Goal: Task Accomplishment & Management: Manage account settings

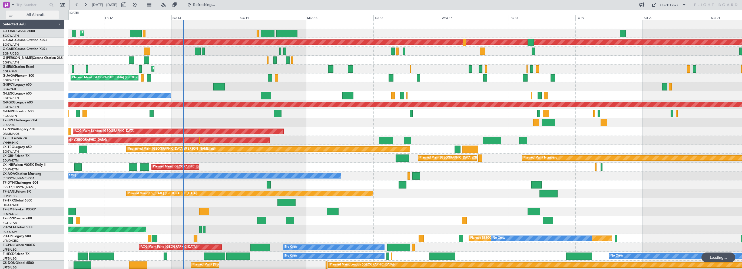
click at [36, 11] on button "All Aircraft" at bounding box center [32, 15] width 53 height 9
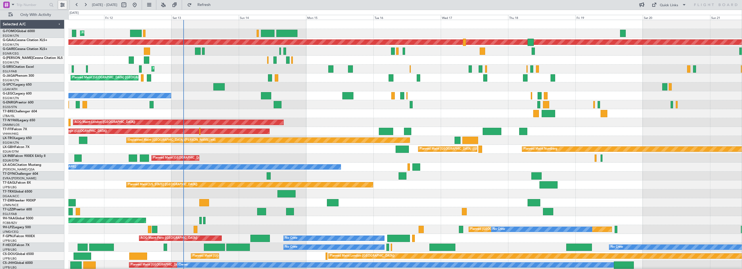
click at [61, 7] on button at bounding box center [62, 5] width 9 height 9
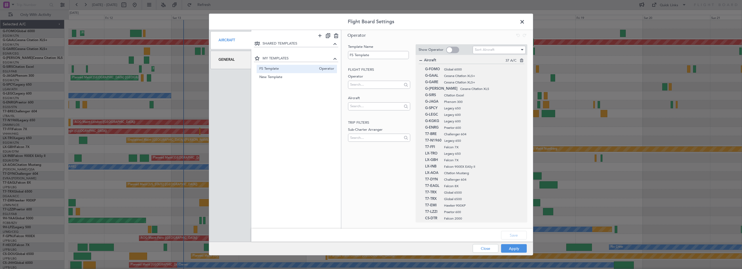
click at [233, 63] on div "General" at bounding box center [231, 60] width 41 height 18
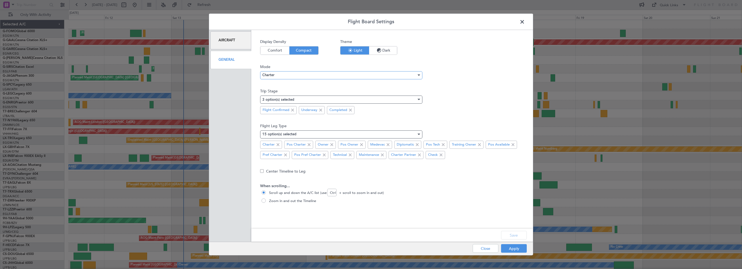
click at [292, 78] on div "Charter" at bounding box center [339, 75] width 154 height 8
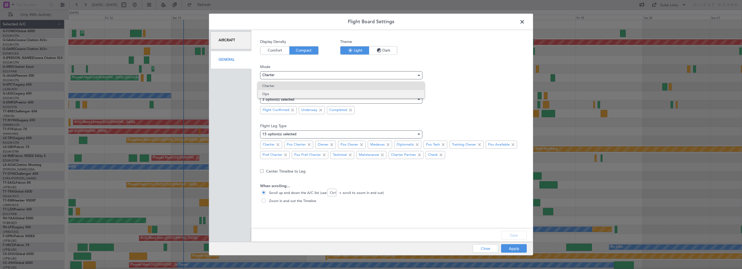
click at [284, 93] on span "Ops" at bounding box center [340, 94] width 157 height 8
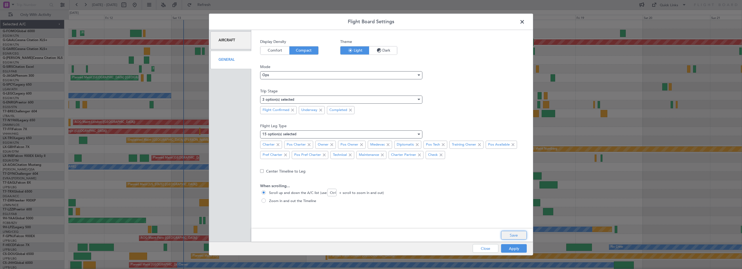
click at [514, 235] on button "Save" at bounding box center [514, 235] width 26 height 9
click at [514, 247] on div "Apply Close" at bounding box center [489, 248] width 79 height 13
click at [514, 250] on button "Apply" at bounding box center [514, 249] width 26 height 9
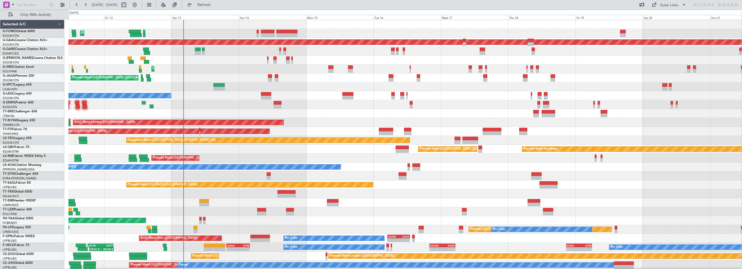
click at [202, 68] on div "Planned Maint London (Farnborough) AOG Maint Kemble" at bounding box center [405, 69] width 674 height 9
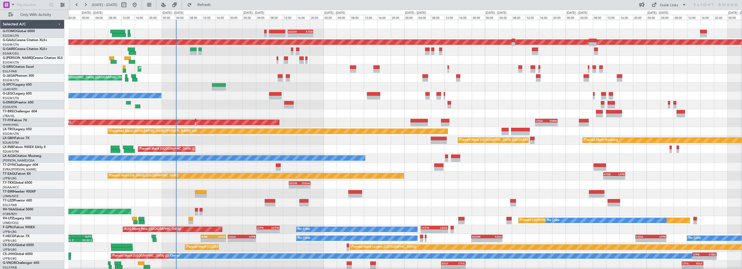
click at [334, 86] on div "- - EGGW 13:30 Z KTEB 21:00 Z Planned Maint London (Luton) KTEB 02:30 Z EDDH 09…" at bounding box center [405, 145] width 674 height 250
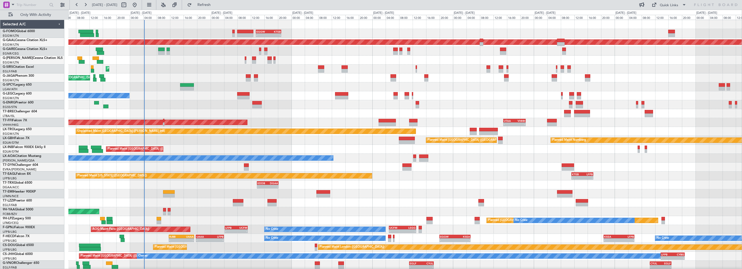
click at [206, 66] on div "- - EGGW 13:30 Z KTEB 21:00 Z Planned Maint London (Luton) KTEB 02:30 Z EDDH 09…" at bounding box center [405, 145] width 674 height 250
click at [211, 7] on button "Refresh" at bounding box center [201, 5] width 32 height 9
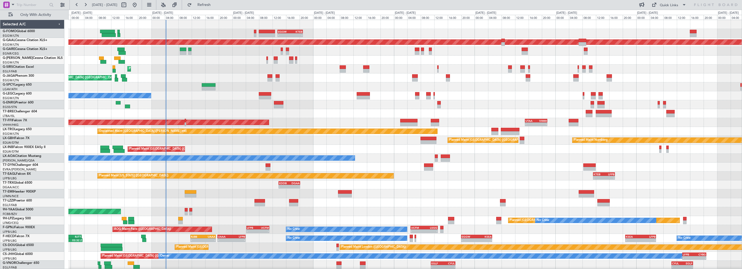
click at [219, 143] on div "Planned Maint Nurnberg Planned Maint Paris (Le Bourget)" at bounding box center [405, 140] width 674 height 9
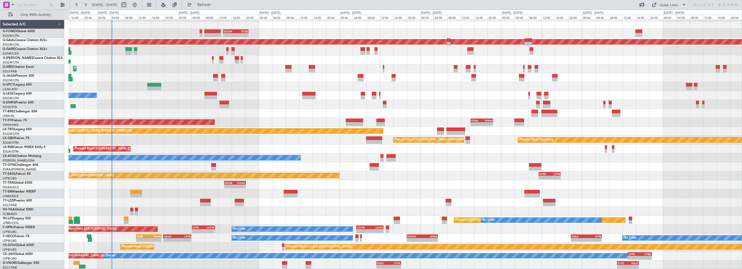
click at [290, 99] on div "Planned Maint [GEOGRAPHIC_DATA] ([GEOGRAPHIC_DATA]) Owner" at bounding box center [405, 95] width 674 height 9
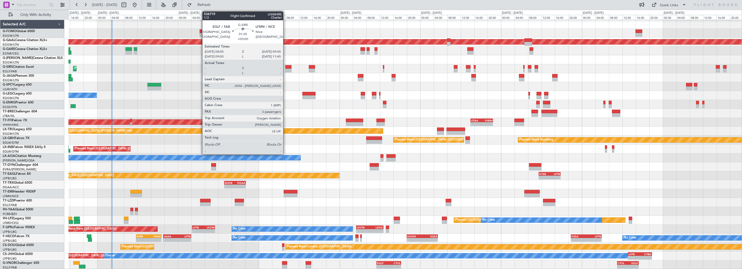
click at [286, 67] on div at bounding box center [288, 67] width 6 height 4
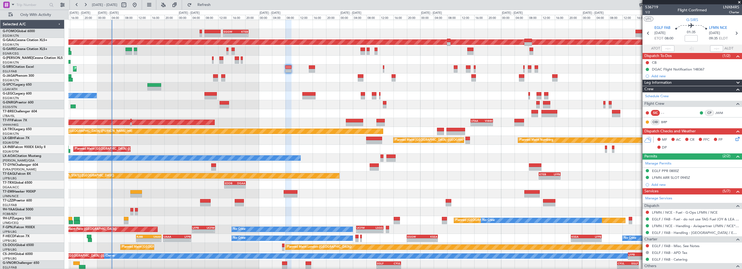
click at [271, 116] on div at bounding box center [405, 113] width 674 height 9
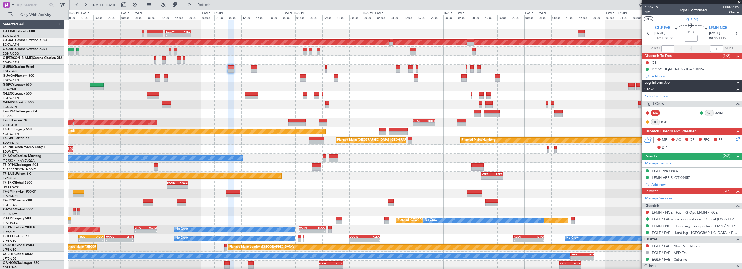
click at [272, 98] on div "- - EGGW 13:30 Z KTEB 21:00 Z Planned Maint London (Luton) - - KRFD 00:45 Z EGG…" at bounding box center [405, 145] width 674 height 250
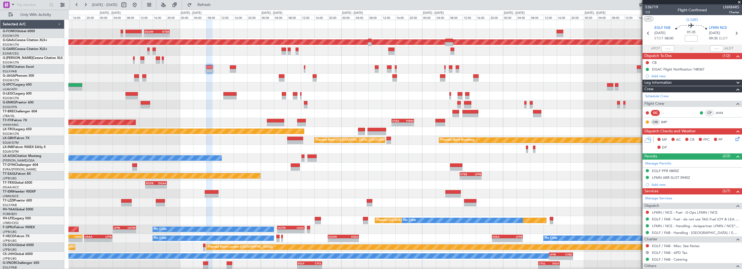
click at [357, 101] on div "- - EGGW 13:30 Z KTEB 21:00 Z Planned Maint London (Luton) - - KRFD 00:45 Z EGG…" at bounding box center [405, 145] width 674 height 250
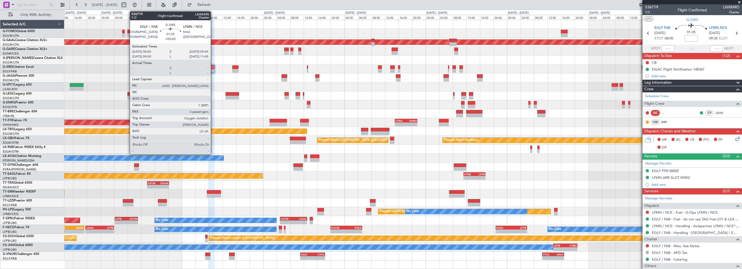
click at [213, 68] on div at bounding box center [212, 67] width 6 height 4
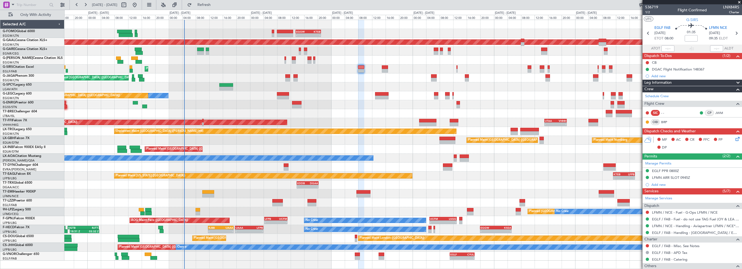
click at [375, 115] on div at bounding box center [403, 113] width 678 height 9
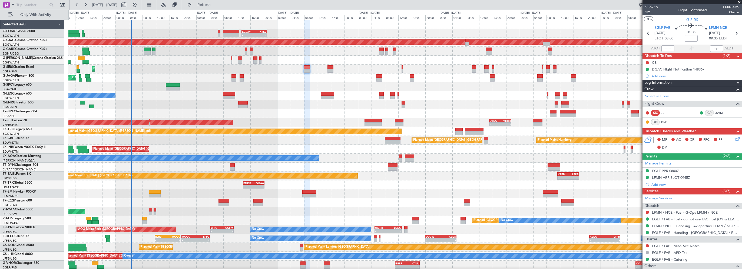
click at [203, 67] on div "- - EGGW 13:30 Z KTEB 21:00 Z Planned Maint London (Luton) KTEB 02:30 Z EDDH 09…" at bounding box center [405, 145] width 674 height 250
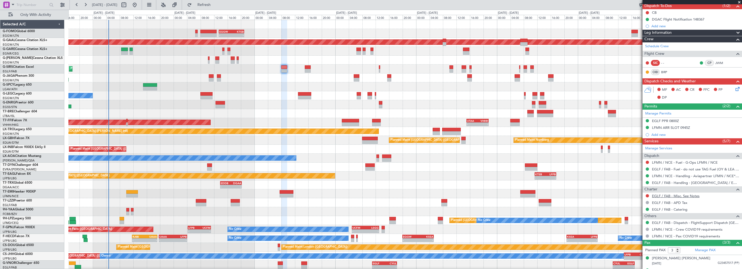
scroll to position [71, 0]
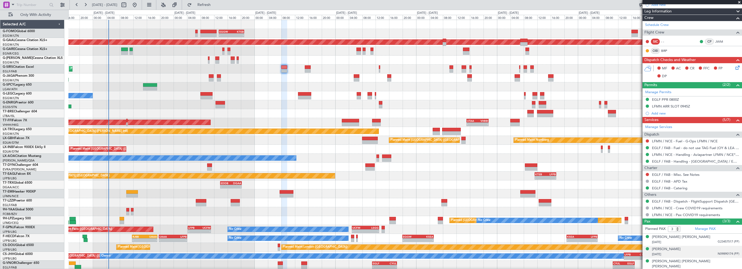
click at [702, 248] on div "Isabel Menendez 27/06/2001 N09890174 (PP)" at bounding box center [695, 252] width 87 height 11
click at [662, 247] on div "Isabel Menendez" at bounding box center [666, 249] width 29 height 5
click at [735, 260] on img at bounding box center [737, 261] width 5 height 5
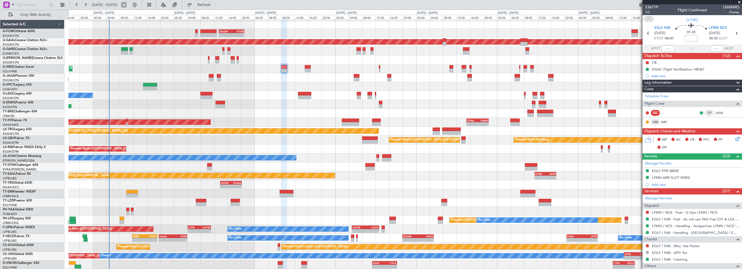
click at [664, 82] on span "Leg Information" at bounding box center [658, 83] width 27 height 6
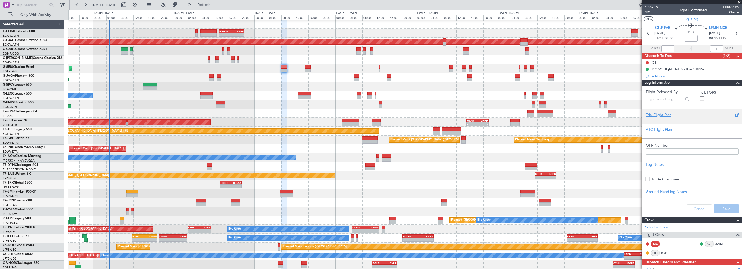
click at [662, 117] on div "Trial Flight Plan" at bounding box center [692, 115] width 93 height 6
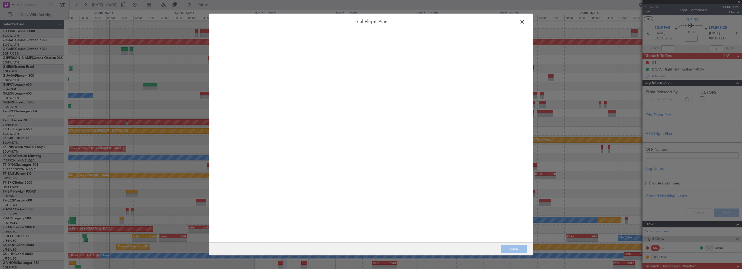
click at [310, 107] on quill-editor at bounding box center [371, 130] width 313 height 190
click at [360, 91] on div at bounding box center [371, 142] width 313 height 190
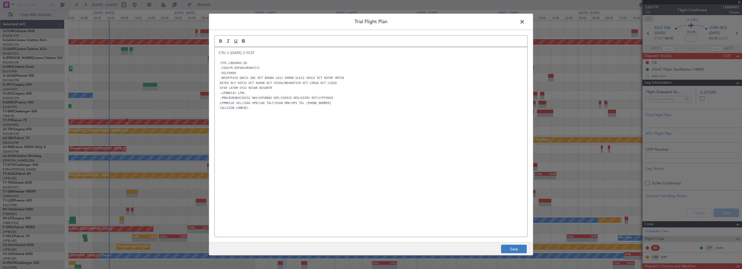
click at [517, 249] on button "Save" at bounding box center [514, 249] width 26 height 9
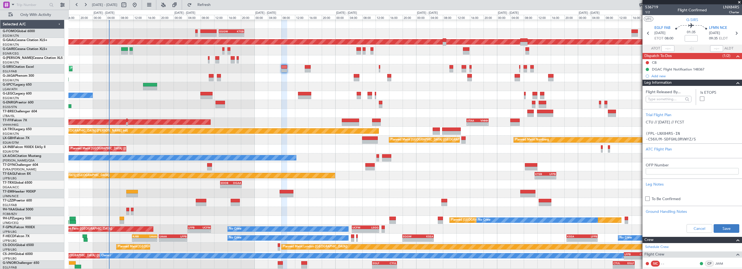
click at [715, 227] on button "Save" at bounding box center [727, 229] width 26 height 9
click at [691, 39] on mat-tooltip-component "Flight Time" at bounding box center [690, 42] width 25 height 14
click at [691, 37] on mat-tooltip-component "Flight Time" at bounding box center [690, 42] width 25 height 14
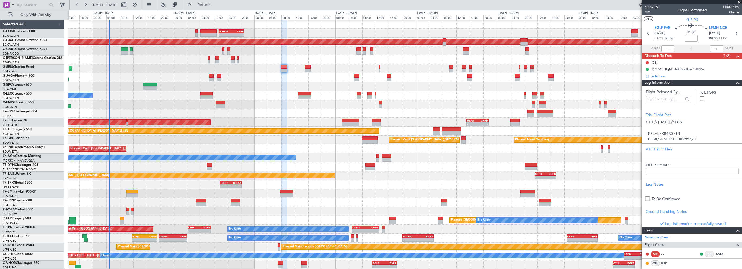
click at [692, 38] on input at bounding box center [691, 38] width 13 height 6
click at [691, 38] on input at bounding box center [691, 38] width 13 height 6
drag, startPoint x: 693, startPoint y: 38, endPoint x: 696, endPoint y: 38, distance: 3.3
click at [692, 38] on input at bounding box center [691, 38] width 13 height 6
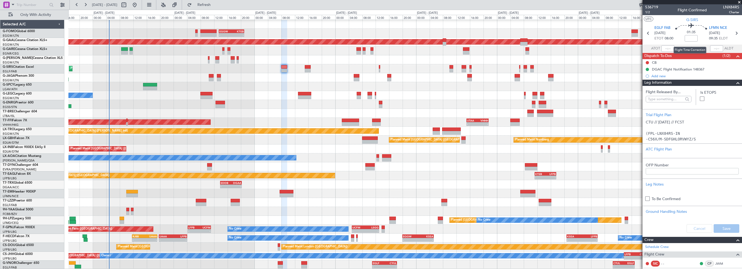
click at [689, 38] on input at bounding box center [691, 38] width 13 height 6
click at [739, 4] on span at bounding box center [739, 2] width 5 height 5
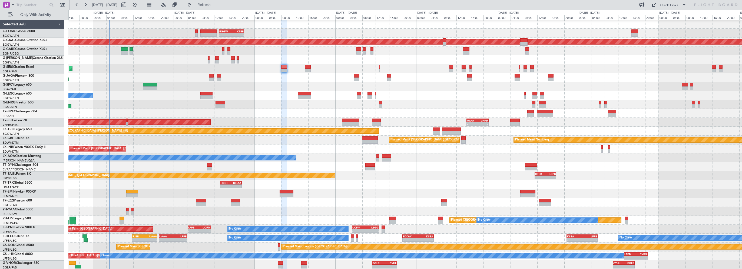
type input "0"
click at [287, 68] on div at bounding box center [284, 67] width 6 height 4
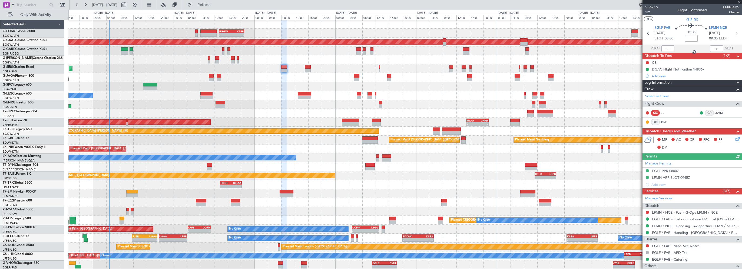
drag, startPoint x: 693, startPoint y: 38, endPoint x: 697, endPoint y: 38, distance: 4.3
click at [693, 38] on input at bounding box center [691, 38] width 13 height 6
type input "+00:05"
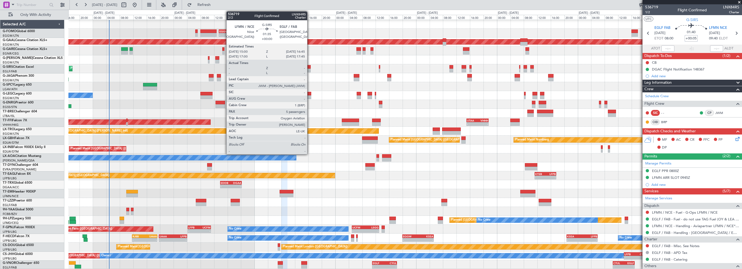
click at [310, 66] on div at bounding box center [308, 67] width 6 height 4
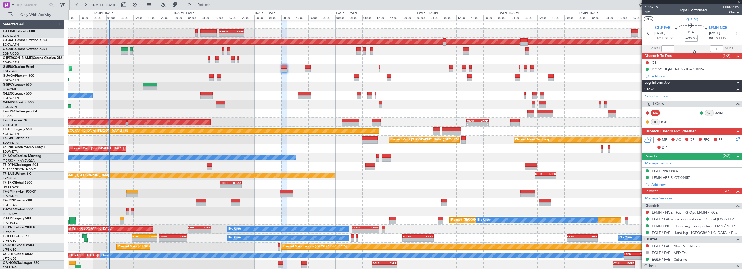
type input "5"
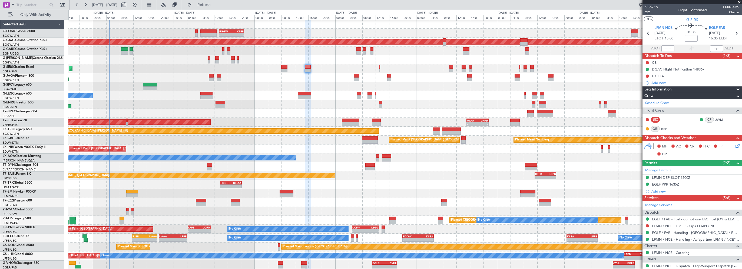
drag, startPoint x: 668, startPoint y: 87, endPoint x: 658, endPoint y: 88, distance: 10.3
click at [668, 87] on span "Leg Information" at bounding box center [658, 90] width 27 height 6
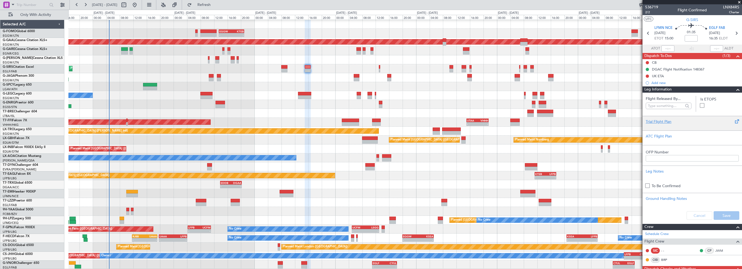
click at [655, 120] on div "Trial Flight Plan" at bounding box center [692, 122] width 93 height 6
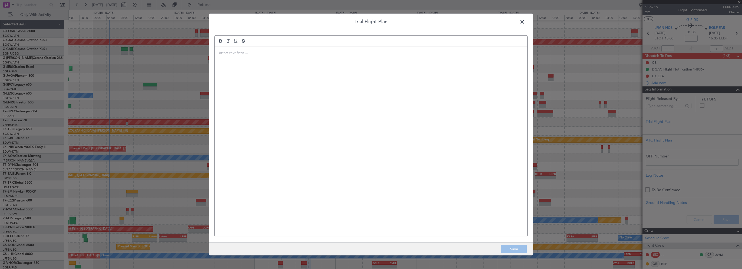
click at [346, 91] on div at bounding box center [371, 142] width 313 height 190
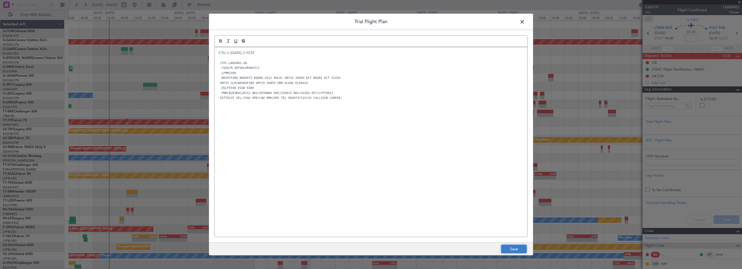
click at [513, 248] on button "Save" at bounding box center [514, 249] width 26 height 9
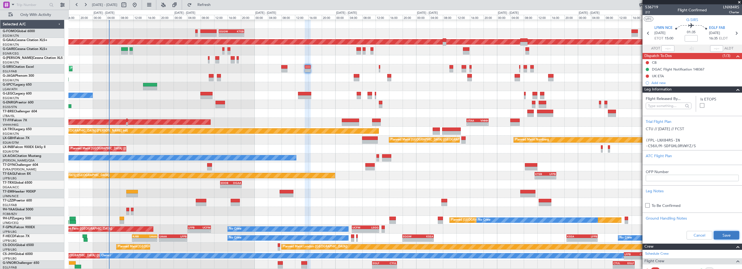
click at [719, 236] on button "Save" at bounding box center [727, 235] width 26 height 9
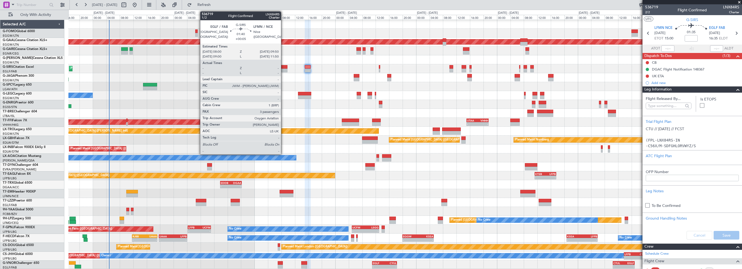
click at [284, 66] on div at bounding box center [284, 67] width 6 height 4
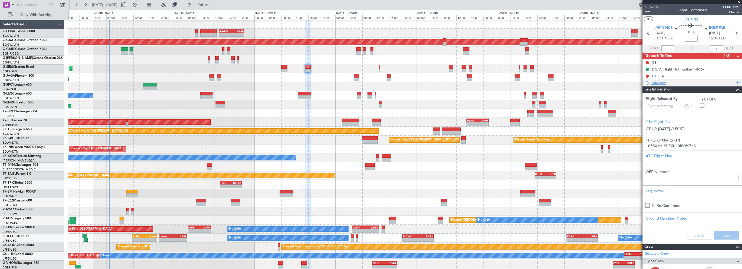
click at [735, 86] on span at bounding box center [737, 83] width 5 height 7
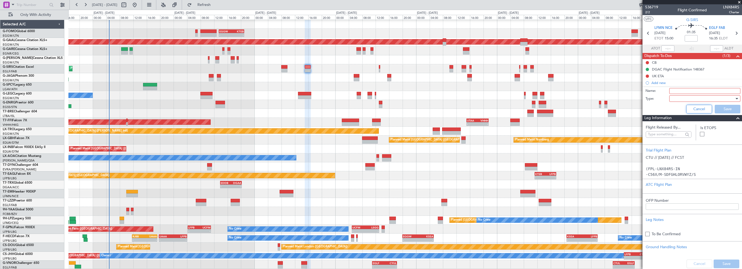
click at [698, 107] on button "Cancel" at bounding box center [700, 109] width 26 height 9
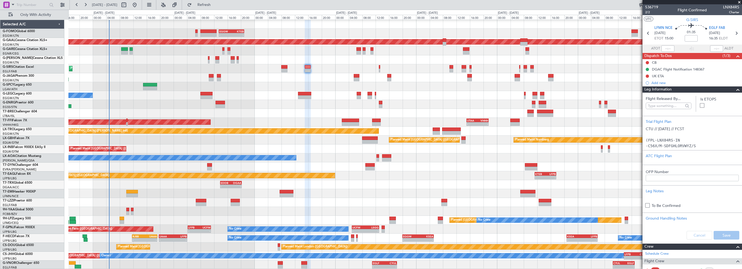
click at [736, 90] on span at bounding box center [738, 90] width 6 height 6
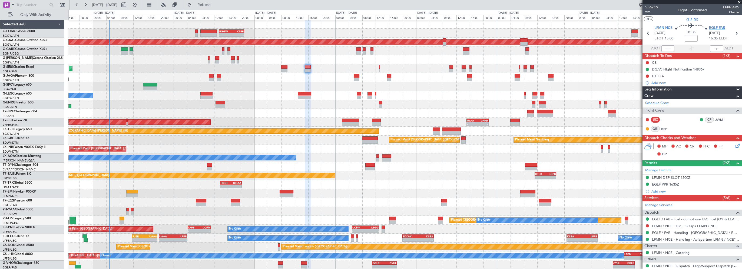
click at [721, 28] on span "EGLF FAB" at bounding box center [717, 27] width 16 height 5
click at [647, 63] on button at bounding box center [647, 62] width 3 height 3
click at [647, 84] on span "Completed" at bounding box center [650, 86] width 18 height 5
click at [735, 145] on icon at bounding box center [737, 145] width 4 height 4
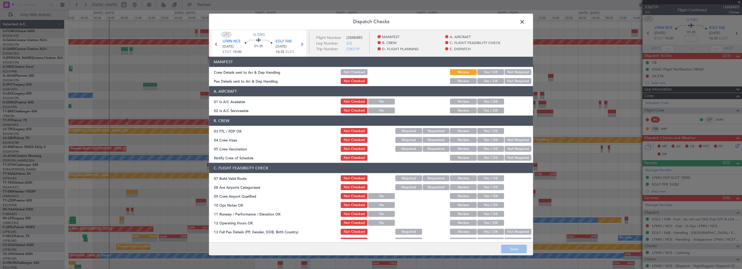
click at [490, 101] on button "Yes / OK" at bounding box center [491, 102] width 27 height 6
click at [488, 110] on button "Yes / OK" at bounding box center [491, 111] width 27 height 6
click at [487, 179] on button "Yes / OK" at bounding box center [491, 179] width 27 height 6
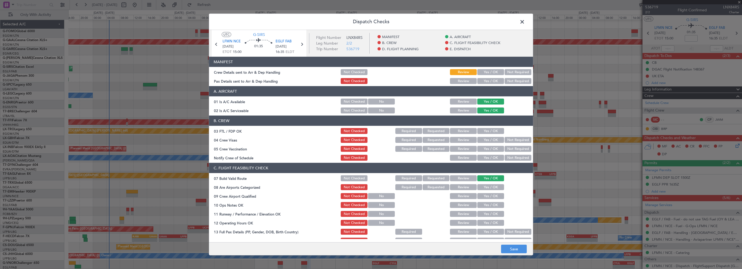
drag, startPoint x: 483, startPoint y: 204, endPoint x: 486, endPoint y: 214, distance: 10.8
click at [483, 204] on button "Yes / OK" at bounding box center [491, 205] width 27 height 6
click at [486, 214] on button "Yes / OK" at bounding box center [491, 214] width 27 height 6
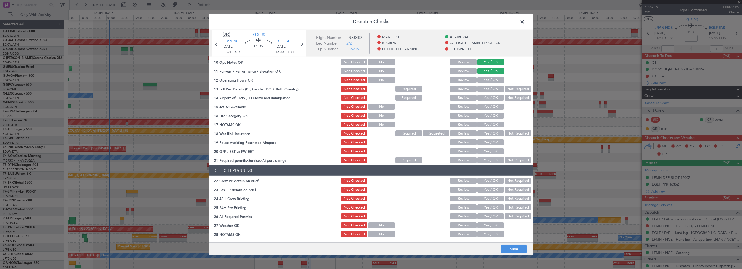
scroll to position [135, 0]
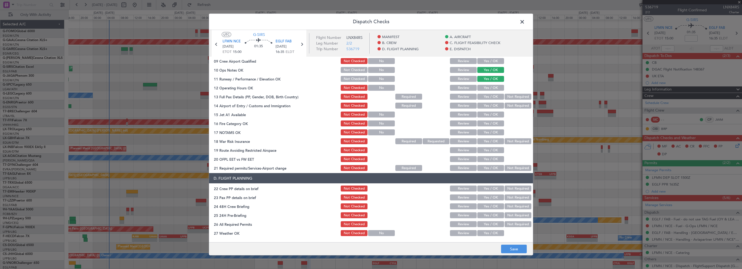
click at [492, 87] on button "Yes / OK" at bounding box center [491, 88] width 27 height 6
click at [489, 100] on div "Yes / OK" at bounding box center [490, 97] width 27 height 8
click at [487, 102] on div "Yes / OK" at bounding box center [490, 106] width 27 height 8
click at [488, 96] on button "Yes / OK" at bounding box center [491, 97] width 27 height 6
click at [489, 105] on button "Yes / OK" at bounding box center [491, 106] width 27 height 6
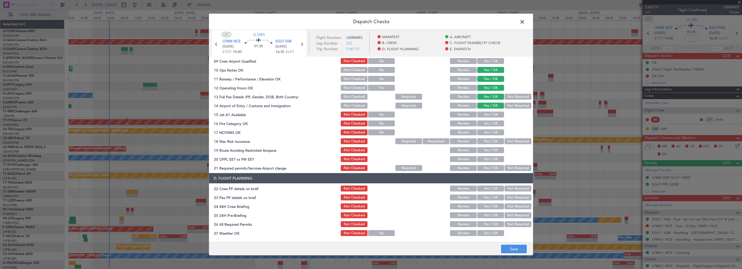
click at [486, 113] on button "Yes / OK" at bounding box center [491, 115] width 27 height 6
click at [485, 123] on button "Yes / OK" at bounding box center [491, 124] width 27 height 6
click at [486, 131] on button "Yes / OK" at bounding box center [491, 133] width 27 height 6
drag, startPoint x: 503, startPoint y: 141, endPoint x: 491, endPoint y: 150, distance: 15.8
click at [505, 141] on button "Not Required" at bounding box center [518, 142] width 27 height 6
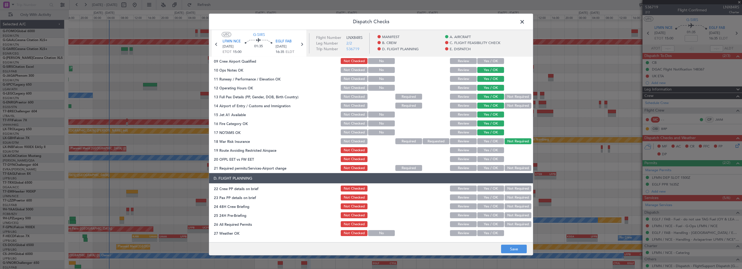
click at [491, 150] on button "Yes / OK" at bounding box center [491, 150] width 27 height 6
drag, startPoint x: 489, startPoint y: 159, endPoint x: 489, endPoint y: 164, distance: 4.9
click at [489, 160] on button "Yes / OK" at bounding box center [491, 159] width 27 height 6
drag, startPoint x: 488, startPoint y: 169, endPoint x: 491, endPoint y: 176, distance: 7.2
click at [488, 169] on button "Yes / OK" at bounding box center [491, 168] width 27 height 6
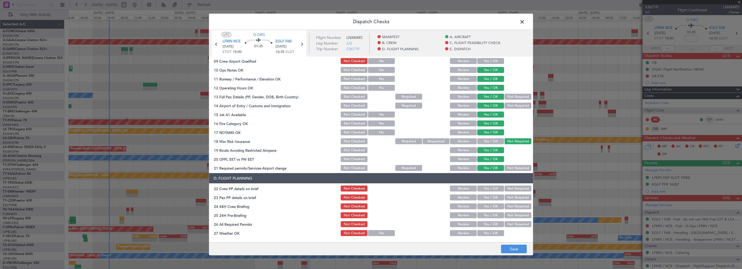
click at [492, 189] on button "Yes / OK" at bounding box center [491, 189] width 27 height 6
click at [490, 197] on button "Yes / OK" at bounding box center [491, 198] width 27 height 6
click at [487, 210] on div "Yes / OK" at bounding box center [490, 207] width 27 height 8
click at [491, 208] on button "Yes / OK" at bounding box center [491, 207] width 27 height 6
drag, startPoint x: 500, startPoint y: 213, endPoint x: 505, endPoint y: 220, distance: 8.3
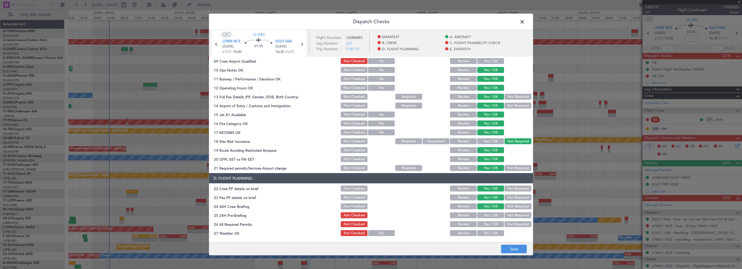
click at [500, 214] on button "Yes / OK" at bounding box center [491, 216] width 27 height 6
click at [505, 214] on button "Not Required" at bounding box center [518, 216] width 27 height 6
click at [508, 251] on button "Save" at bounding box center [514, 249] width 26 height 9
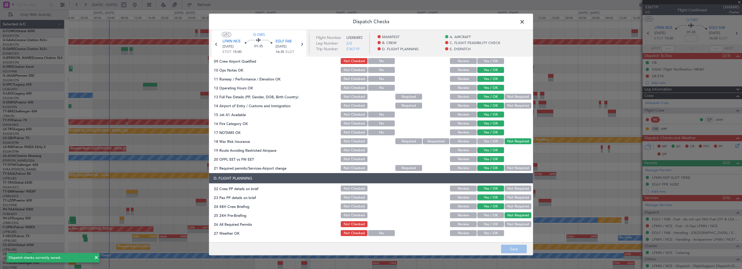
click at [525, 23] on span at bounding box center [525, 23] width 0 height 11
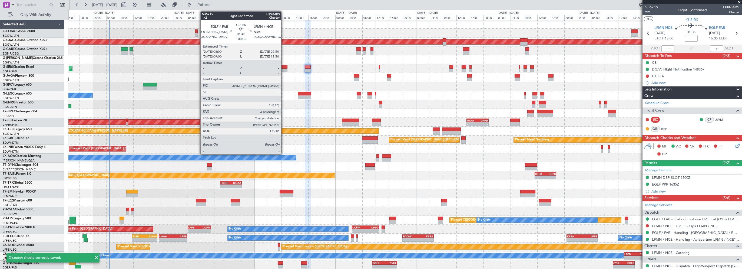
click at [284, 67] on div at bounding box center [284, 67] width 6 height 4
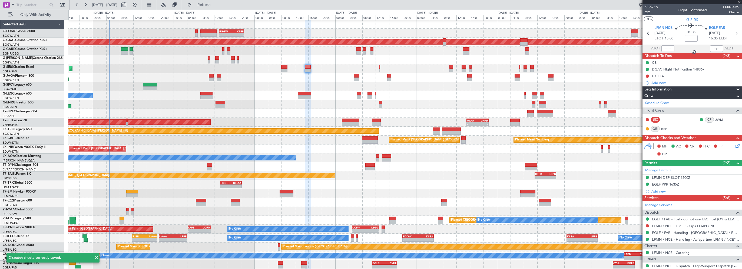
type input "+00:05"
type input "3"
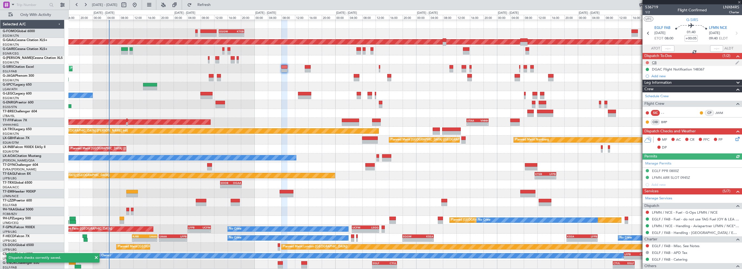
click at [648, 61] on button at bounding box center [647, 62] width 3 height 3
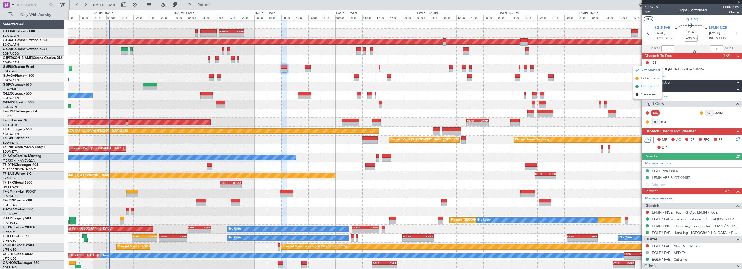
click at [642, 86] on span "Completed" at bounding box center [650, 86] width 18 height 5
click at [735, 140] on icon at bounding box center [737, 138] width 4 height 4
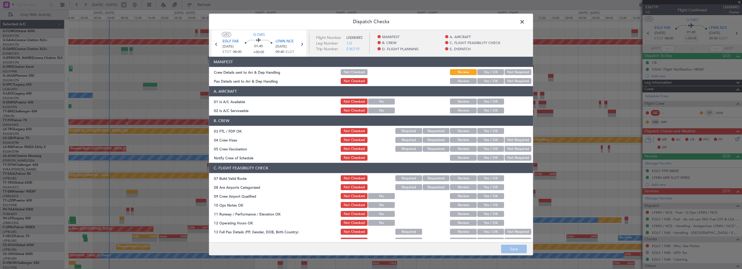
click at [484, 103] on button "Yes / OK" at bounding box center [491, 102] width 27 height 6
click at [484, 110] on button "Yes / OK" at bounding box center [491, 111] width 27 height 6
click at [491, 178] on button "Yes / OK" at bounding box center [491, 179] width 27 height 6
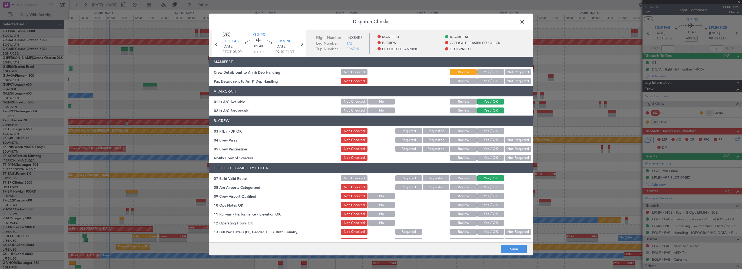
click at [486, 207] on button "Yes / OK" at bounding box center [491, 205] width 27 height 6
click at [486, 218] on div "Yes / OK" at bounding box center [490, 215] width 27 height 8
drag, startPoint x: 487, startPoint y: 221, endPoint x: 488, endPoint y: 216, distance: 4.5
click at [487, 221] on button "Yes / OK" at bounding box center [491, 223] width 27 height 6
click at [489, 216] on button "Yes / OK" at bounding box center [491, 214] width 27 height 6
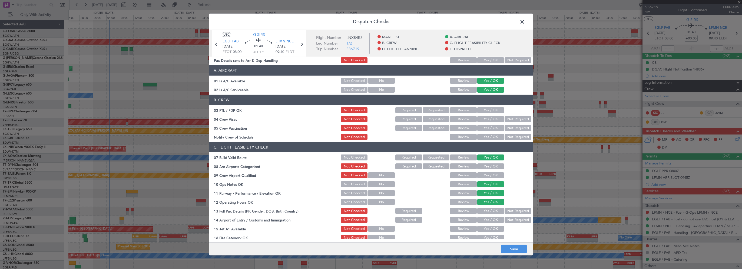
scroll to position [81, 0]
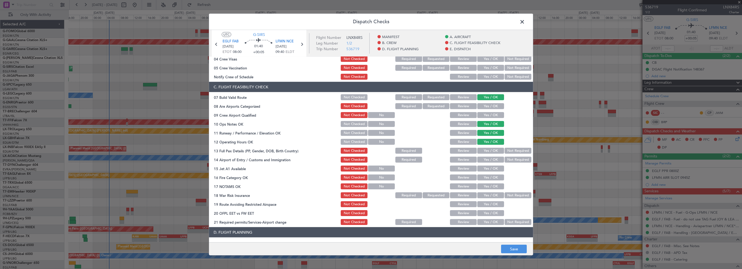
click at [485, 149] on button "Yes / OK" at bounding box center [491, 151] width 27 height 6
click at [486, 161] on button "Yes / OK" at bounding box center [491, 160] width 27 height 6
click at [486, 169] on button "Yes / OK" at bounding box center [491, 169] width 27 height 6
click at [486, 178] on button "Yes / OK" at bounding box center [491, 178] width 27 height 6
click at [486, 185] on button "Yes / OK" at bounding box center [491, 187] width 27 height 6
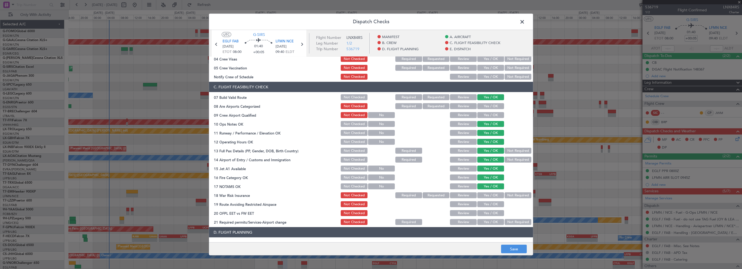
click at [505, 195] on button "Not Required" at bounding box center [518, 196] width 27 height 6
click at [492, 207] on button "Yes / OK" at bounding box center [491, 205] width 27 height 6
click at [490, 213] on button "Yes / OK" at bounding box center [491, 214] width 27 height 6
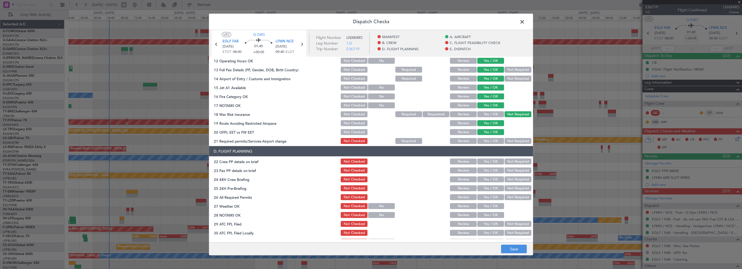
click at [496, 135] on div "Yes / OK" at bounding box center [490, 133] width 27 height 8
click at [494, 142] on button "Yes / OK" at bounding box center [491, 141] width 27 height 6
drag, startPoint x: 489, startPoint y: 163, endPoint x: 488, endPoint y: 166, distance: 3.4
click at [489, 163] on button "Yes / OK" at bounding box center [491, 162] width 27 height 6
click at [487, 173] on button "Yes / OK" at bounding box center [491, 171] width 27 height 6
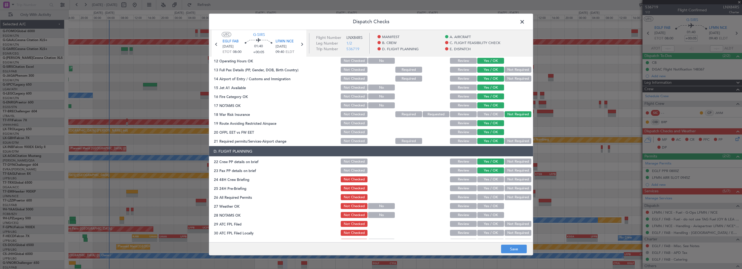
click at [487, 182] on button "Yes / OK" at bounding box center [491, 180] width 27 height 6
drag, startPoint x: 507, startPoint y: 190, endPoint x: 509, endPoint y: 187, distance: 4.1
click at [507, 190] on button "Not Required" at bounding box center [518, 189] width 27 height 6
click at [511, 253] on footer "Save" at bounding box center [371, 249] width 324 height 13
click at [515, 248] on button "Save" at bounding box center [514, 249] width 26 height 9
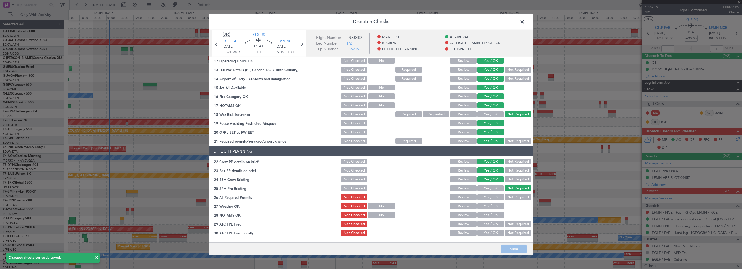
click at [525, 23] on span at bounding box center [525, 23] width 0 height 11
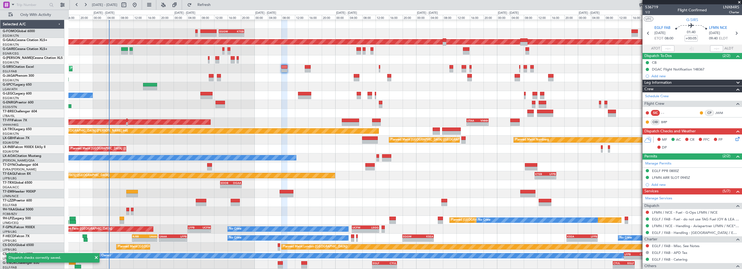
click at [245, 104] on div at bounding box center [405, 104] width 674 height 9
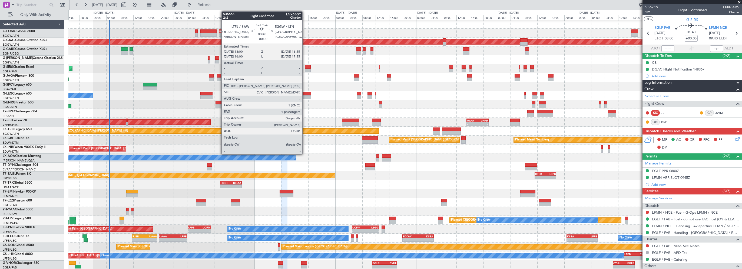
click at [305, 93] on div at bounding box center [304, 94] width 13 height 4
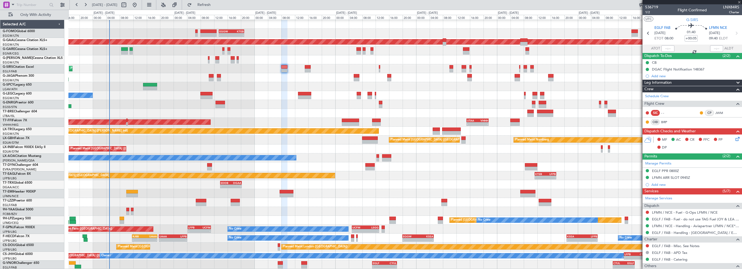
type input "1"
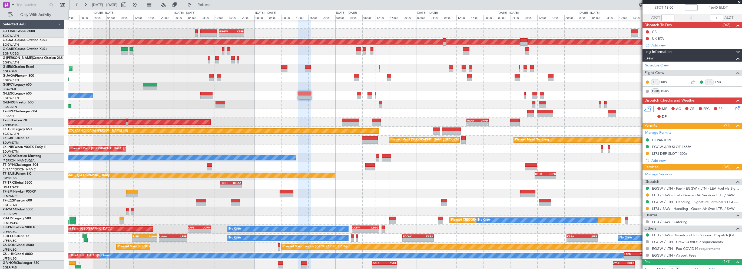
scroll to position [47, 0]
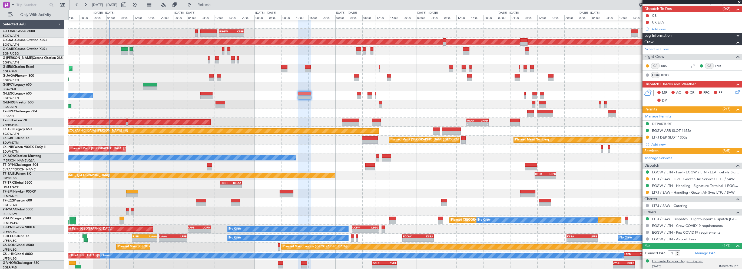
click at [701, 260] on div "Hanzade Boyner Dogan Boyner" at bounding box center [677, 261] width 51 height 5
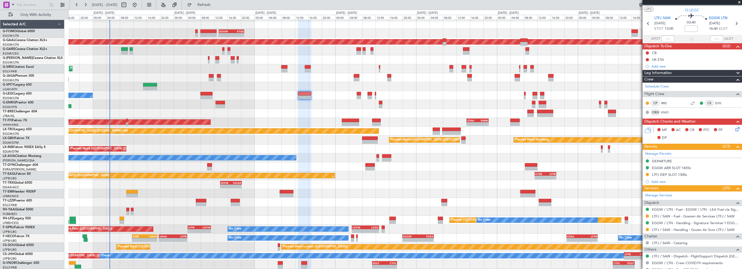
scroll to position [0, 0]
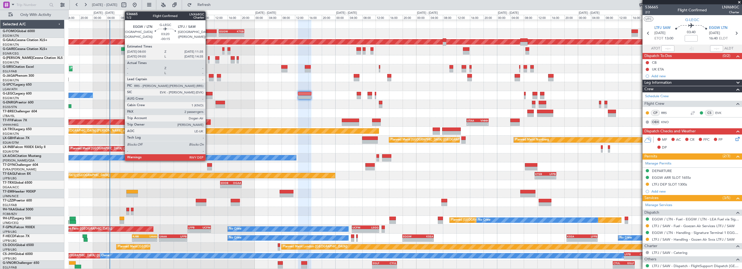
click at [208, 94] on div at bounding box center [207, 94] width 12 height 4
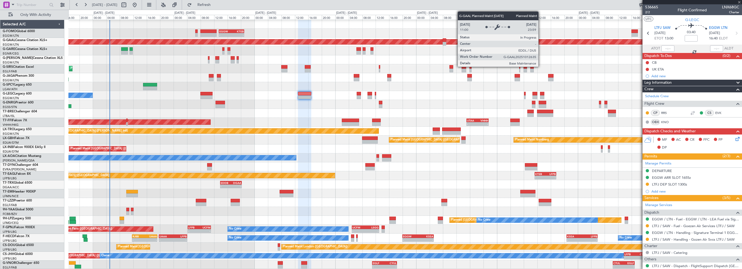
type input "-00:15"
type input "2"
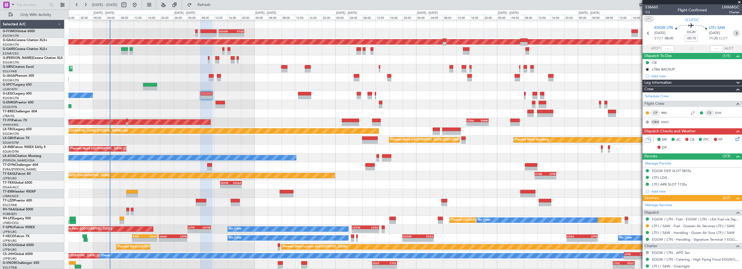
click at [734, 31] on icon at bounding box center [736, 33] width 7 height 7
type input "1"
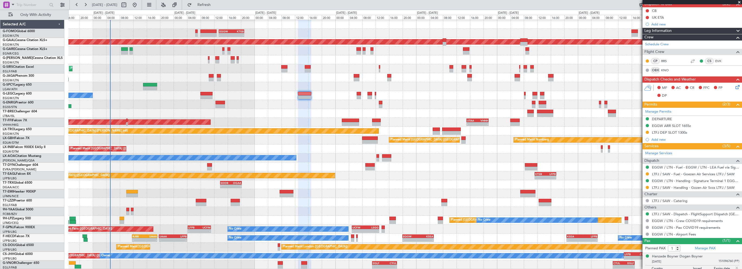
scroll to position [60, 0]
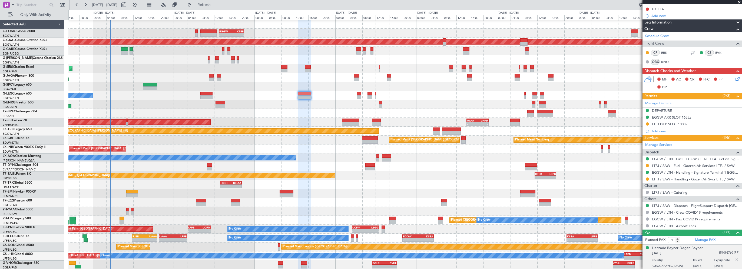
drag, startPoint x: 732, startPoint y: 258, endPoint x: 740, endPoint y: 250, distance: 10.9
click at [735, 258] on img at bounding box center [737, 260] width 5 height 5
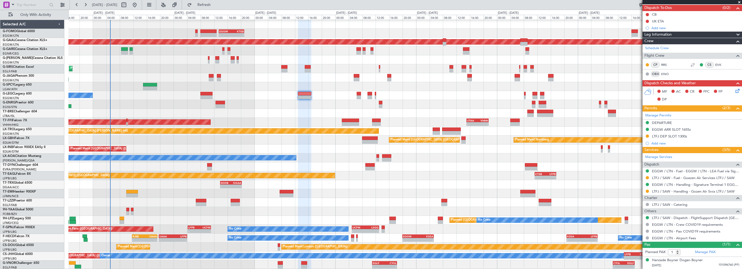
scroll to position [47, 0]
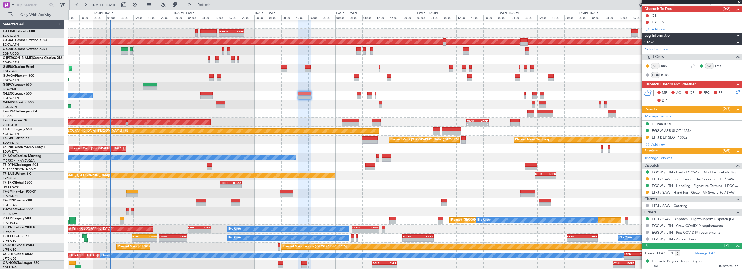
click at [693, 38] on div "Leg Information" at bounding box center [693, 36] width 100 height 6
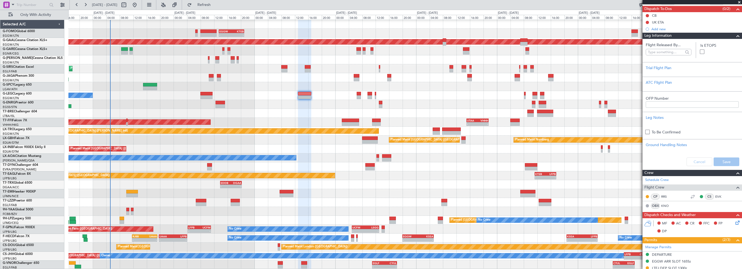
scroll to position [60, 0]
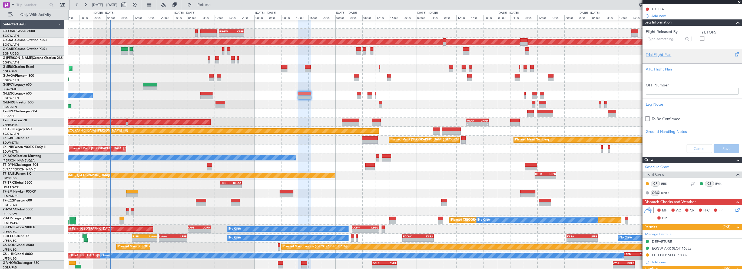
click at [660, 56] on div "Trial Flight Plan" at bounding box center [692, 55] width 93 height 6
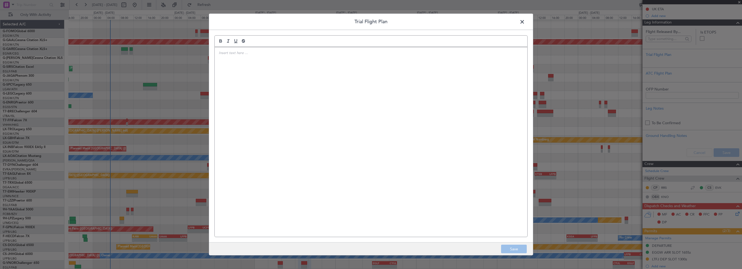
click at [273, 93] on div at bounding box center [371, 142] width 313 height 190
click at [145, 102] on div "Trial Flight Plan Save" at bounding box center [371, 134] width 742 height 269
click at [333, 90] on div at bounding box center [371, 142] width 313 height 190
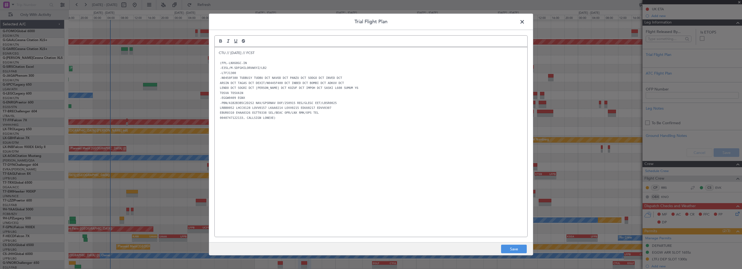
scroll to position [0, 0]
drag, startPoint x: 518, startPoint y: 251, endPoint x: 528, endPoint y: 243, distance: 12.9
click at [518, 251] on button "Save" at bounding box center [514, 249] width 26 height 9
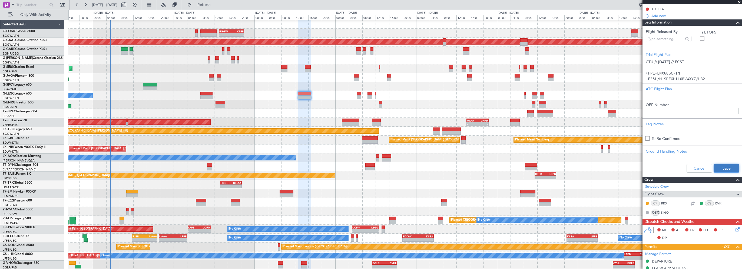
click at [720, 169] on button "Save" at bounding box center [727, 168] width 26 height 9
click at [735, 22] on span at bounding box center [738, 22] width 6 height 6
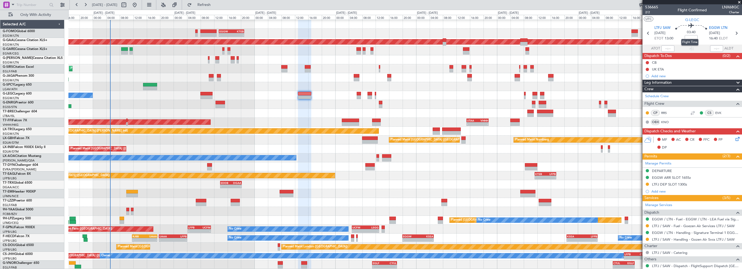
click at [690, 38] on mat-tooltip-component "Flight Time" at bounding box center [690, 42] width 25 height 14
click at [692, 39] on input at bounding box center [691, 38] width 13 height 6
type input "+00:30"
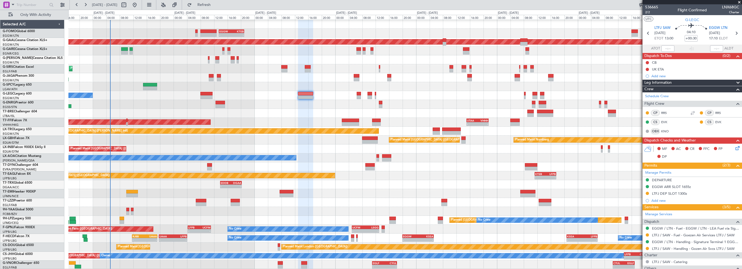
drag, startPoint x: 738, startPoint y: 3, endPoint x: 360, endPoint y: 69, distance: 384.0
click at [738, 3] on span at bounding box center [739, 2] width 5 height 5
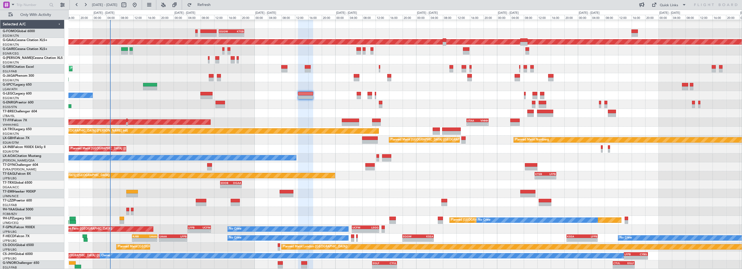
type input "0"
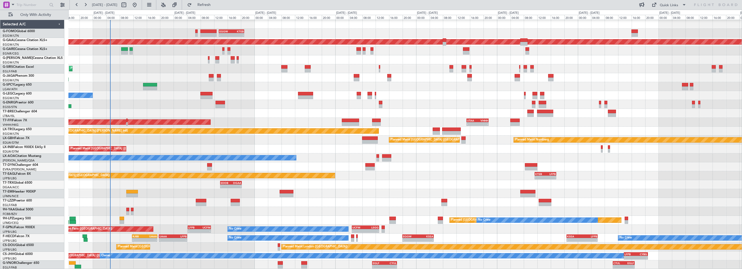
click at [287, 103] on div at bounding box center [405, 104] width 674 height 9
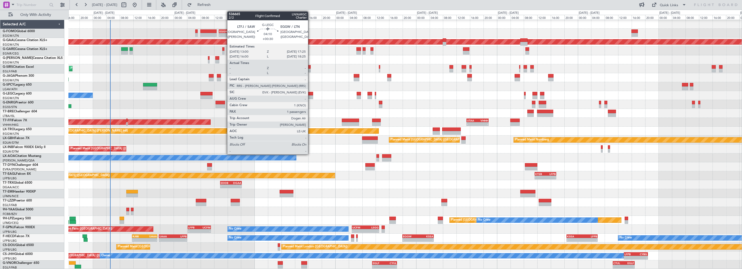
click at [311, 92] on div at bounding box center [305, 94] width 15 height 4
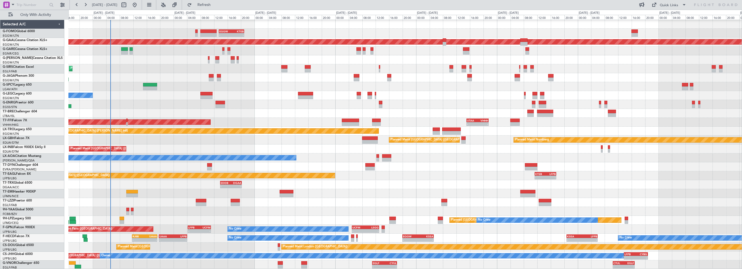
click at [304, 90] on div at bounding box center [405, 86] width 674 height 9
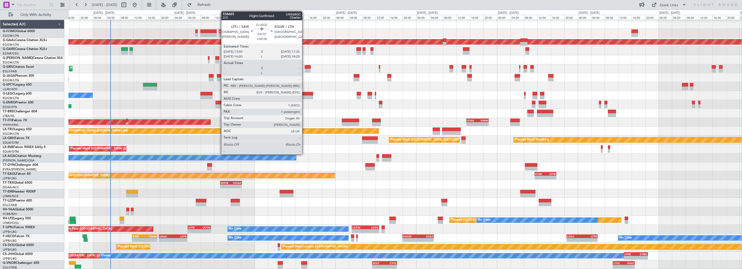
click at [305, 93] on div at bounding box center [305, 94] width 15 height 4
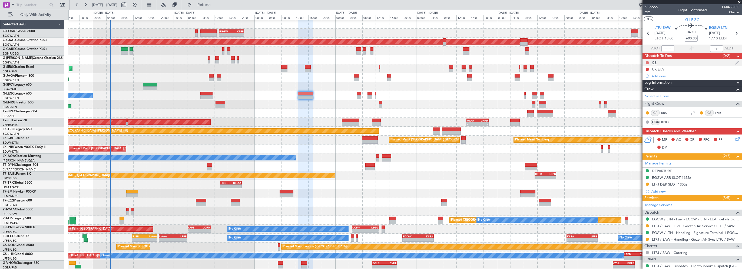
click at [647, 62] on button at bounding box center [647, 62] width 3 height 3
click at [652, 85] on span "Completed" at bounding box center [650, 86] width 18 height 5
click at [735, 139] on icon at bounding box center [737, 138] width 4 height 4
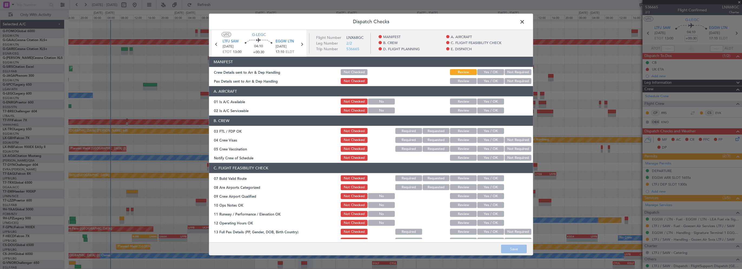
drag, startPoint x: 484, startPoint y: 101, endPoint x: 484, endPoint y: 112, distance: 11.1
click at [484, 102] on button "Yes / OK" at bounding box center [491, 102] width 27 height 6
click at [484, 112] on button "Yes / OK" at bounding box center [491, 111] width 27 height 6
click at [487, 179] on button "Yes / OK" at bounding box center [491, 179] width 27 height 6
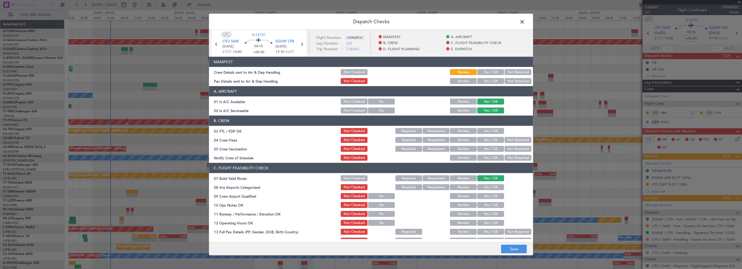
drag, startPoint x: 488, startPoint y: 202, endPoint x: 488, endPoint y: 206, distance: 4.6
click at [488, 204] on div "Yes / OK" at bounding box center [490, 206] width 27 height 8
click at [488, 208] on button "Yes / OK" at bounding box center [491, 205] width 27 height 6
click at [487, 215] on button "Yes / OK" at bounding box center [491, 214] width 27 height 6
click at [487, 224] on button "Yes / OK" at bounding box center [491, 223] width 27 height 6
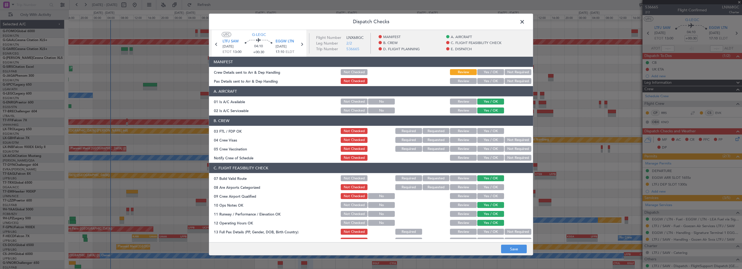
drag, startPoint x: 487, startPoint y: 230, endPoint x: 487, endPoint y: 226, distance: 3.5
click at [487, 230] on button "Yes / OK" at bounding box center [491, 232] width 27 height 6
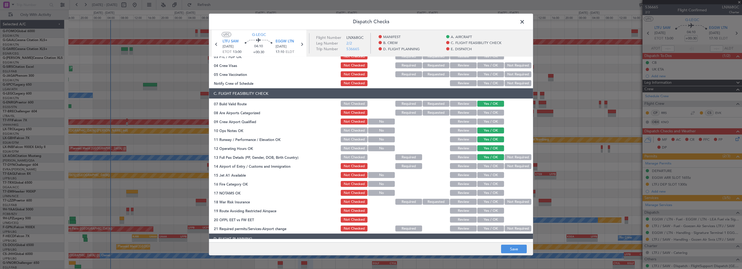
scroll to position [108, 0]
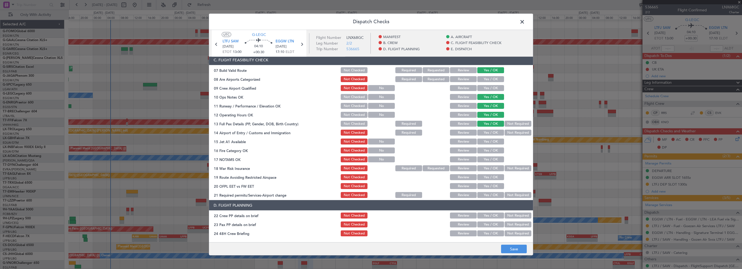
click at [495, 134] on button "Yes / OK" at bounding box center [491, 133] width 27 height 6
click at [487, 143] on button "Yes / OK" at bounding box center [491, 142] width 27 height 6
click at [486, 149] on button "Yes / OK" at bounding box center [491, 151] width 27 height 6
click at [486, 161] on button "Yes / OK" at bounding box center [491, 160] width 27 height 6
click at [515, 168] on button "Not Required" at bounding box center [518, 169] width 27 height 6
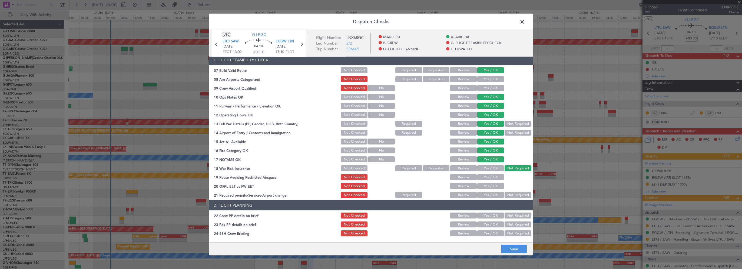
click at [492, 179] on button "Yes / OK" at bounding box center [491, 178] width 27 height 6
click at [491, 186] on button "Yes / OK" at bounding box center [491, 186] width 27 height 6
click at [489, 195] on button "Yes / OK" at bounding box center [491, 195] width 27 height 6
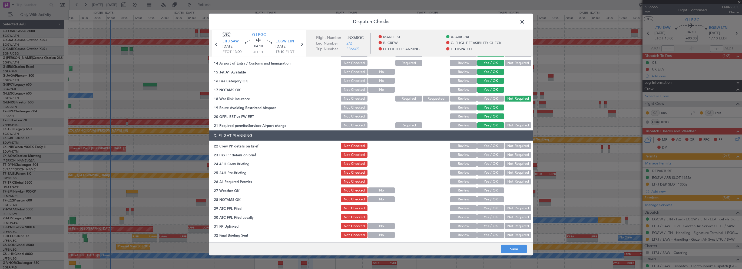
scroll to position [216, 0]
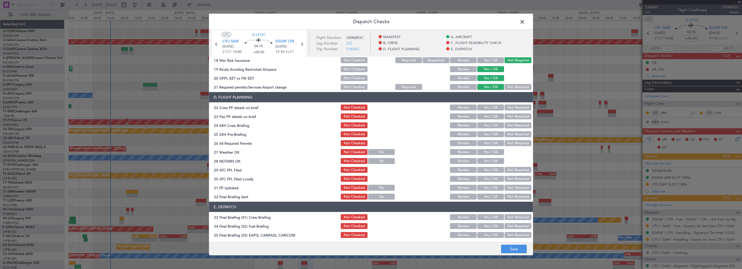
click at [494, 108] on button "Yes / OK" at bounding box center [491, 108] width 27 height 6
click at [491, 115] on button "Yes / OK" at bounding box center [491, 117] width 27 height 6
drag, startPoint x: 488, startPoint y: 127, endPoint x: 507, endPoint y: 135, distance: 20.4
click at [488, 127] on button "Yes / OK" at bounding box center [491, 126] width 27 height 6
click at [510, 135] on button "Not Required" at bounding box center [518, 135] width 27 height 6
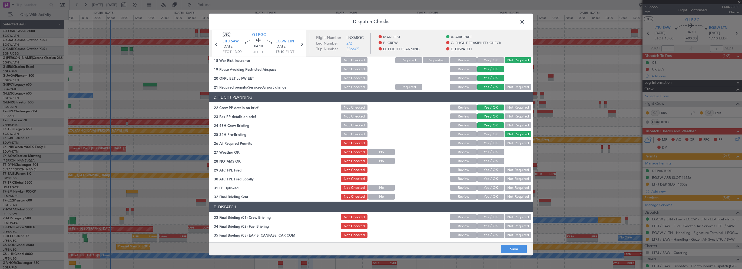
click at [508, 245] on footer "Save" at bounding box center [371, 249] width 324 height 13
click at [508, 249] on button "Save" at bounding box center [514, 249] width 26 height 9
click at [525, 22] on span at bounding box center [525, 23] width 0 height 11
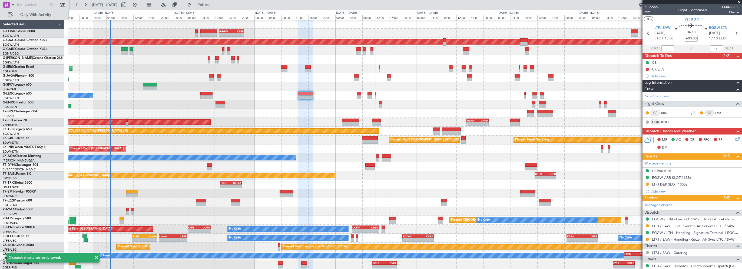
click at [286, 108] on div at bounding box center [405, 104] width 674 height 9
click at [276, 192] on div at bounding box center [405, 193] width 674 height 9
click at [286, 192] on div at bounding box center [287, 192] width 14 height 4
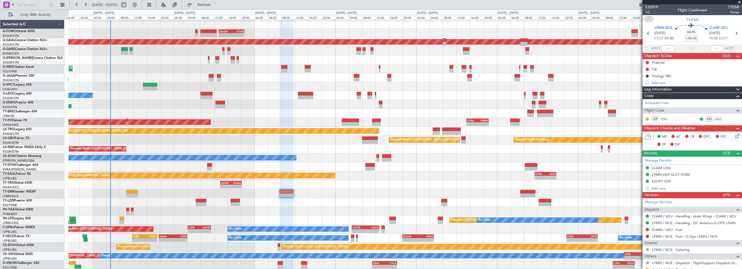
click at [234, 144] on div "Planned Maint Nurnberg Planned Maint Paris (Le Bourget)" at bounding box center [405, 140] width 674 height 9
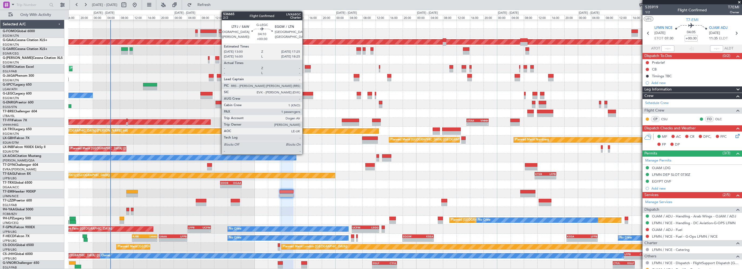
click at [305, 94] on div at bounding box center [305, 94] width 15 height 4
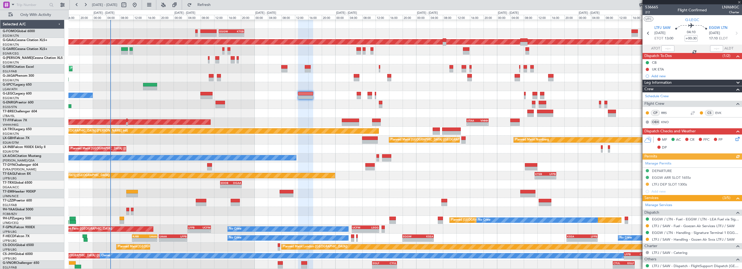
click at [663, 81] on span "Leg Information" at bounding box center [658, 83] width 27 height 6
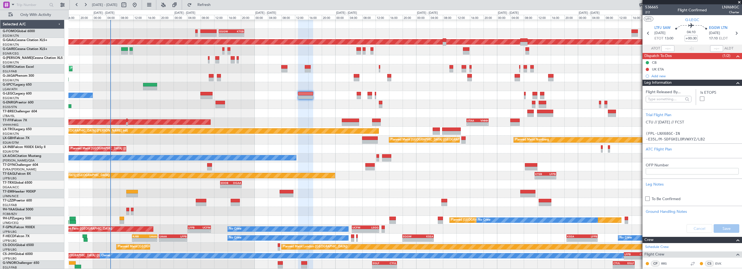
click at [731, 82] on div at bounding box center [736, 83] width 11 height 6
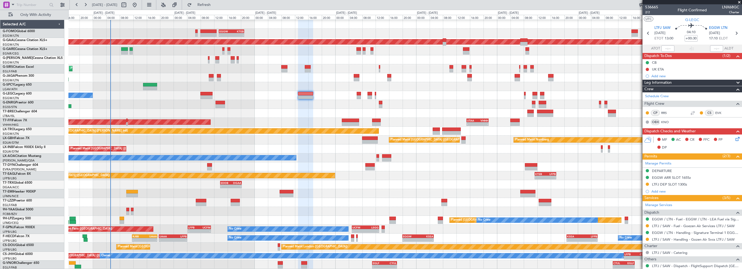
click at [740, 2] on span at bounding box center [739, 2] width 5 height 5
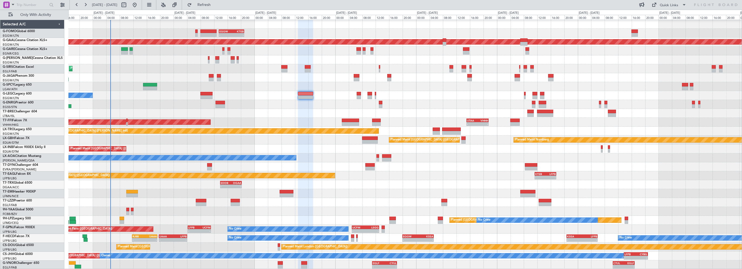
type input "0"
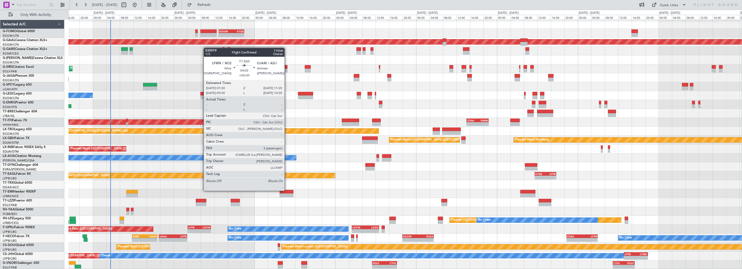
click at [287, 191] on div at bounding box center [287, 192] width 14 height 4
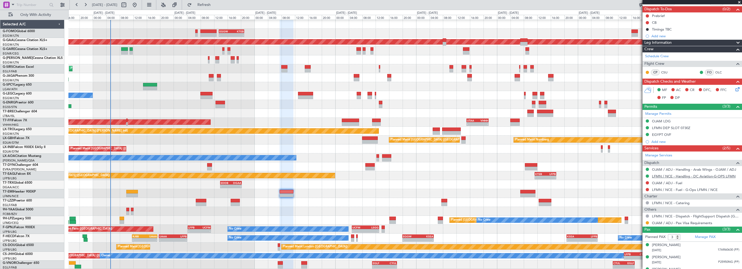
scroll to position [55, 0]
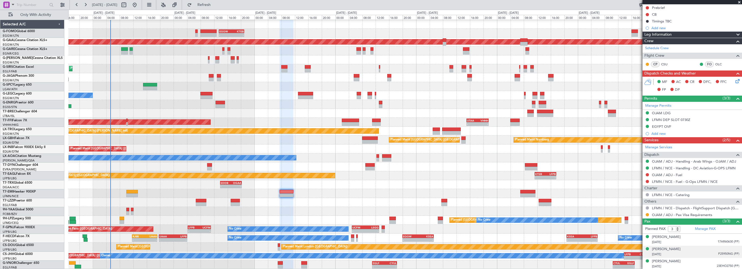
click at [685, 250] on div "Samir Traboulsi 05/10/1938 P25950NG (PP)" at bounding box center [695, 252] width 87 height 11
click at [662, 248] on div "[PERSON_NAME]" at bounding box center [666, 249] width 29 height 5
click at [665, 247] on div "[PERSON_NAME]" at bounding box center [666, 249] width 29 height 5
click at [735, 259] on img at bounding box center [737, 261] width 5 height 5
click at [709, 32] on div "Leg Information" at bounding box center [693, 35] width 100 height 6
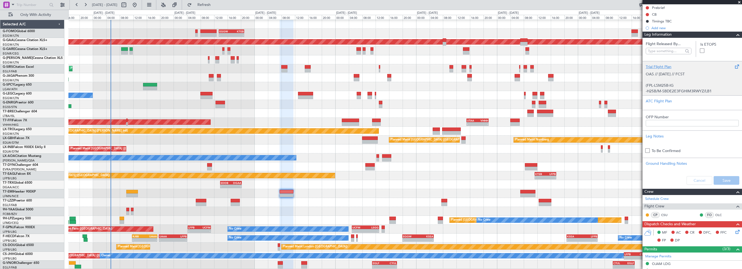
click at [665, 66] on div "Trial Flight Plan" at bounding box center [692, 67] width 93 height 6
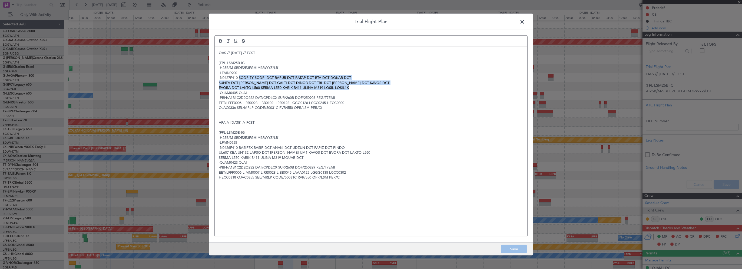
drag, startPoint x: 240, startPoint y: 79, endPoint x: 350, endPoint y: 87, distance: 110.5
click at [352, 88] on div "OAS // 07SEP // FCST (FPL-LSM25B-IG -H25B/M-SBDE2E3FGHIM3RWYZ/LB1 -LFMN0900 -N0…" at bounding box center [371, 142] width 313 height 190
copy div "SODRI7Y SODRI DCT RAPUR DCT RATAP DCT BTA DCT DOKAR DCT SUNEV DCT KISTO DCT GAL…"
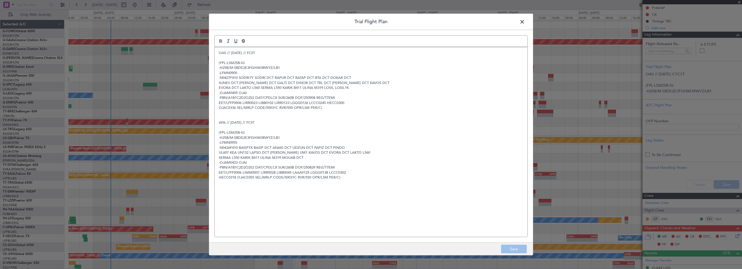
click at [525, 21] on span at bounding box center [525, 23] width 0 height 11
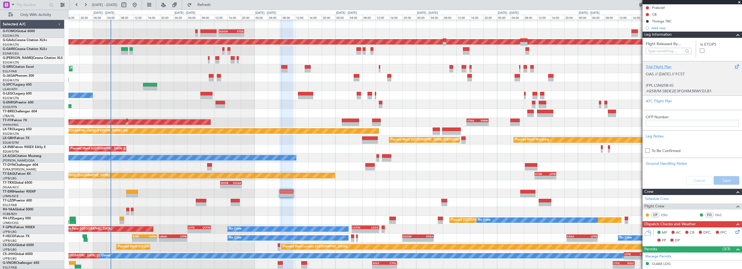
click at [650, 68] on div "Trial Flight Plan" at bounding box center [692, 67] width 93 height 6
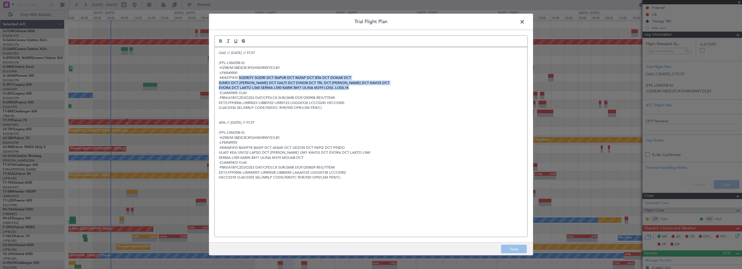
drag, startPoint x: 239, startPoint y: 78, endPoint x: 361, endPoint y: 89, distance: 122.2
click at [361, 89] on div "OAS // 07SEP // FCST (FPL-LSM25B-IG -H25B/M-SBDE2E3FGHIM3RWYZ/LB1 -LFMN0900 -N0…" at bounding box center [371, 142] width 313 height 190
copy div "SODRI7Y SODRI DCT RAPUR DCT RATAP DCT BTA DCT DOKAR DCT SUNEV DCT KISTO DCT GAL…"
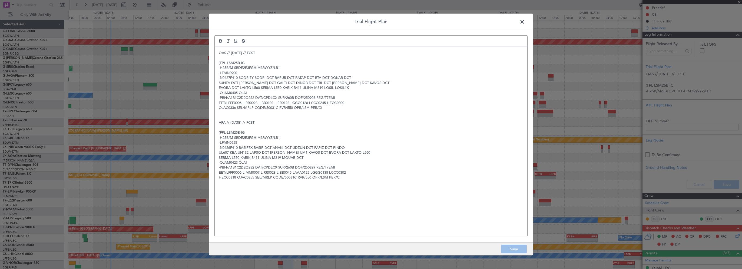
drag, startPoint x: 522, startPoint y: 21, endPoint x: 619, endPoint y: 35, distance: 98.2
click at [525, 21] on span at bounding box center [525, 23] width 0 height 11
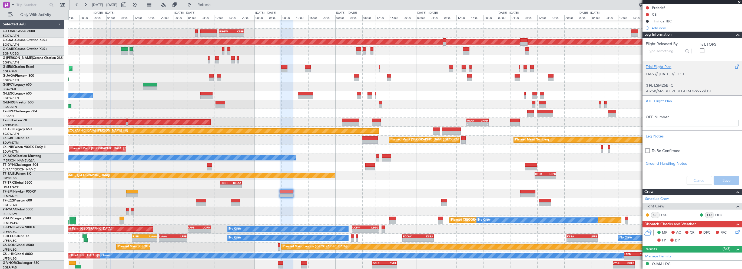
click at [664, 66] on div "Trial Flight Plan" at bounding box center [692, 67] width 93 height 6
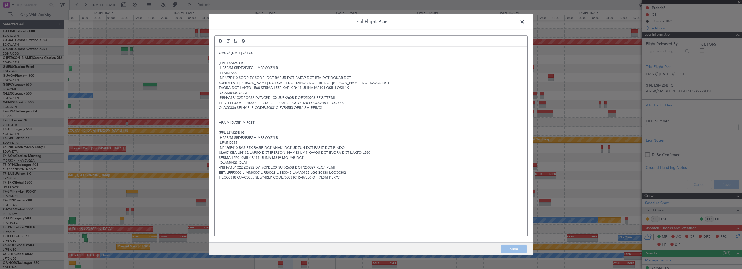
click at [525, 22] on span at bounding box center [525, 23] width 0 height 11
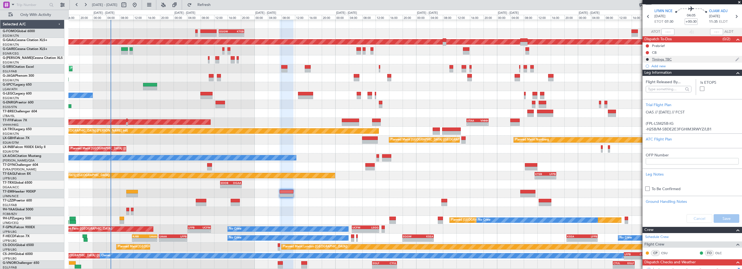
scroll to position [0, 0]
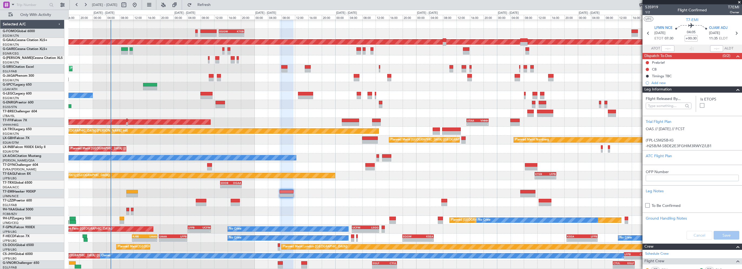
click at [735, 89] on span at bounding box center [738, 90] width 6 height 6
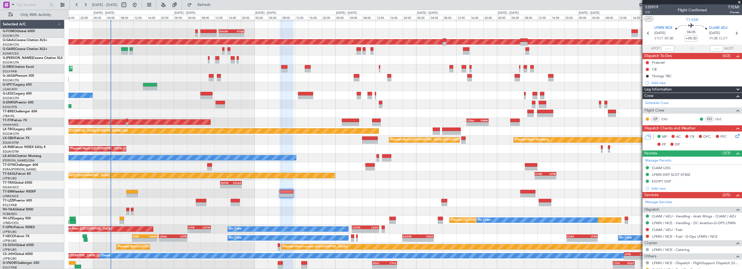
click at [670, 89] on span "Leg Information" at bounding box center [658, 90] width 27 height 6
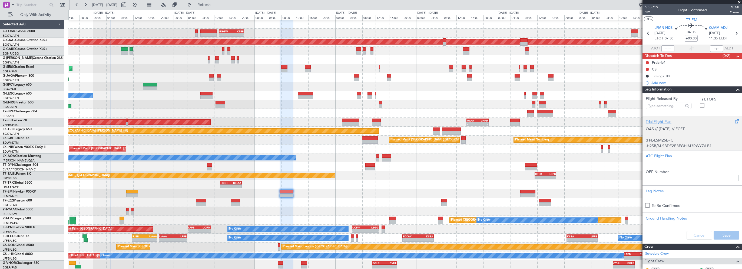
click at [658, 120] on div "Trial Flight Plan" at bounding box center [692, 122] width 93 height 6
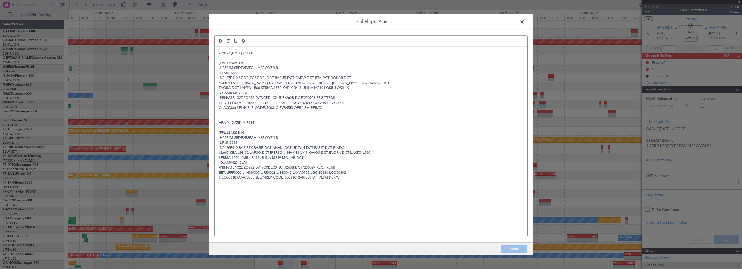
click at [216, 52] on div "OAS // 07SEP // FCST (FPL-LSM25B-IG -H25B/M-SBDE2E3FGHIM3RWYZ/LB1 -LFMN0900 -N0…" at bounding box center [371, 142] width 313 height 190
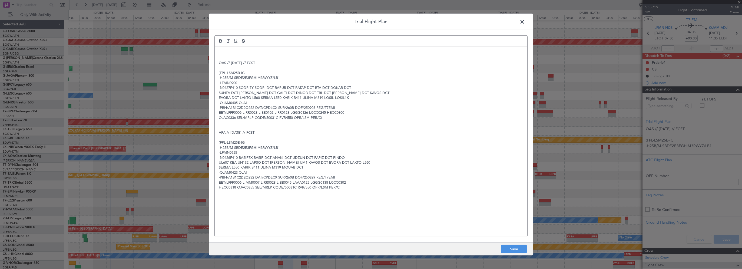
click at [226, 51] on p at bounding box center [371, 53] width 305 height 5
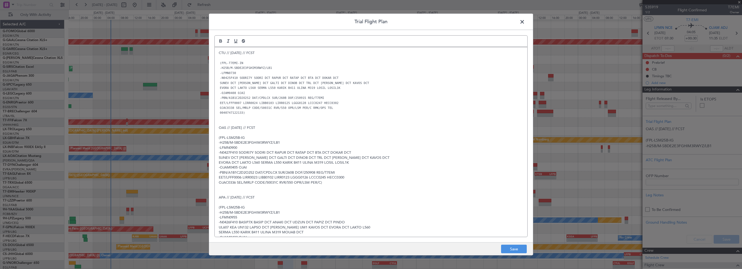
click at [400, 134] on p at bounding box center [371, 132] width 305 height 5
click at [510, 251] on button "Save" at bounding box center [514, 249] width 26 height 9
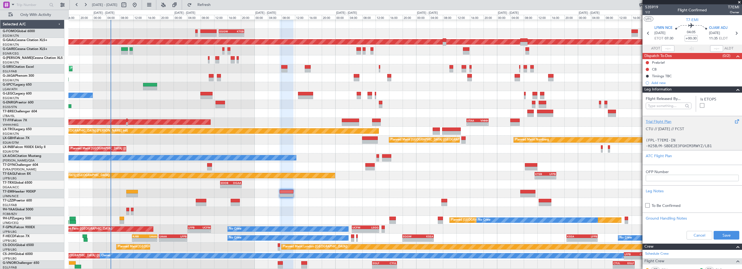
click at [660, 119] on div "Trial Flight Plan" at bounding box center [692, 122] width 93 height 6
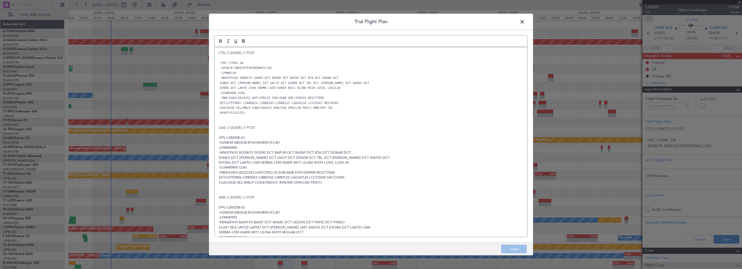
click at [525, 21] on span at bounding box center [525, 23] width 0 height 11
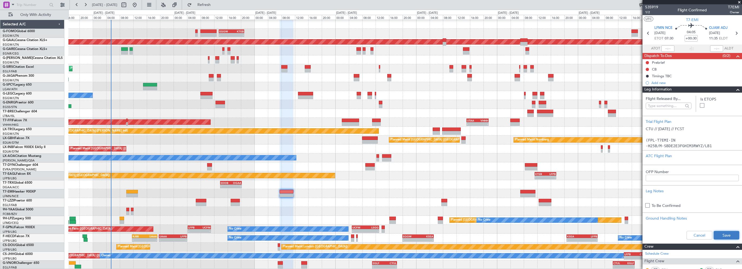
click at [720, 235] on button "Save" at bounding box center [727, 235] width 26 height 9
click at [735, 92] on span at bounding box center [738, 90] width 6 height 6
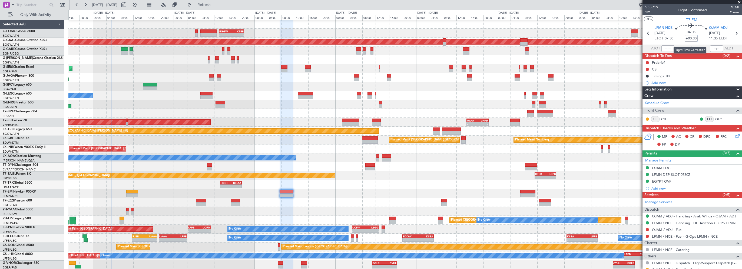
click at [692, 38] on input "+00:30" at bounding box center [691, 38] width 13 height 6
click at [695, 38] on input "+00:30" at bounding box center [691, 38] width 13 height 6
click at [695, 39] on input "+00:30" at bounding box center [691, 38] width 13 height 6
click at [695, 40] on input "+00:30" at bounding box center [691, 38] width 13 height 6
click at [425, 167] on div at bounding box center [405, 167] width 674 height 9
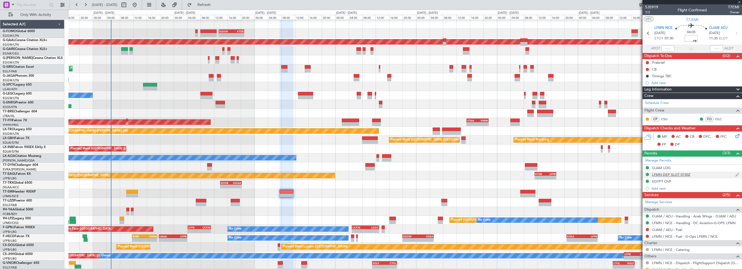
type input "+00:35"
click at [664, 90] on span "Leg Information" at bounding box center [658, 90] width 27 height 6
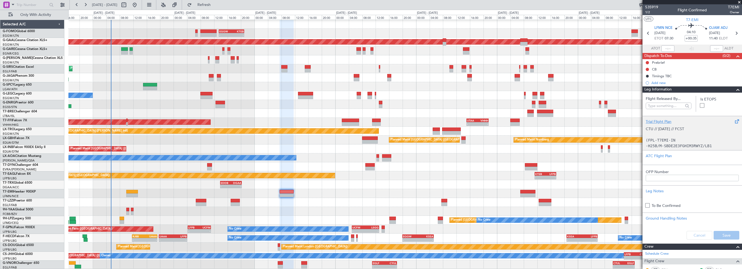
click at [654, 120] on div "Trial Flight Plan" at bounding box center [692, 122] width 93 height 6
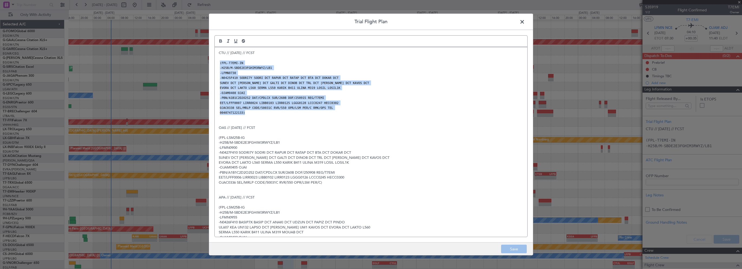
drag, startPoint x: 252, startPoint y: 114, endPoint x: 212, endPoint y: 63, distance: 65.2
click at [212, 61] on div "Trial Flight Plan CTU // 13SEP // FCST (FPL-T7EMI-IN -H25B/M-SBDE2E3FGHIM3RWYZ/…" at bounding box center [371, 135] width 325 height 242
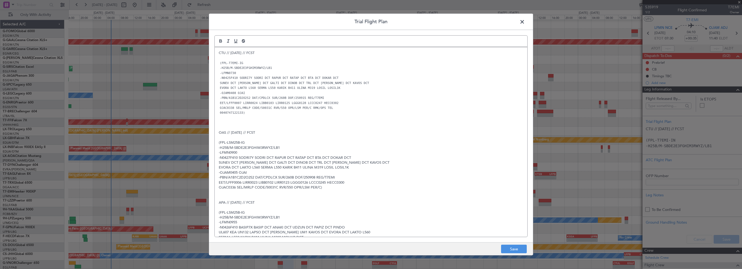
click at [423, 146] on p "-H25B/M-SBDE2E3FGHIM3RWYZ/LB1" at bounding box center [371, 147] width 305 height 5
click at [521, 250] on button "Save" at bounding box center [514, 249] width 26 height 9
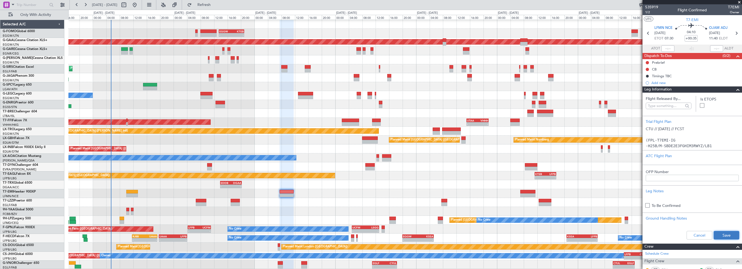
click at [727, 232] on button "Save" at bounding box center [727, 235] width 26 height 9
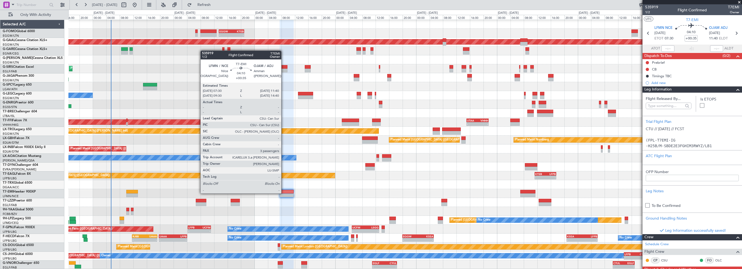
click at [284, 193] on div at bounding box center [287, 192] width 14 height 4
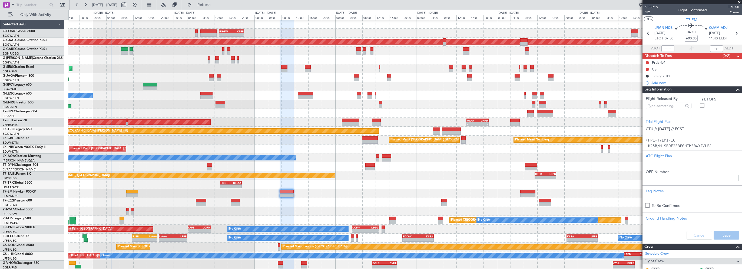
click at [735, 90] on span at bounding box center [738, 90] width 6 height 6
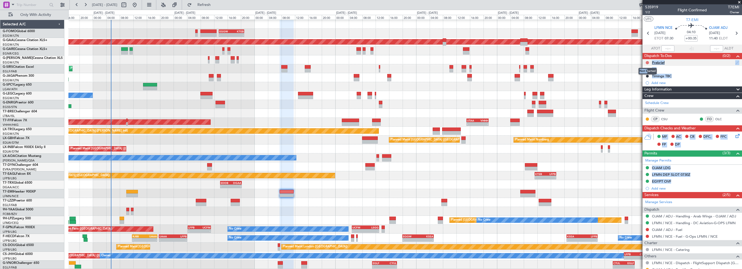
click at [647, 64] on body "12 Sep 2025 - 21 Sep 2025 Refresh Quick Links Only With Activity - - EGGW 13:30…" at bounding box center [371, 134] width 742 height 269
click at [647, 62] on button at bounding box center [647, 62] width 3 height 3
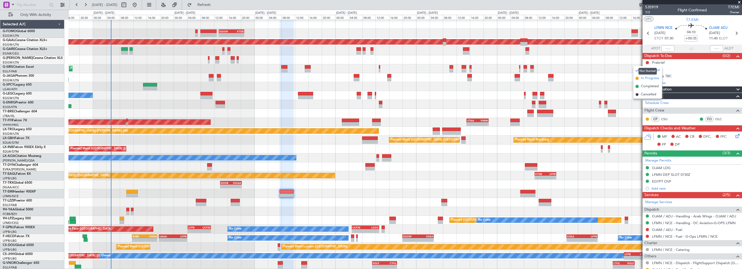
click at [645, 78] on body "12 Sep 2025 - 21 Sep 2025 Refresh Quick Links Only With Activity - - EGGW 13:30…" at bounding box center [371, 134] width 742 height 269
drag, startPoint x: 645, startPoint y: 78, endPoint x: 655, endPoint y: 78, distance: 10.6
click at [655, 78] on span "In Progress" at bounding box center [650, 78] width 18 height 5
click at [647, 69] on button at bounding box center [647, 69] width 3 height 3
drag, startPoint x: 650, startPoint y: 94, endPoint x: 653, endPoint y: 95, distance: 2.8
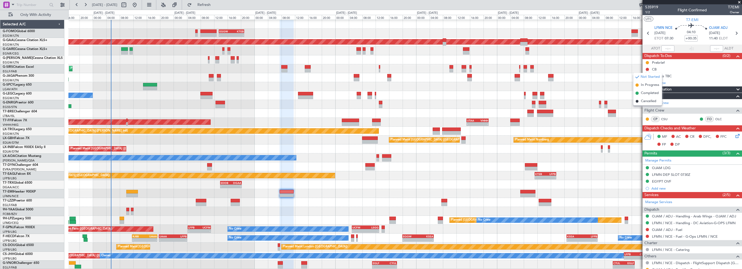
click at [650, 93] on span "Completed" at bounding box center [650, 93] width 18 height 5
click at [735, 137] on icon at bounding box center [737, 135] width 4 height 4
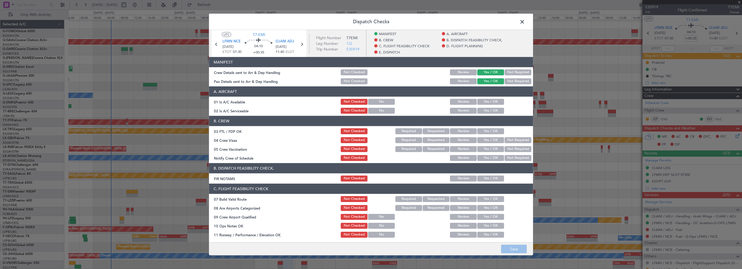
click at [489, 104] on button "Yes / OK" at bounding box center [491, 102] width 27 height 6
click at [487, 110] on button "Yes / OK" at bounding box center [491, 111] width 27 height 6
click at [481, 181] on button "Yes / OK" at bounding box center [491, 179] width 27 height 6
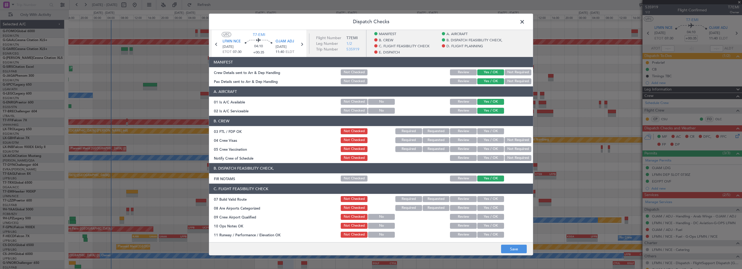
drag, startPoint x: 490, startPoint y: 199, endPoint x: 485, endPoint y: 202, distance: 5.8
click at [490, 199] on button "Yes / OK" at bounding box center [491, 199] width 27 height 6
click at [484, 224] on button "Yes / OK" at bounding box center [491, 226] width 27 height 6
click at [486, 234] on button "Yes / OK" at bounding box center [491, 235] width 27 height 6
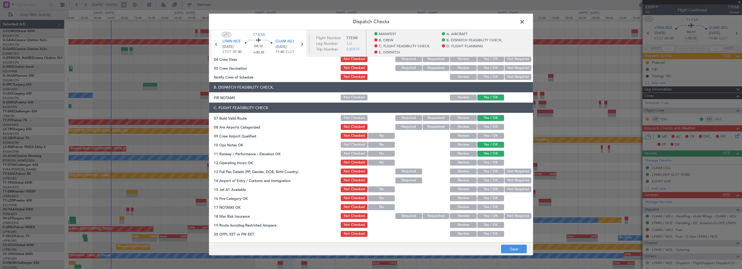
click at [493, 163] on button "Yes / OK" at bounding box center [491, 163] width 27 height 6
click at [490, 170] on button "Yes / OK" at bounding box center [491, 172] width 27 height 6
click at [485, 180] on button "Yes / OK" at bounding box center [491, 181] width 27 height 6
click at [489, 190] on button "Yes / OK" at bounding box center [491, 190] width 27 height 6
click at [489, 197] on button "Yes / OK" at bounding box center [491, 199] width 27 height 6
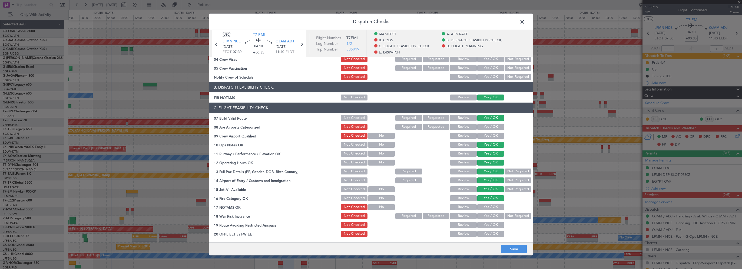
click at [488, 207] on button "Yes / OK" at bounding box center [491, 208] width 27 height 6
click at [510, 218] on button "Not Required" at bounding box center [518, 216] width 27 height 6
click at [482, 228] on button "Yes / OK" at bounding box center [491, 225] width 27 height 6
click at [485, 231] on button "Yes / OK" at bounding box center [491, 234] width 27 height 6
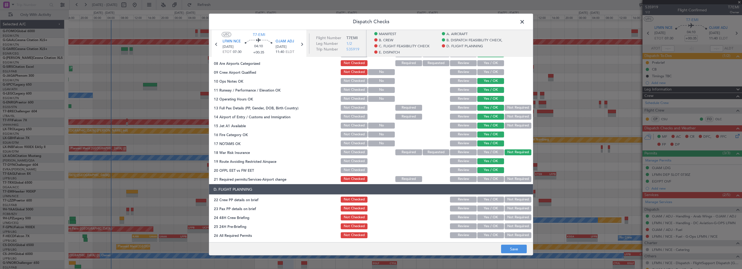
scroll to position [189, 0]
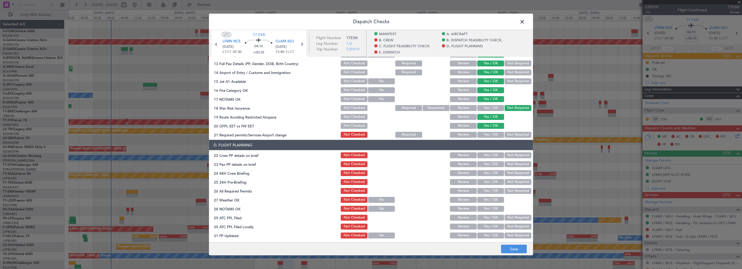
click at [489, 132] on button "Yes / OK" at bounding box center [491, 135] width 27 height 6
click at [489, 153] on button "Yes / OK" at bounding box center [491, 156] width 27 height 6
click at [487, 169] on section "D. FLIGHT PLANNING 22 Crew PP details on brief Not Checked Review Yes / OK Not …" at bounding box center [371, 194] width 324 height 109
click at [492, 162] on button "Yes / OK" at bounding box center [491, 165] width 27 height 6
click at [487, 175] on button "Yes / OK" at bounding box center [491, 173] width 27 height 6
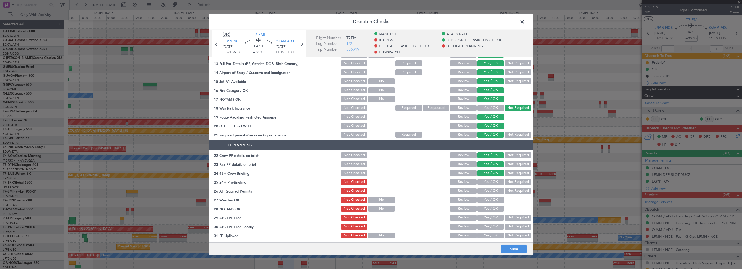
click at [505, 180] on button "Not Required" at bounding box center [518, 182] width 27 height 6
click at [518, 248] on button "Save" at bounding box center [514, 249] width 26 height 9
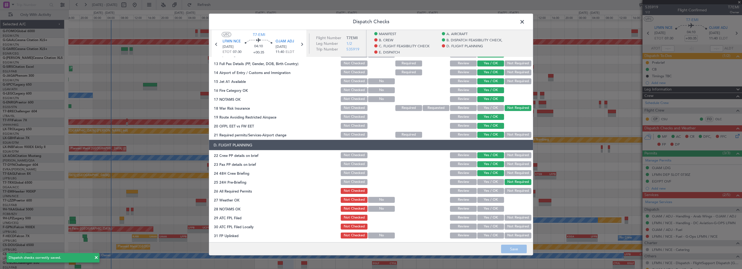
click at [525, 20] on span at bounding box center [525, 23] width 0 height 11
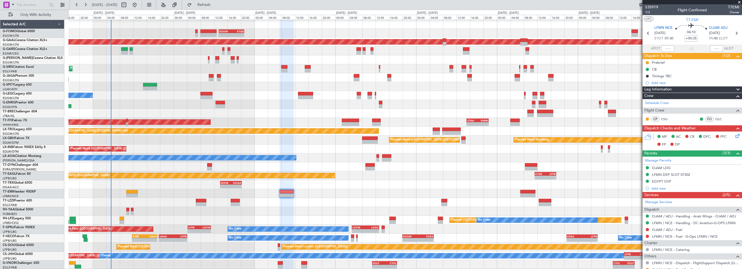
click at [368, 186] on div "- - EDDB 13:50 Z DGAA 20:15 Z" at bounding box center [405, 184] width 674 height 9
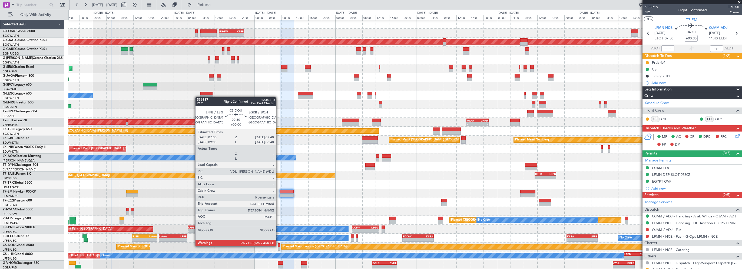
click at [279, 246] on div at bounding box center [279, 246] width 2 height 4
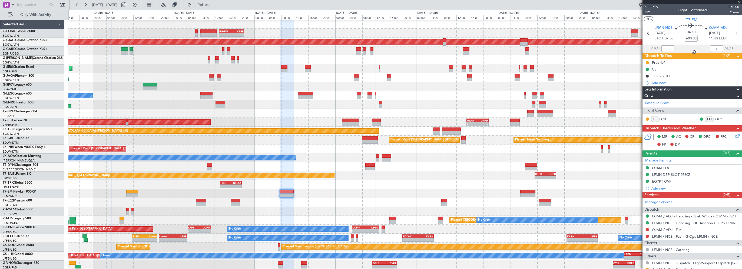
type input "0"
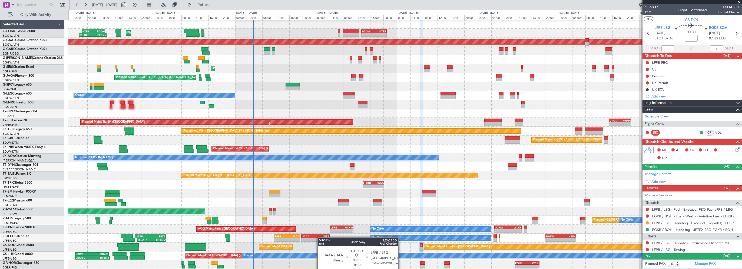
click at [330, 236] on div "- - EGGW 13:30 Z KTEB 21:00 Z Planned Maint London (Luton) KTEB 02:30 Z EDDH 09…" at bounding box center [405, 145] width 674 height 250
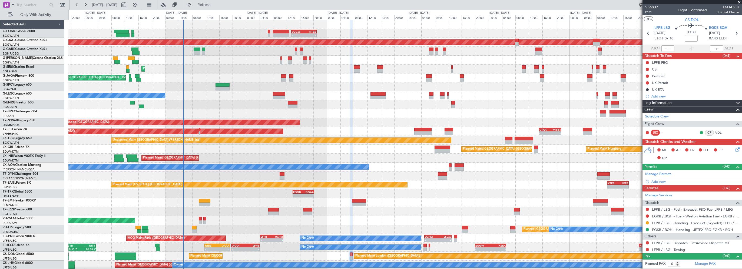
click at [381, 224] on div "- - EGGW 13:30 Z KTEB 21:00 Z Planned Maint London (Luton) KTEB 02:30 Z EDDH 09…" at bounding box center [405, 154] width 674 height 268
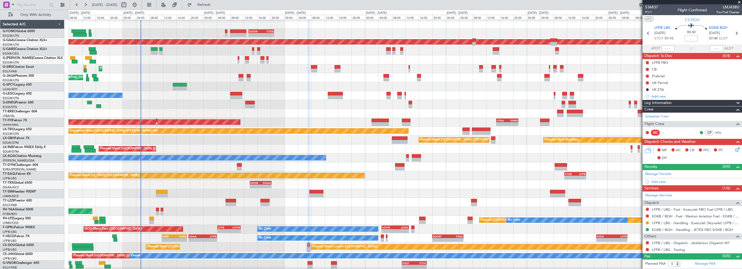
scroll to position [0, 0]
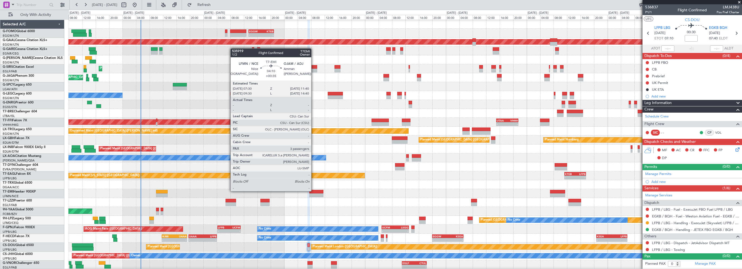
click at [314, 191] on div at bounding box center [317, 192] width 14 height 4
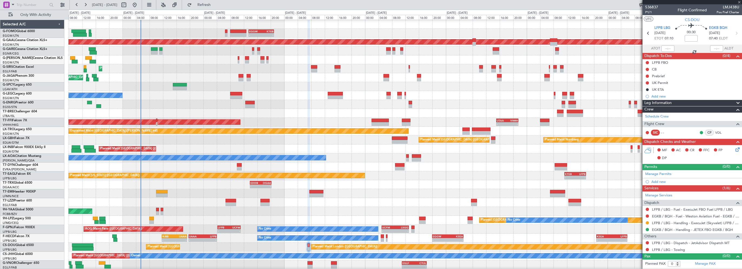
type input "+00:35"
type input "3"
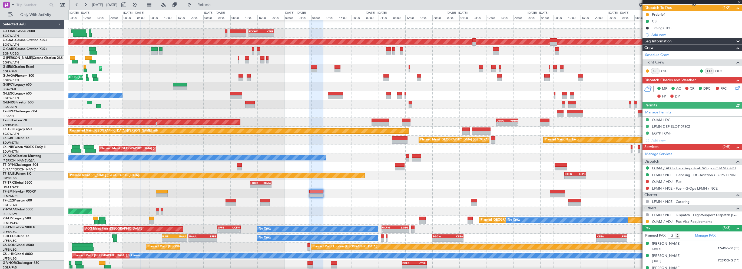
scroll to position [54, 0]
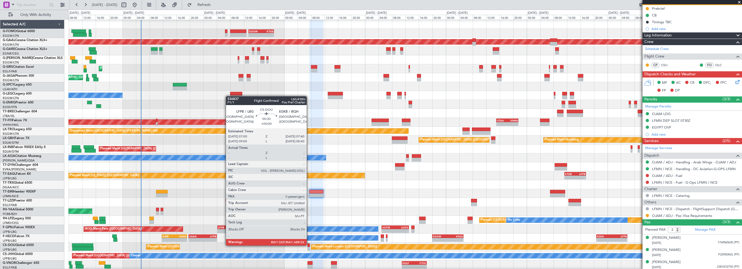
click at [309, 245] on div at bounding box center [309, 246] width 2 height 4
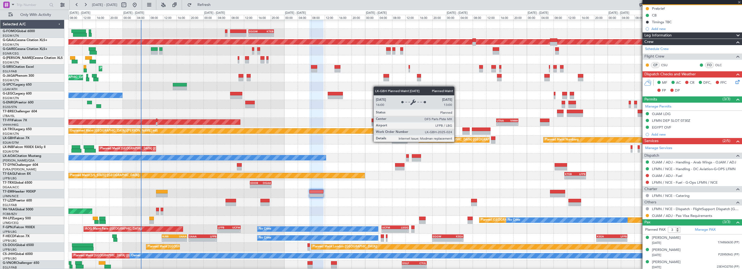
type input "0"
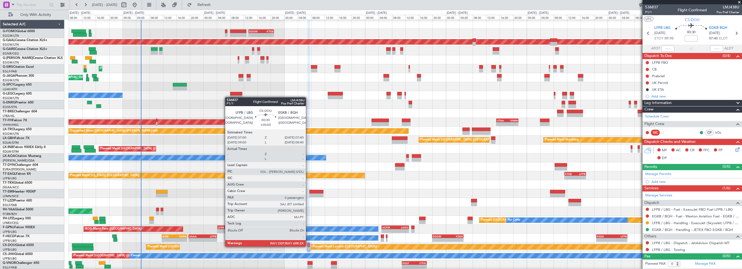
click at [308, 246] on div at bounding box center [309, 246] width 2 height 4
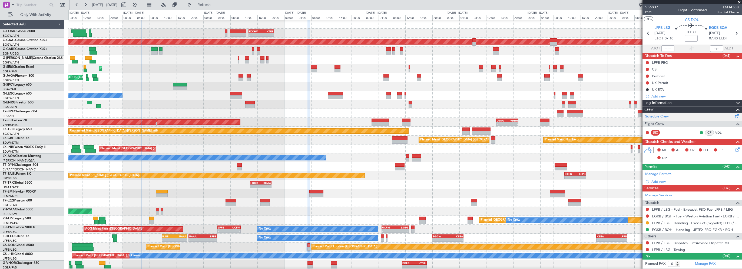
click at [662, 116] on link "Schedule Crew" at bounding box center [658, 116] width 24 height 5
click at [319, 190] on div at bounding box center [317, 192] width 14 height 4
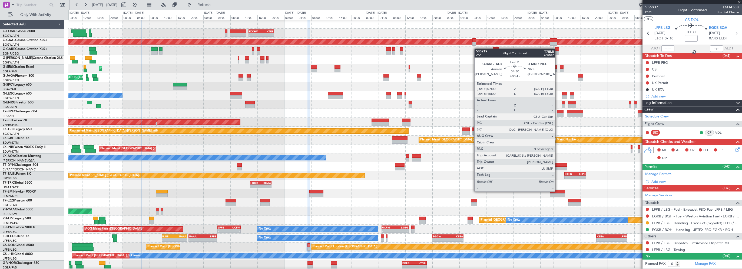
type input "+00:35"
type input "3"
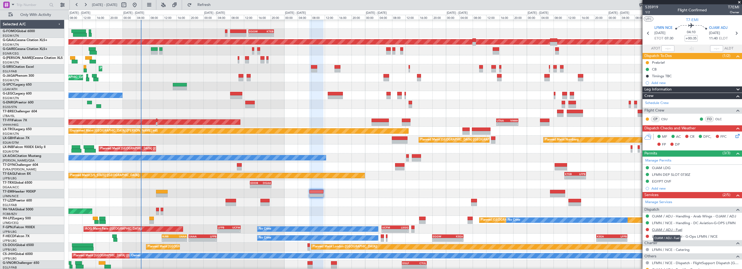
click at [658, 231] on link "OJAM / ADJ - Fuel" at bounding box center [667, 230] width 30 height 5
click at [430, 190] on div at bounding box center [405, 193] width 674 height 9
click at [396, 201] on div at bounding box center [405, 202] width 674 height 9
click at [662, 103] on link "Schedule Crew" at bounding box center [658, 103] width 24 height 5
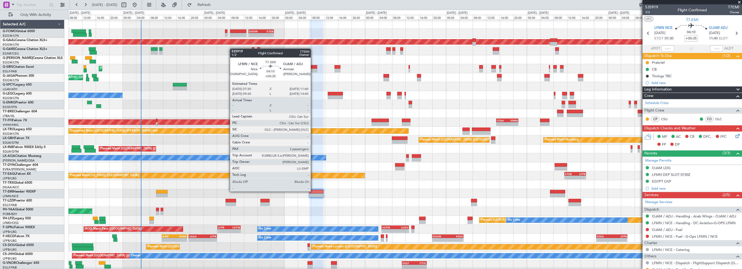
click at [313, 191] on div at bounding box center [317, 192] width 14 height 4
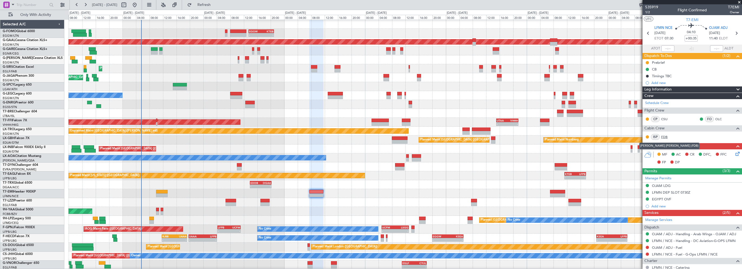
click at [663, 136] on link "FDB" at bounding box center [668, 137] width 12 height 5
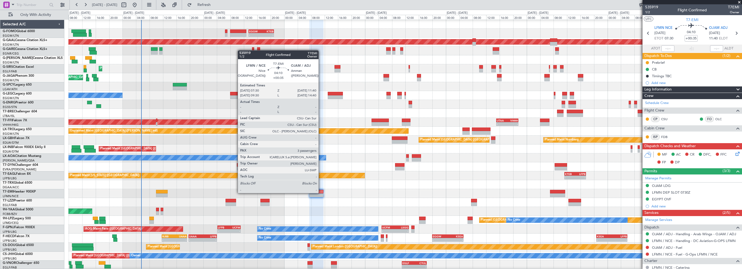
click at [321, 193] on div at bounding box center [317, 192] width 14 height 4
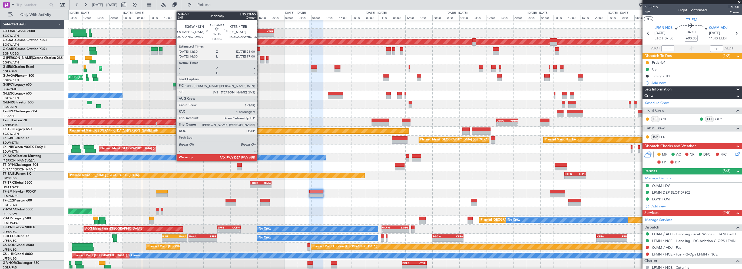
click at [260, 30] on div "EGGW" at bounding box center [255, 31] width 12 height 3
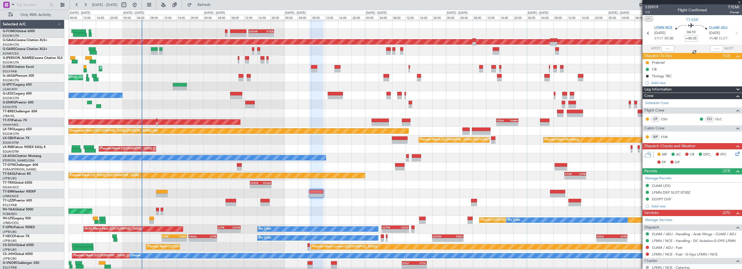
type input "1"
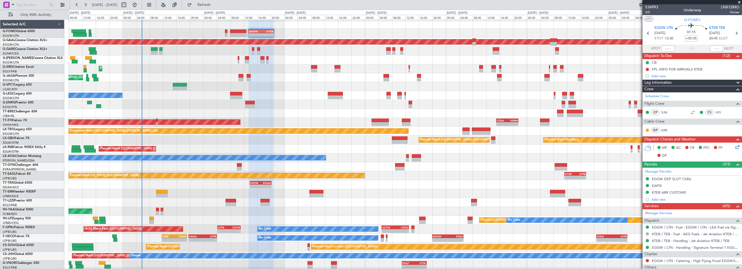
click at [656, 83] on span "Leg Information" at bounding box center [658, 83] width 27 height 6
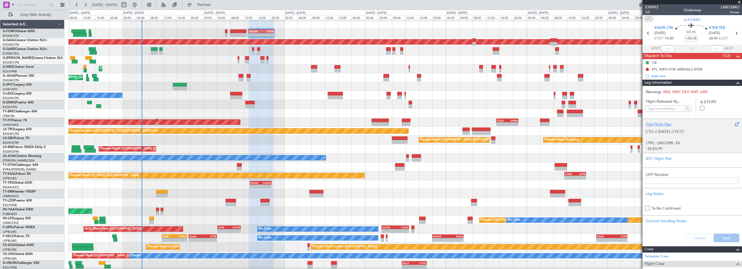
click at [659, 121] on div "Trial Flight Plan CTU // [DATE] // FCST (FPL-LNX12MO-IG -GLEX/M-SBDE2E3FGHIJ1J3…" at bounding box center [693, 136] width 100 height 34
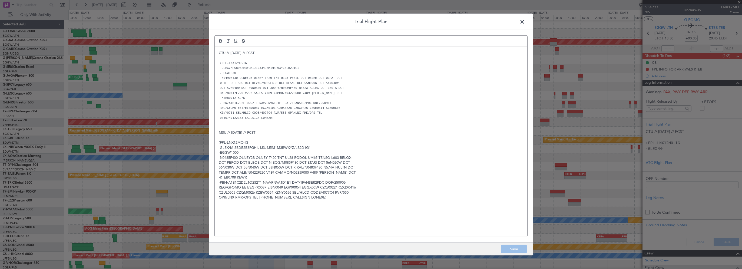
click at [525, 21] on span at bounding box center [525, 23] width 0 height 11
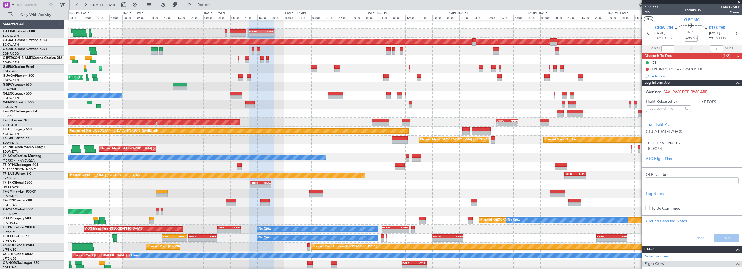
click at [284, 91] on div "Planned Maint [GEOGRAPHIC_DATA] ([GEOGRAPHIC_DATA]) Owner" at bounding box center [405, 95] width 674 height 9
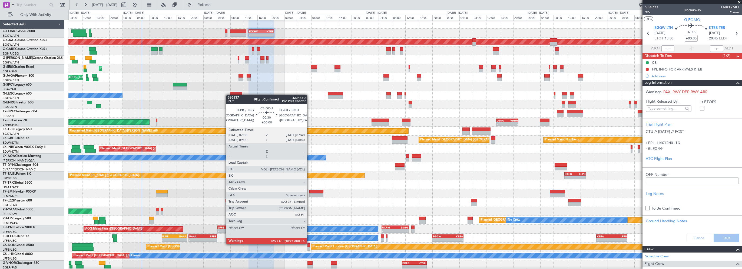
click at [307, 244] on div "Planned Maint [GEOGRAPHIC_DATA] ([GEOGRAPHIC_DATA]) Planned Maint [GEOGRAPHIC_D…" at bounding box center [405, 247] width 674 height 9
click at [310, 246] on div at bounding box center [309, 246] width 2 height 4
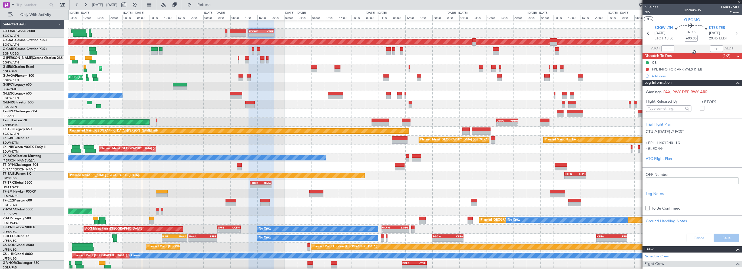
type input "0"
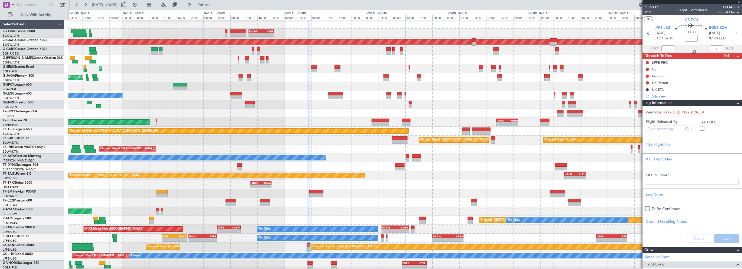
click at [735, 104] on span at bounding box center [738, 103] width 6 height 6
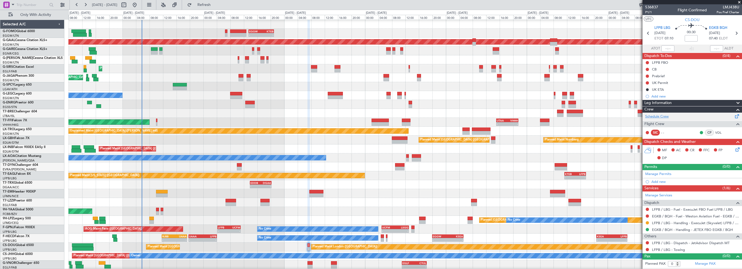
click at [658, 116] on link "Schedule Crew" at bounding box center [658, 116] width 24 height 5
click at [713, 25] on span "EGKB BQH" at bounding box center [718, 27] width 18 height 5
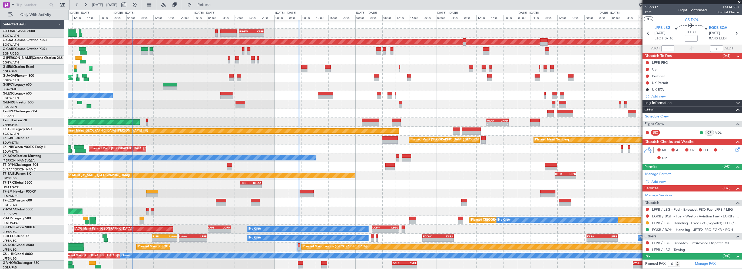
click at [363, 182] on div "- - EDDB 13:50 Z DGAA 20:15 Z" at bounding box center [405, 184] width 674 height 9
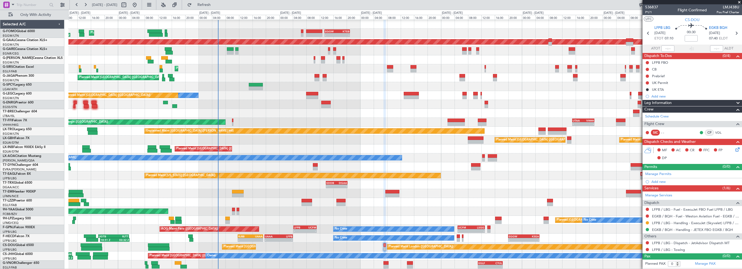
click at [465, 160] on div "- - EGGW 13:30 Z KTEB 21:00 Z Planned Maint [GEOGRAPHIC_DATA] ([GEOGRAPHIC_DATA…" at bounding box center [405, 145] width 674 height 250
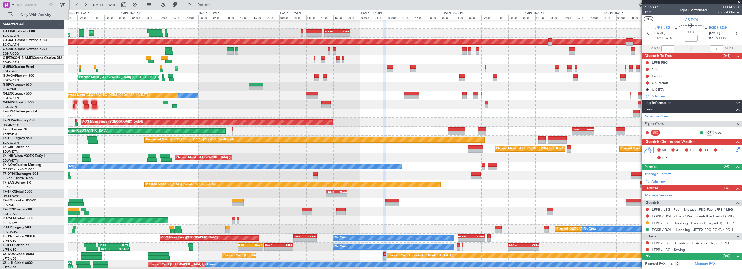
click at [715, 28] on span "EGKB BQH" at bounding box center [718, 27] width 18 height 5
click at [216, 5] on span "Refresh" at bounding box center [204, 5] width 23 height 4
click at [433, 202] on div "Planned Maint [GEOGRAPHIC_DATA]" at bounding box center [405, 202] width 674 height 9
drag, startPoint x: 682, startPoint y: 102, endPoint x: 685, endPoint y: 103, distance: 2.8
click at [682, 103] on div "Leg Information" at bounding box center [693, 103] width 100 height 6
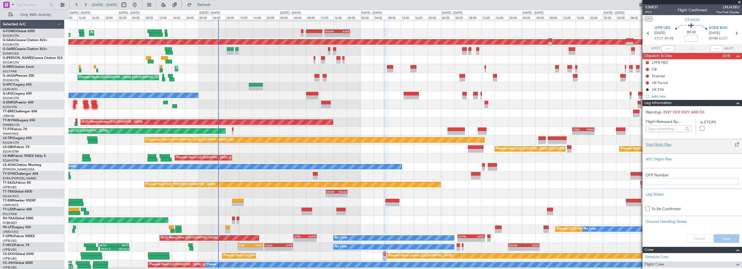
click at [657, 146] on div "Trial Flight Plan" at bounding box center [692, 145] width 93 height 6
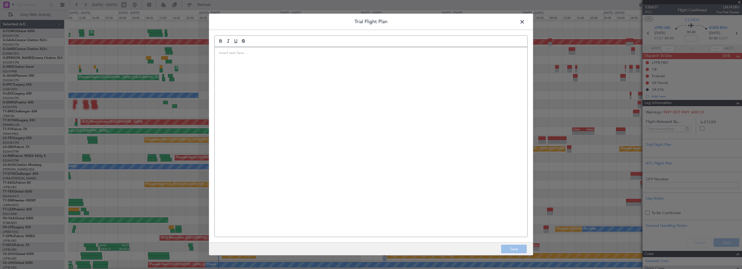
drag, startPoint x: 657, startPoint y: 146, endPoint x: 374, endPoint y: 91, distance: 287.5
click at [373, 91] on div at bounding box center [371, 142] width 313 height 190
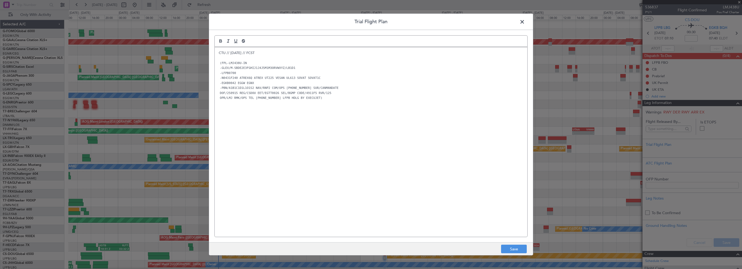
click at [316, 130] on div "CTU // [DATE] // FCST (FPL-LMJ438U-IN -GLEX/M-SBDE2E3FGHIJ1J4J5M1M3ORVWXYZ/LB1D…" at bounding box center [371, 142] width 313 height 190
click at [520, 250] on button "Save" at bounding box center [514, 249] width 26 height 9
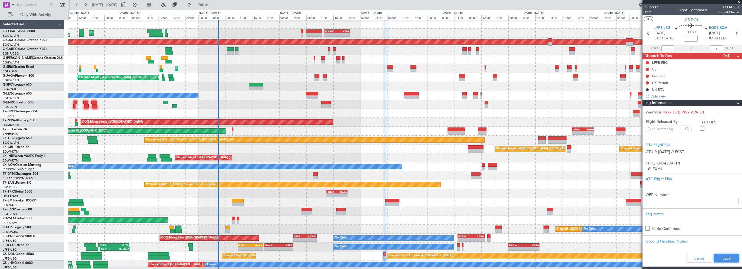
click at [722, 259] on button "Save" at bounding box center [727, 258] width 26 height 9
click at [692, 39] on input at bounding box center [691, 38] width 13 height 6
type input "+00:15"
click at [735, 102] on span at bounding box center [738, 103] width 6 height 6
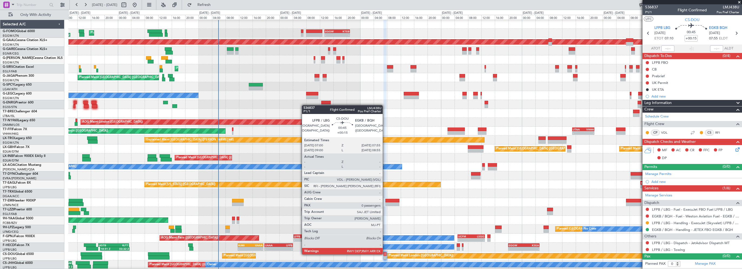
click at [385, 254] on div at bounding box center [385, 255] width 3 height 4
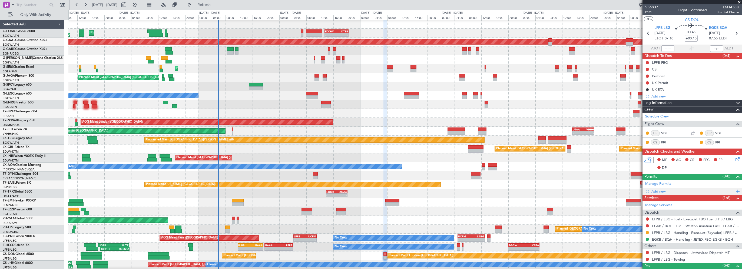
click at [659, 191] on div "Add new" at bounding box center [693, 191] width 83 height 5
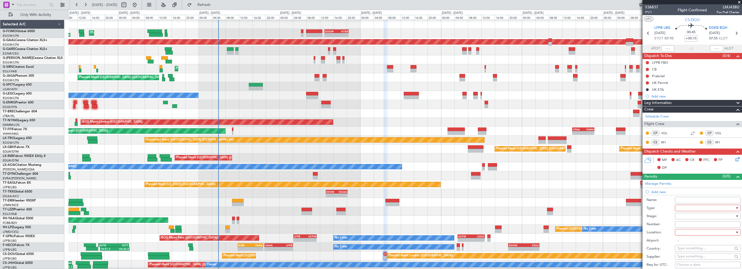
click at [685, 207] on div at bounding box center [707, 208] width 58 height 8
click at [688, 235] on span "PPR" at bounding box center [706, 235] width 57 height 8
click at [680, 231] on div at bounding box center [707, 233] width 58 height 8
click at [689, 259] on span "Arrival" at bounding box center [706, 259] width 57 height 8
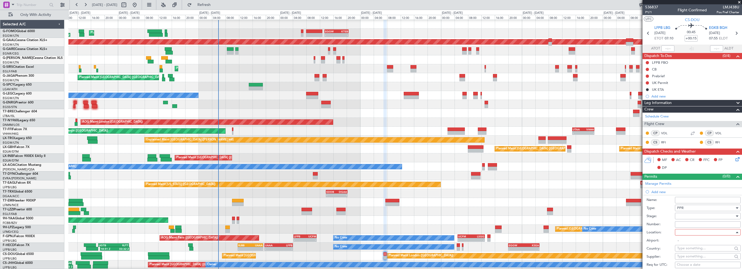
type input "EGKB / BQH"
click at [690, 215] on div at bounding box center [707, 216] width 58 height 8
drag, startPoint x: 691, startPoint y: 257, endPoint x: 692, endPoint y: 243, distance: 13.9
click at [691, 255] on span "Received OK" at bounding box center [706, 259] width 57 height 8
click at [685, 226] on input "Number:" at bounding box center [708, 225] width 66 height 6
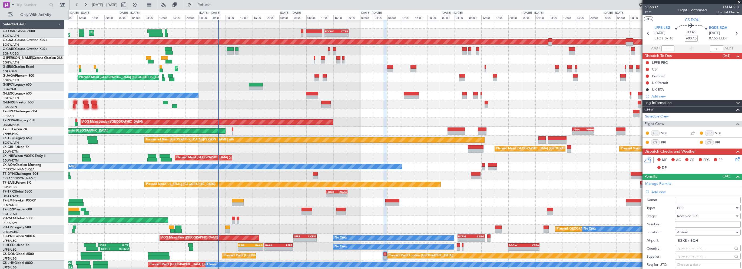
paste input "BQH2537049"
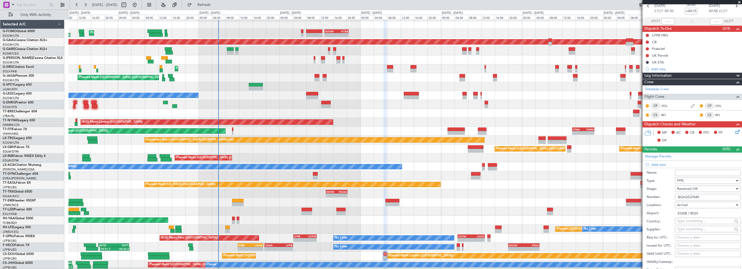
scroll to position [81, 0]
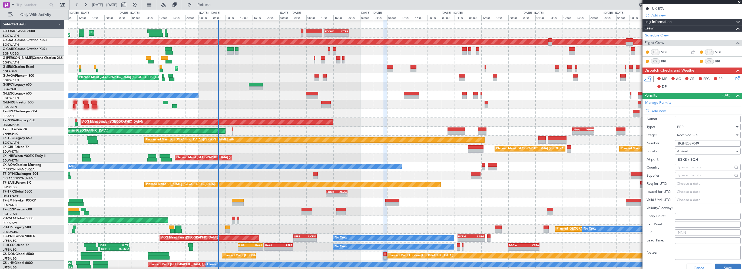
type input "BQH2537049"
click at [726, 267] on button "Save" at bounding box center [728, 268] width 26 height 9
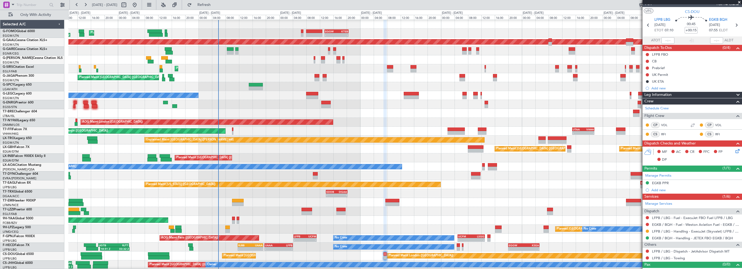
scroll to position [15, 0]
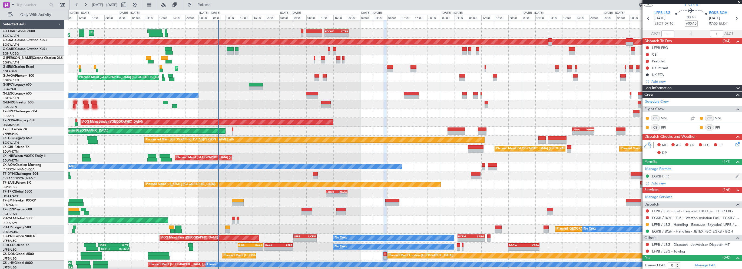
click at [659, 176] on div "EGKB PPR" at bounding box center [660, 176] width 17 height 5
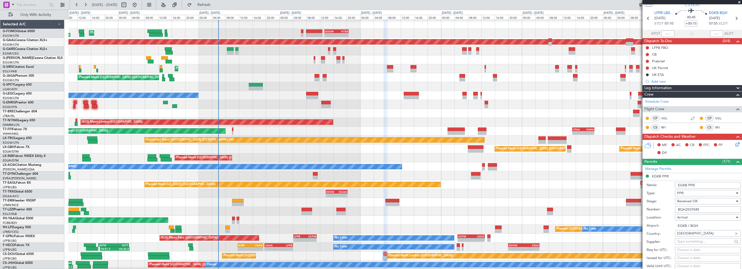
click at [709, 185] on input "EGKB PPR" at bounding box center [708, 185] width 66 height 6
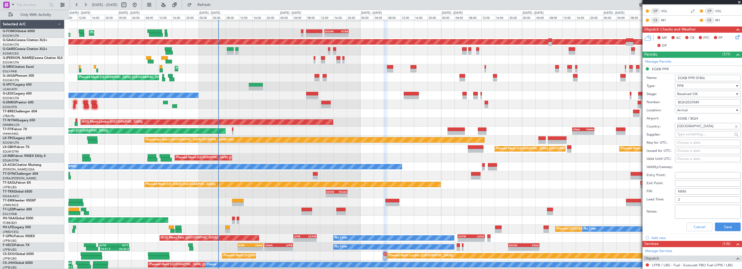
scroll to position [123, 0]
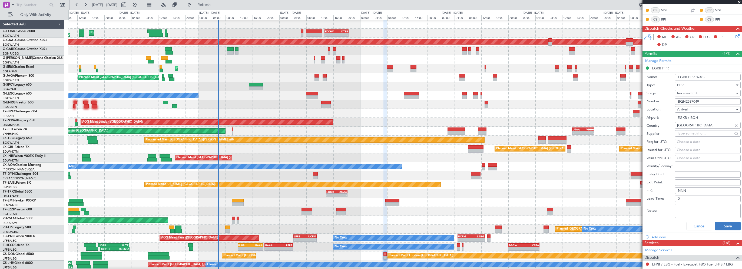
type input "EGKB PPR 0740z"
click at [716, 225] on button "Save" at bounding box center [728, 226] width 26 height 9
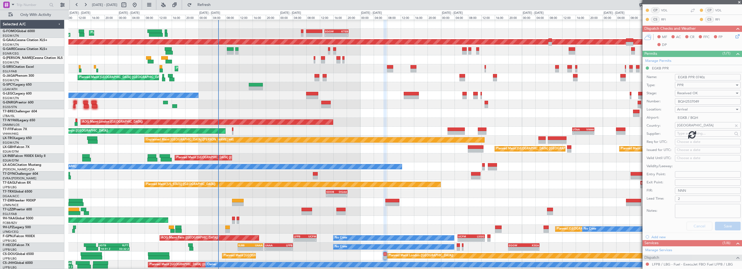
scroll to position [15, 0]
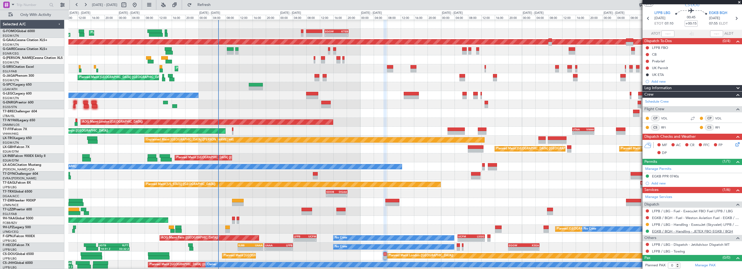
click at [670, 231] on link "EGKB / BQH - Handling - JETEX FBO EGKB / BQH" at bounding box center [692, 231] width 81 height 5
click at [253, 100] on div "Planned Maint [GEOGRAPHIC_DATA] ([GEOGRAPHIC_DATA]) No Crew" at bounding box center [405, 104] width 674 height 9
click at [210, 6] on span "Refresh" at bounding box center [204, 5] width 23 height 4
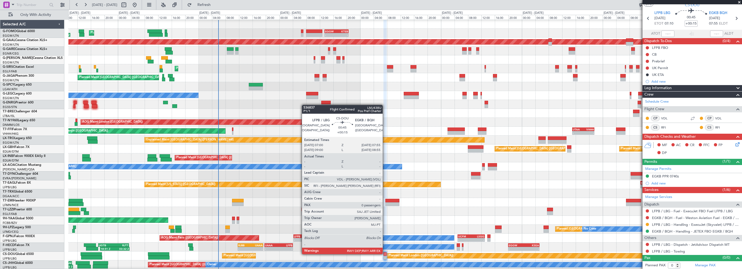
click at [385, 254] on div at bounding box center [385, 255] width 3 height 4
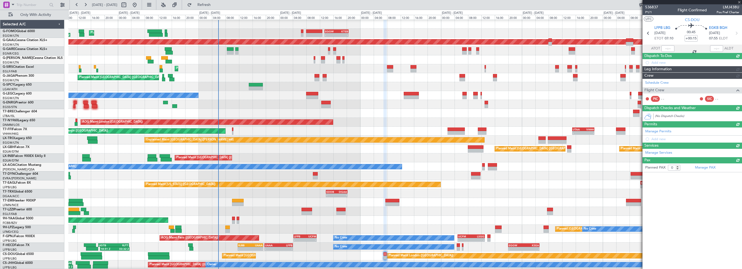
scroll to position [0, 0]
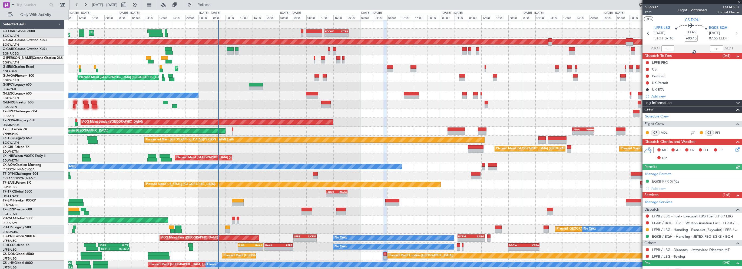
click at [735, 150] on icon at bounding box center [737, 149] width 4 height 4
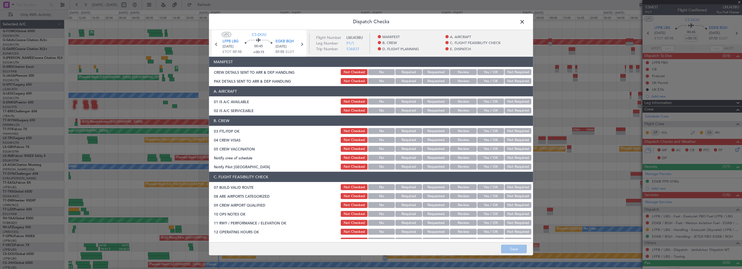
click at [488, 101] on button "Yes / OK" at bounding box center [491, 102] width 27 height 6
drag, startPoint x: 485, startPoint y: 113, endPoint x: 485, endPoint y: 117, distance: 4.1
click at [485, 113] on button "Yes / OK" at bounding box center [491, 111] width 27 height 6
click at [487, 189] on button "Yes / OK" at bounding box center [491, 188] width 27 height 6
click at [483, 216] on button "Yes / OK" at bounding box center [491, 214] width 27 height 6
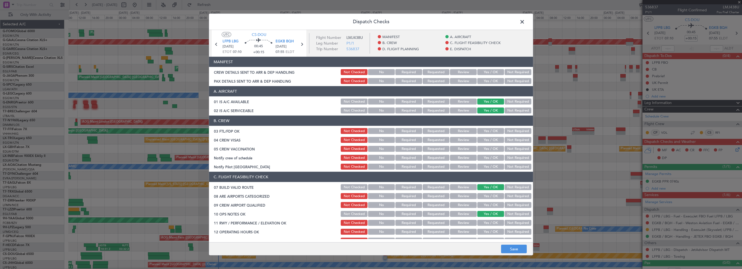
drag, startPoint x: 484, startPoint y: 222, endPoint x: 489, endPoint y: 197, distance: 25.5
click at [484, 222] on button "Yes / OK" at bounding box center [491, 223] width 27 height 6
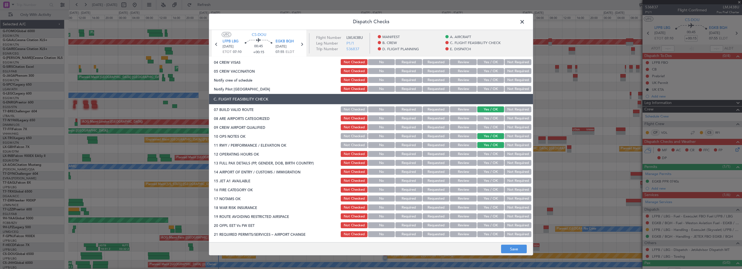
scroll to position [81, 0]
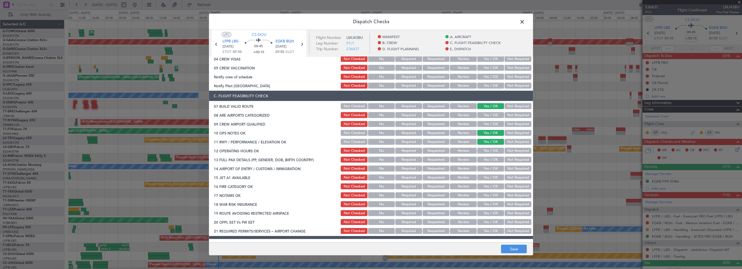
click at [488, 153] on button "Yes / OK" at bounding box center [491, 151] width 27 height 6
click at [486, 161] on button "Yes / OK" at bounding box center [491, 160] width 27 height 6
click at [482, 169] on button "Yes / OK" at bounding box center [491, 169] width 27 height 6
click at [482, 182] on section "C. FLIGHT FEASIBILITY CHECK 07 BUILD VALID ROUTE Not Checked No Required Reques…" at bounding box center [371, 163] width 324 height 144
click at [485, 176] on button "Yes / OK" at bounding box center [491, 178] width 27 height 6
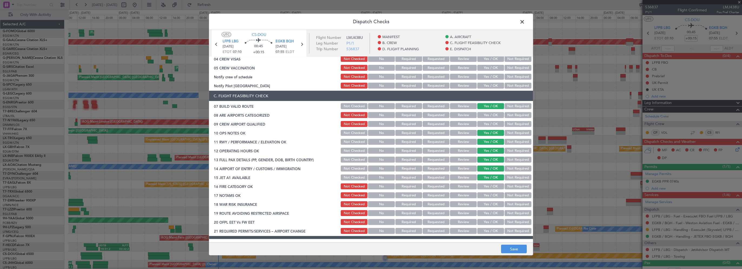
click at [485, 186] on button "Yes / OK" at bounding box center [491, 187] width 27 height 6
click at [483, 193] on button "Yes / OK" at bounding box center [491, 196] width 27 height 6
click at [480, 202] on button "Yes / OK" at bounding box center [491, 205] width 27 height 6
click at [480, 213] on button "Yes / OK" at bounding box center [491, 214] width 27 height 6
click at [482, 222] on button "Yes / OK" at bounding box center [491, 222] width 27 height 6
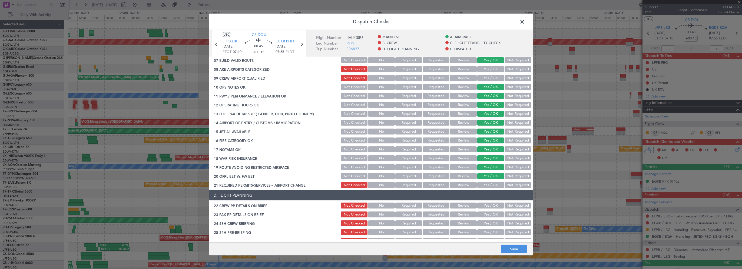
scroll to position [135, 0]
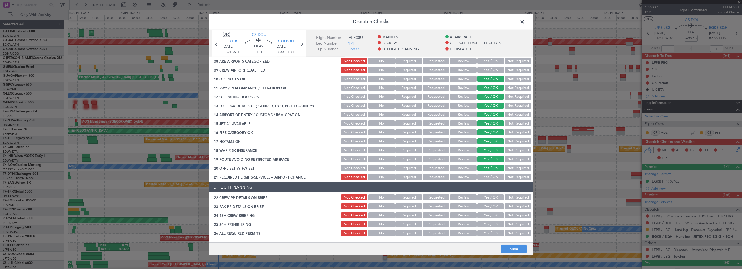
click at [478, 177] on button "Yes / OK" at bounding box center [491, 177] width 27 height 6
click at [493, 197] on button "Yes / OK" at bounding box center [491, 198] width 27 height 6
drag, startPoint x: 490, startPoint y: 203, endPoint x: 487, endPoint y: 212, distance: 8.6
click at [490, 203] on div "Yes / OK" at bounding box center [490, 207] width 27 height 8
click at [487, 212] on div "Yes / OK" at bounding box center [490, 216] width 27 height 8
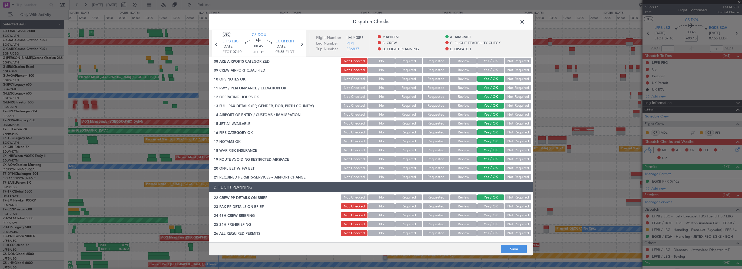
click at [491, 206] on button "Yes / OK" at bounding box center [491, 207] width 27 height 6
click at [490, 215] on button "Yes / OK" at bounding box center [491, 216] width 27 height 6
click at [508, 227] on button "Not Required" at bounding box center [518, 225] width 27 height 6
click at [510, 248] on button "Save" at bounding box center [514, 249] width 26 height 9
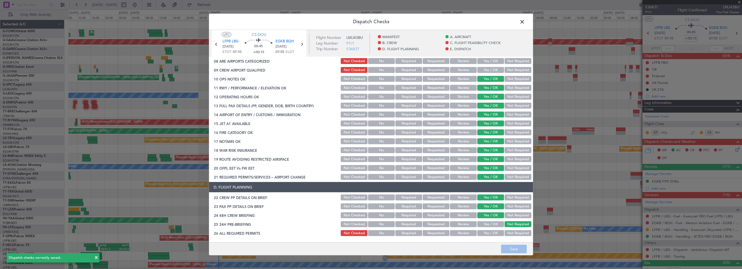
click at [525, 21] on span at bounding box center [525, 23] width 0 height 11
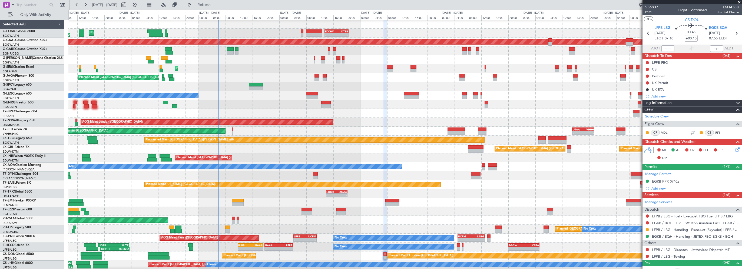
scroll to position [18, 0]
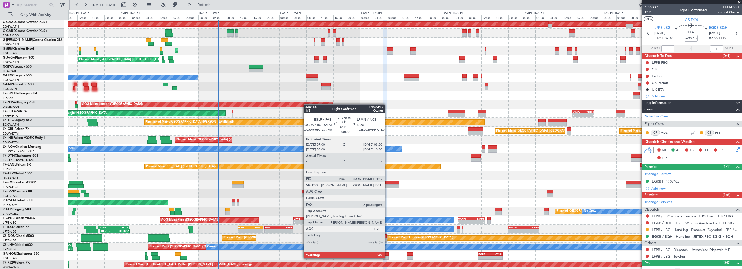
click at [387, 254] on div at bounding box center [386, 255] width 5 height 4
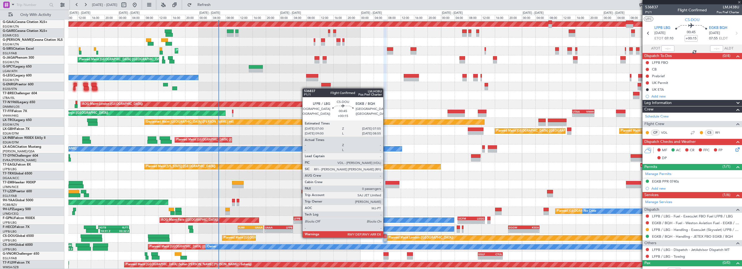
type input "3"
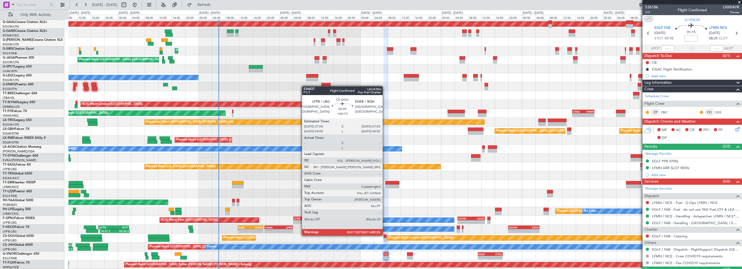
click at [385, 235] on div at bounding box center [385, 237] width 3 height 4
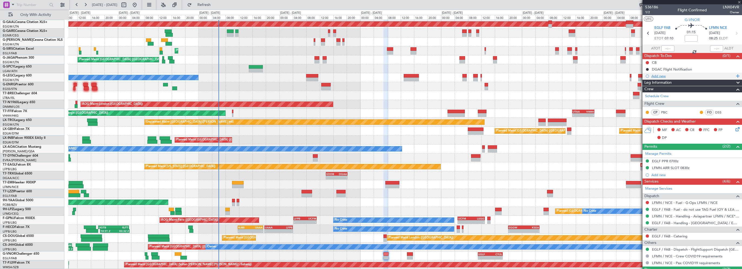
type input "+00:15"
type input "0"
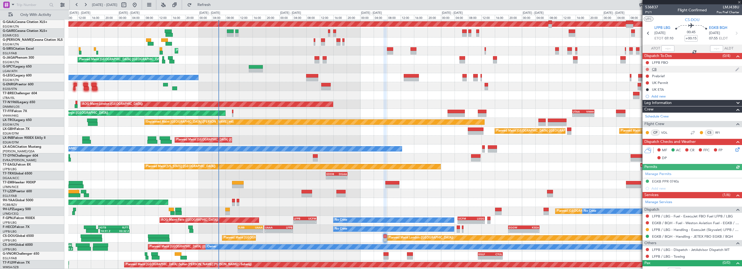
click at [647, 70] on button at bounding box center [647, 69] width 3 height 3
click at [641, 93] on span "Completed" at bounding box center [650, 93] width 18 height 5
click at [647, 62] on button at bounding box center [647, 62] width 3 height 3
click at [651, 84] on span "Completed" at bounding box center [650, 86] width 18 height 5
click at [648, 75] on button at bounding box center [647, 76] width 3 height 3
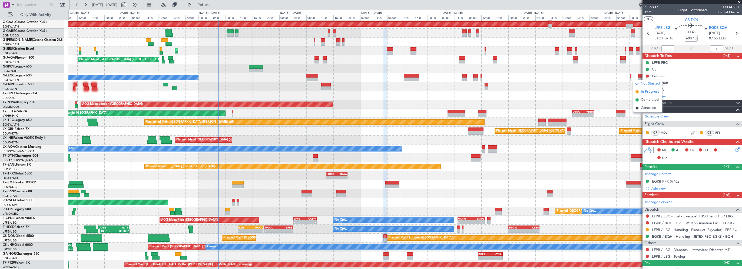
click at [648, 91] on span "In Progress" at bounding box center [650, 91] width 18 height 5
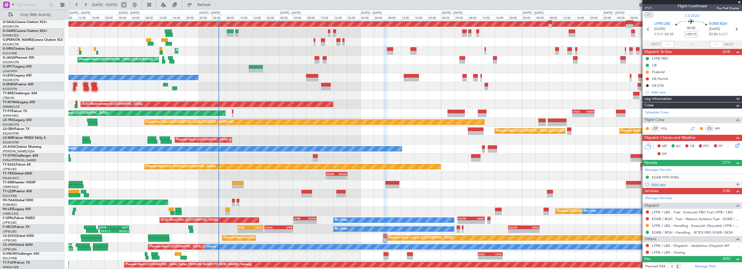
scroll to position [5, 0]
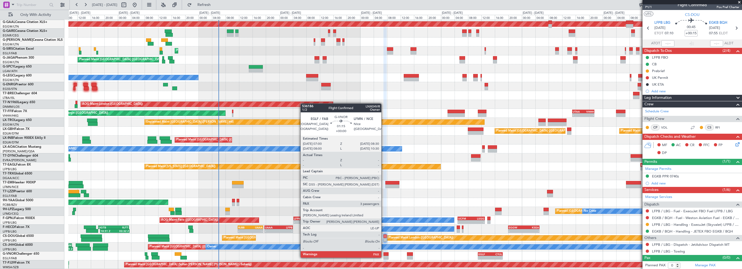
click at [384, 253] on div at bounding box center [386, 255] width 5 height 4
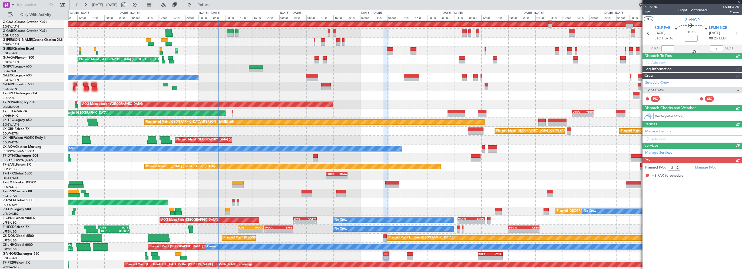
scroll to position [0, 0]
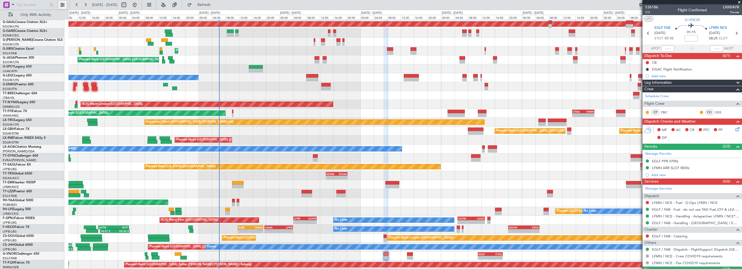
click at [62, 5] on button at bounding box center [62, 5] width 9 height 9
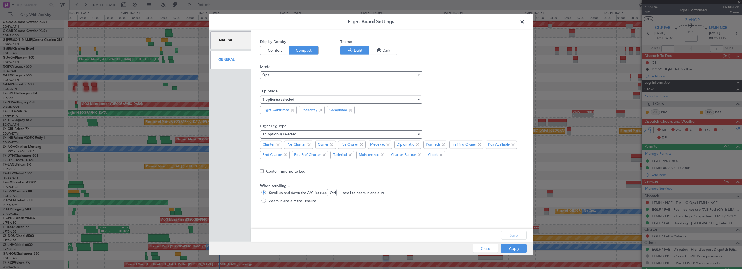
click at [225, 63] on div "General" at bounding box center [231, 60] width 41 height 18
click at [227, 56] on div "General" at bounding box center [231, 60] width 41 height 18
click at [226, 38] on div "Aircraft" at bounding box center [231, 40] width 41 height 18
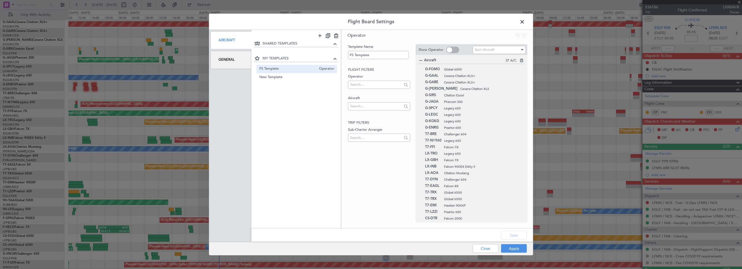
click at [224, 56] on div "General" at bounding box center [231, 60] width 41 height 18
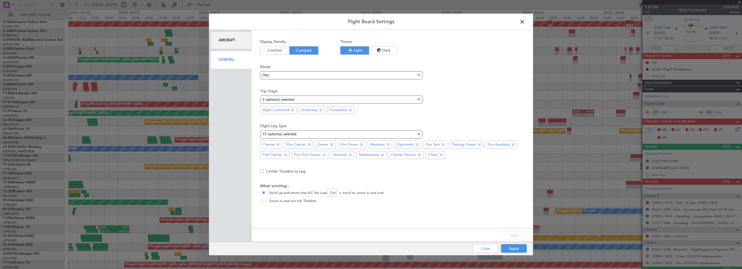
click at [234, 40] on div "Aircraft" at bounding box center [231, 40] width 41 height 18
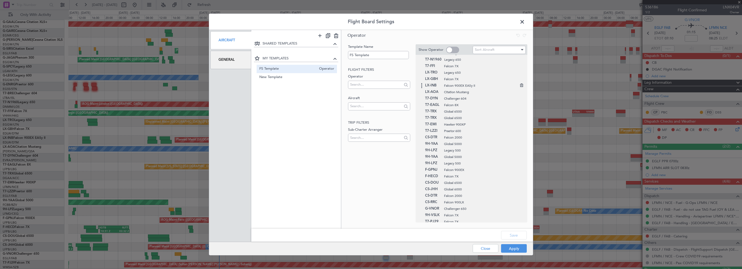
scroll to position [86, 0]
drag, startPoint x: 446, startPoint y: 206, endPoint x: 461, endPoint y: 66, distance: 140.2
drag, startPoint x: 449, startPoint y: 150, endPoint x: 448, endPoint y: 129, distance: 21.7
click at [510, 237] on button "Save" at bounding box center [514, 235] width 26 height 9
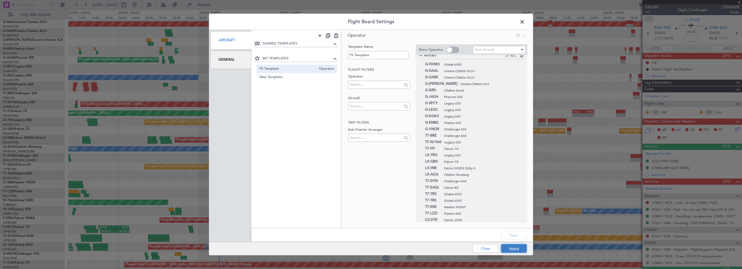
click at [510, 248] on button "Apply" at bounding box center [514, 249] width 26 height 9
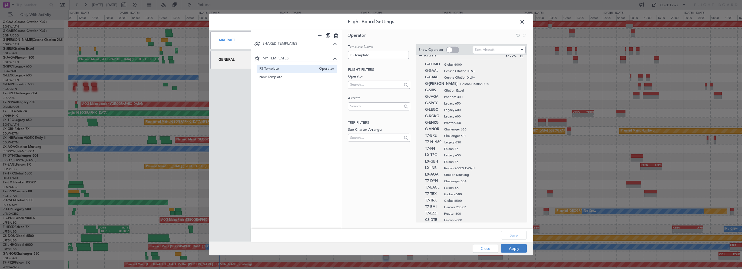
type input "0"
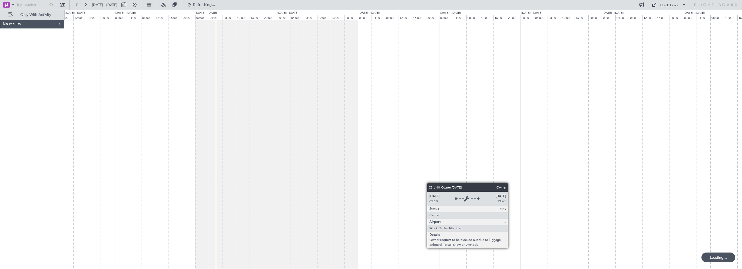
scroll to position [0, 0]
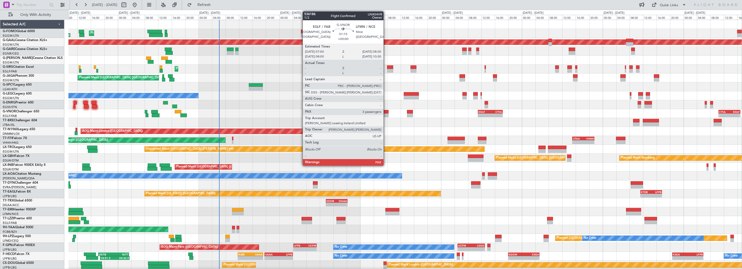
click at [386, 114] on div at bounding box center [386, 116] width 5 height 4
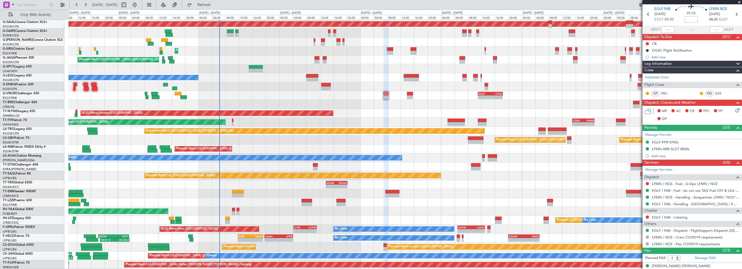
scroll to position [48, 0]
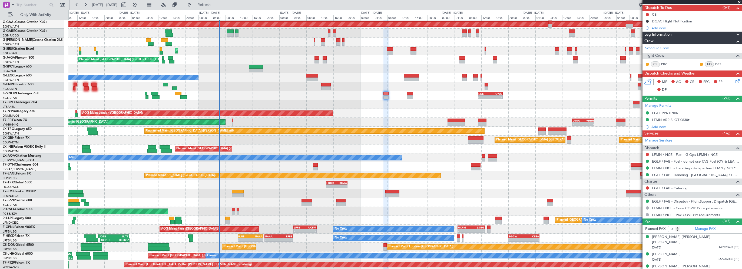
click at [677, 33] on div "Leg Information" at bounding box center [693, 35] width 100 height 6
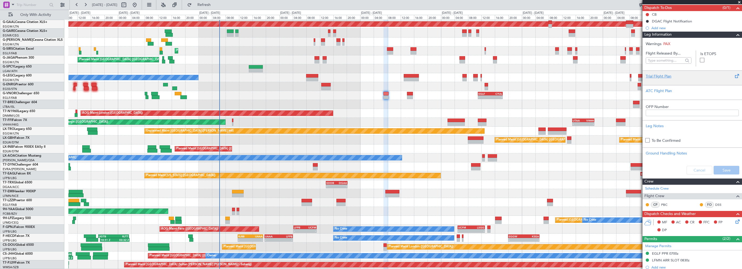
click at [661, 75] on div "Trial Flight Plan" at bounding box center [692, 77] width 93 height 6
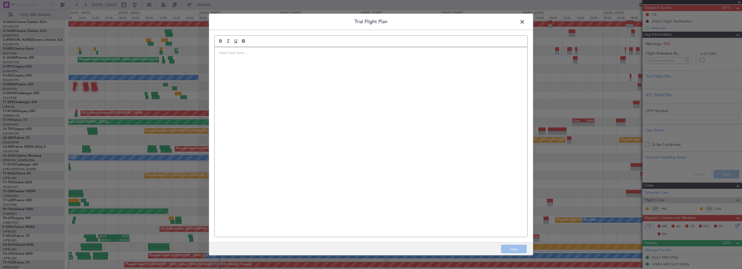
drag, startPoint x: 661, startPoint y: 75, endPoint x: 364, endPoint y: 80, distance: 297.4
click at [360, 81] on div at bounding box center [371, 142] width 313 height 190
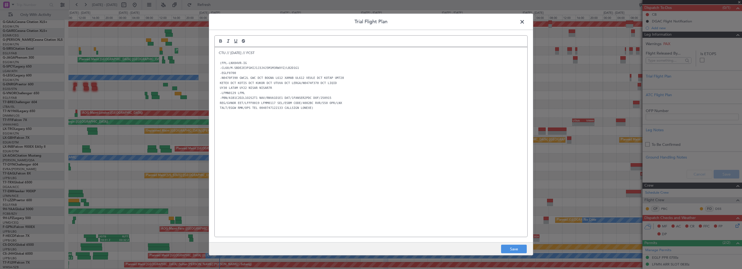
scroll to position [0, 0]
click at [418, 176] on div "CTU // 13SEP // FCST (FPL-LNX04VR-IG -CL60/M-SBDE2E3FGHIJ1J3J4J5M1M3RWXYZ/LB2D1…" at bounding box center [371, 142] width 313 height 190
click at [513, 253] on button "Save" at bounding box center [514, 249] width 26 height 9
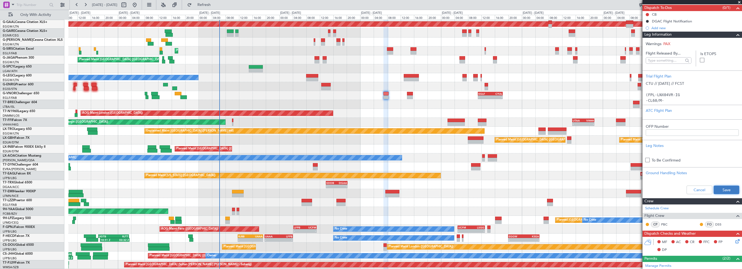
click at [719, 188] on button "Save" at bounding box center [727, 190] width 26 height 9
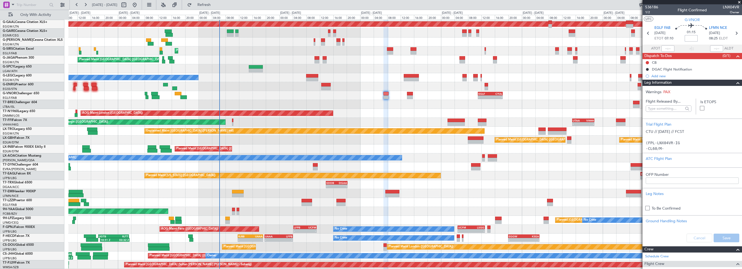
click at [690, 39] on input at bounding box center [691, 38] width 13 height 6
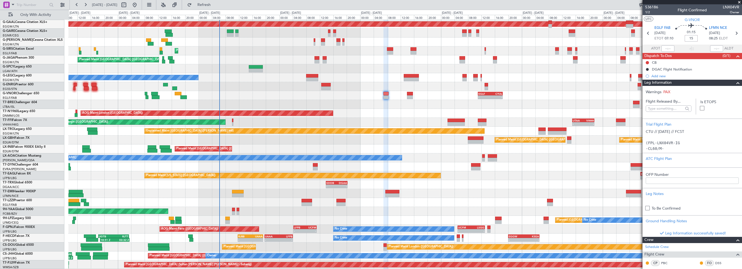
type input "+00:15"
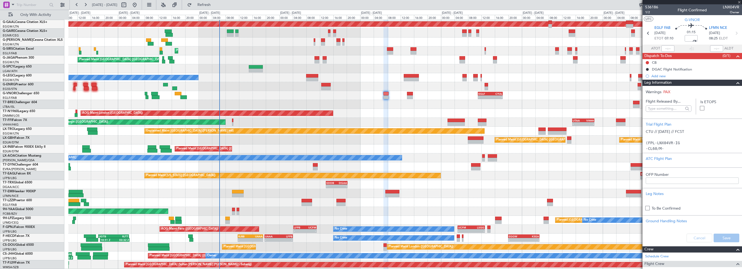
click at [735, 83] on span at bounding box center [738, 83] width 6 height 6
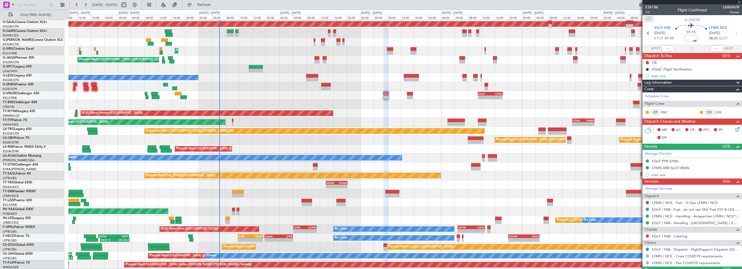
click at [735, 128] on icon at bounding box center [737, 128] width 4 height 4
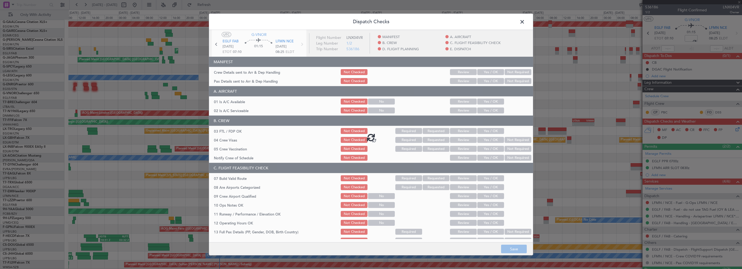
click at [485, 101] on div at bounding box center [371, 137] width 324 height 215
type input "+00:15"
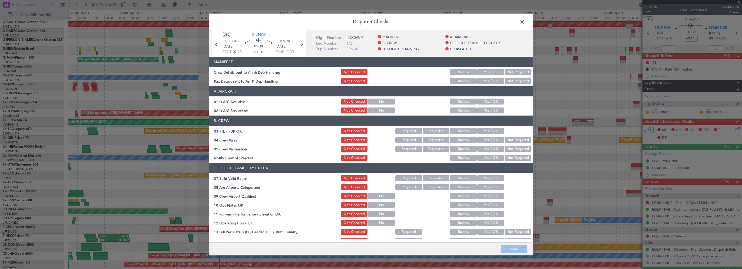
click at [486, 108] on button "Yes / OK" at bounding box center [491, 111] width 27 height 6
drag, startPoint x: 491, startPoint y: 98, endPoint x: 490, endPoint y: 109, distance: 10.4
click at [491, 98] on div "Yes / OK" at bounding box center [490, 102] width 27 height 8
drag, startPoint x: 496, startPoint y: 100, endPoint x: 495, endPoint y: 108, distance: 7.6
click at [496, 101] on button "Yes / OK" at bounding box center [491, 102] width 27 height 6
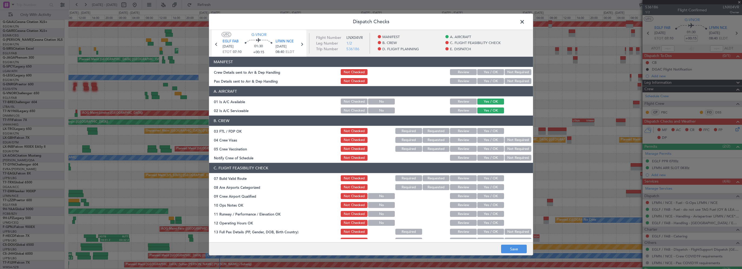
click at [496, 179] on button "Yes / OK" at bounding box center [491, 179] width 27 height 6
click at [488, 202] on div "Yes / OK" at bounding box center [490, 206] width 27 height 8
click at [488, 214] on button "Yes / OK" at bounding box center [491, 214] width 27 height 6
click at [494, 206] on button "Yes / OK" at bounding box center [491, 205] width 27 height 6
click at [486, 220] on button "Yes / OK" at bounding box center [491, 223] width 27 height 6
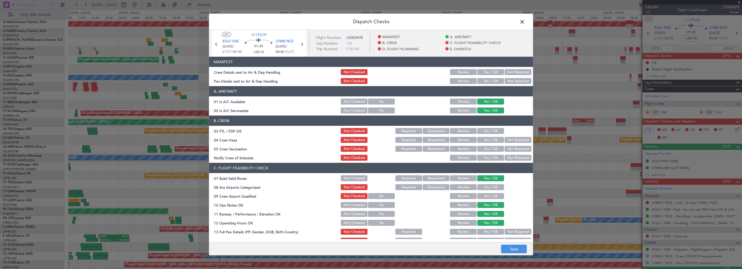
click at [484, 230] on button "Yes / OK" at bounding box center [491, 232] width 27 height 6
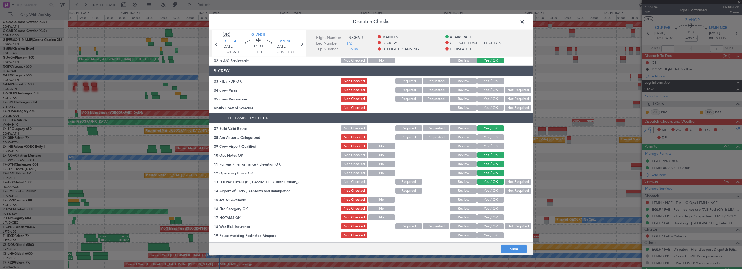
scroll to position [108, 0]
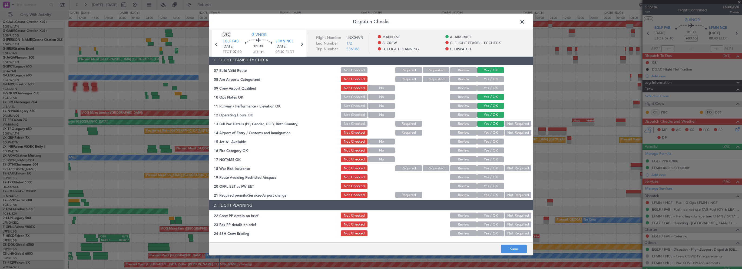
drag, startPoint x: 488, startPoint y: 132, endPoint x: 486, endPoint y: 144, distance: 12.4
click at [488, 133] on button "Yes / OK" at bounding box center [491, 133] width 27 height 6
click at [486, 145] on div "Yes / OK" at bounding box center [490, 142] width 27 height 8
click at [490, 140] on button "Yes / OK" at bounding box center [491, 142] width 27 height 6
click at [487, 150] on button "Yes / OK" at bounding box center [491, 151] width 27 height 6
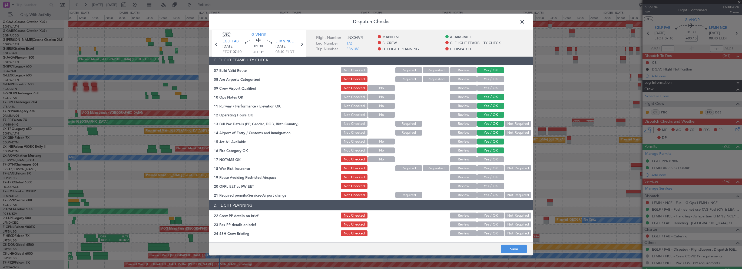
click at [486, 159] on button "Yes / OK" at bounding box center [491, 160] width 27 height 6
click at [507, 171] on button "Not Required" at bounding box center [518, 169] width 27 height 6
click at [490, 178] on button "Yes / OK" at bounding box center [491, 178] width 27 height 6
click at [489, 187] on button "Yes / OK" at bounding box center [491, 186] width 27 height 6
click at [487, 194] on button "Yes / OK" at bounding box center [491, 195] width 27 height 6
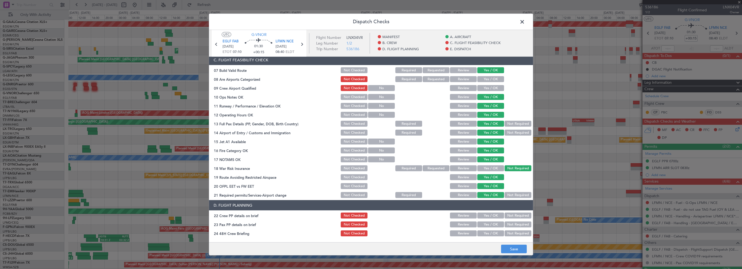
click at [485, 216] on button "Yes / OK" at bounding box center [491, 216] width 27 height 6
click at [482, 230] on div "Yes / OK" at bounding box center [490, 234] width 27 height 8
click at [486, 225] on button "Yes / OK" at bounding box center [491, 225] width 27 height 6
drag, startPoint x: 487, startPoint y: 232, endPoint x: 507, endPoint y: 194, distance: 43.0
click at [487, 232] on button "Yes / OK" at bounding box center [491, 234] width 27 height 6
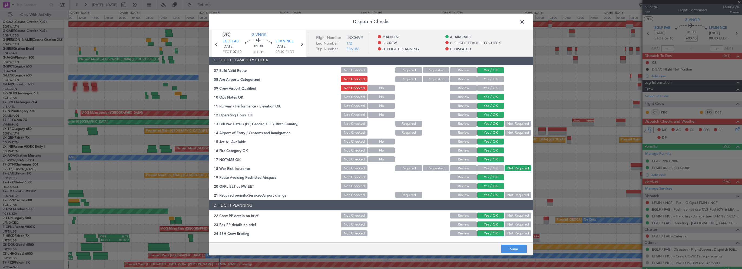
scroll to position [162, 0]
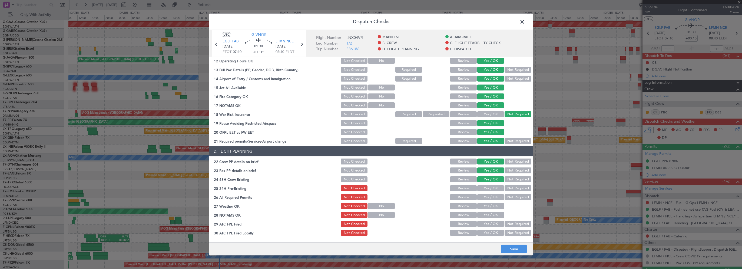
click at [511, 185] on div "Not Required" at bounding box center [517, 189] width 27 height 8
click at [510, 188] on button "Not Required" at bounding box center [518, 189] width 27 height 6
click at [514, 253] on button "Save" at bounding box center [514, 249] width 26 height 9
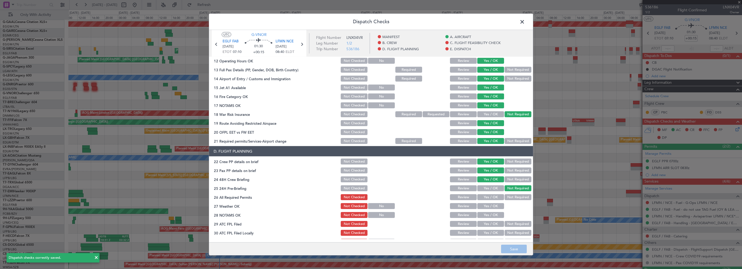
click at [525, 22] on span at bounding box center [525, 23] width 0 height 11
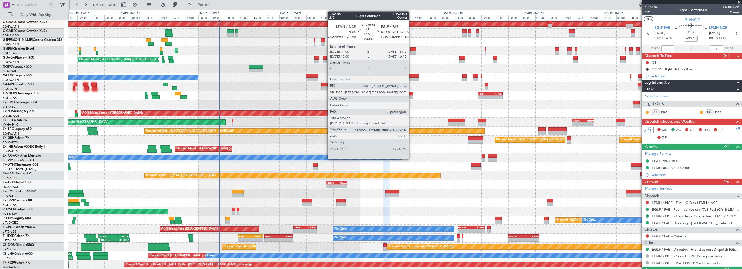
click at [410, 94] on div at bounding box center [410, 94] width 6 height 4
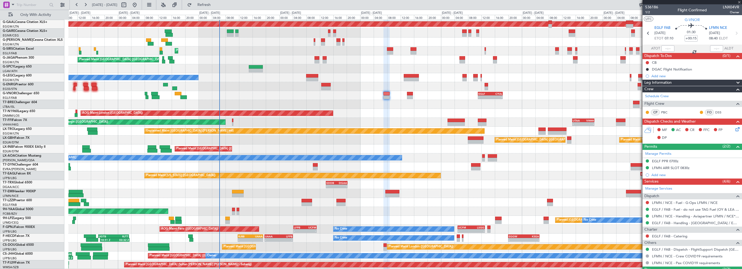
type input "5"
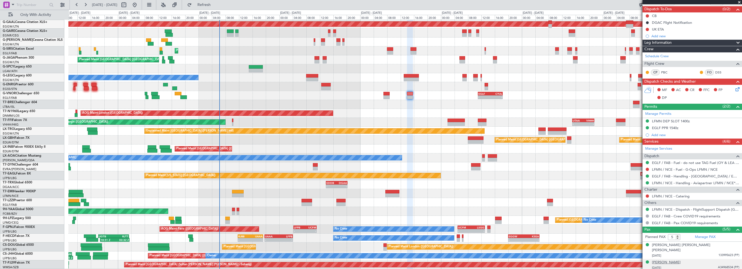
scroll to position [79, 0]
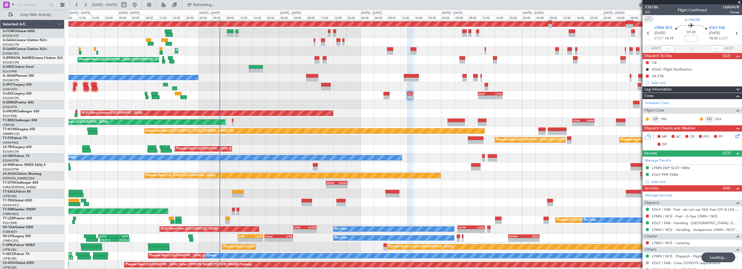
scroll to position [79, 0]
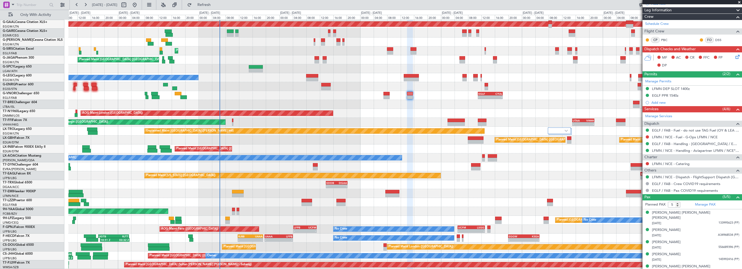
drag, startPoint x: 675, startPoint y: 11, endPoint x: 674, endPoint y: 15, distance: 4.9
click at [675, 11] on div "Leg Information" at bounding box center [693, 10] width 100 height 6
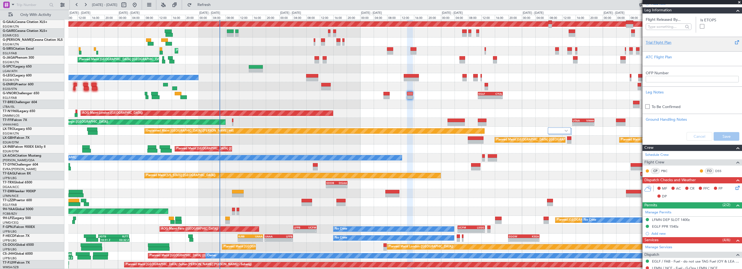
click at [666, 42] on div "Trial Flight Plan" at bounding box center [692, 43] width 93 height 6
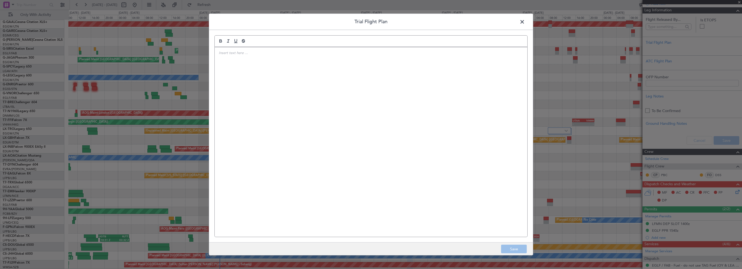
click at [419, 102] on div at bounding box center [371, 142] width 313 height 190
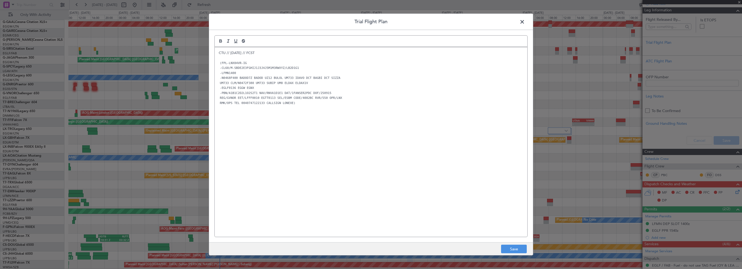
scroll to position [0, 0]
click at [514, 248] on button "Save" at bounding box center [514, 249] width 26 height 9
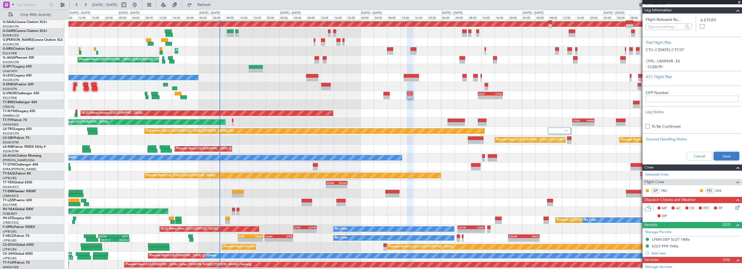
click at [721, 154] on button "Save" at bounding box center [727, 156] width 26 height 9
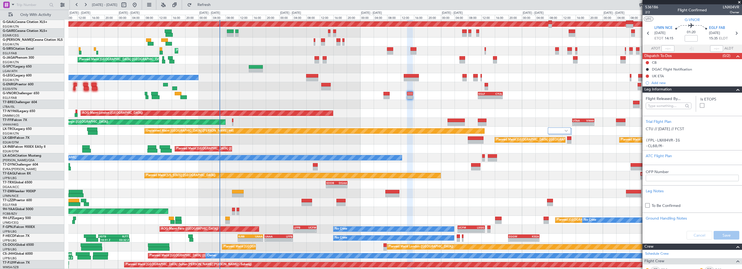
click at [735, 89] on span at bounding box center [738, 90] width 6 height 6
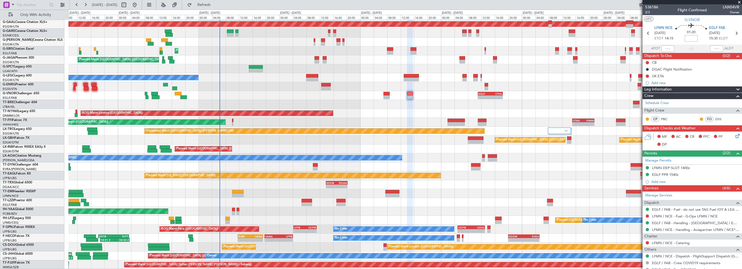
click at [686, 38] on input at bounding box center [691, 38] width 13 height 6
type input "+00:15"
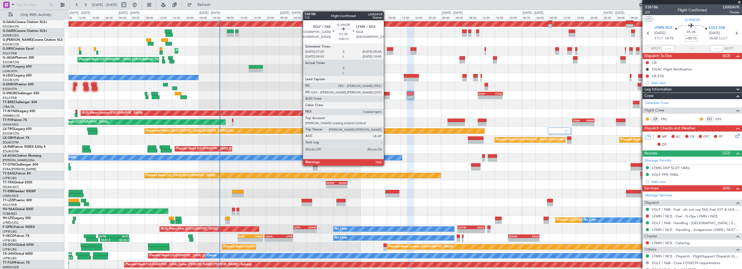
click at [386, 93] on div at bounding box center [387, 94] width 6 height 4
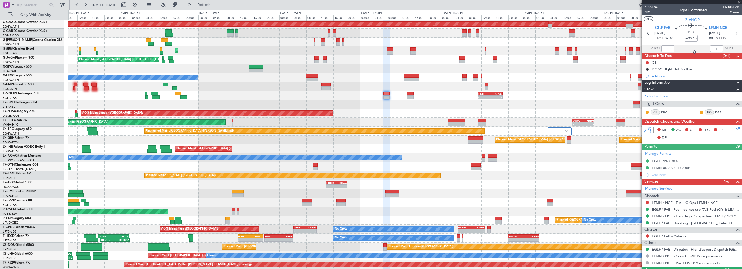
click at [693, 81] on div "Leg Information" at bounding box center [693, 83] width 100 height 6
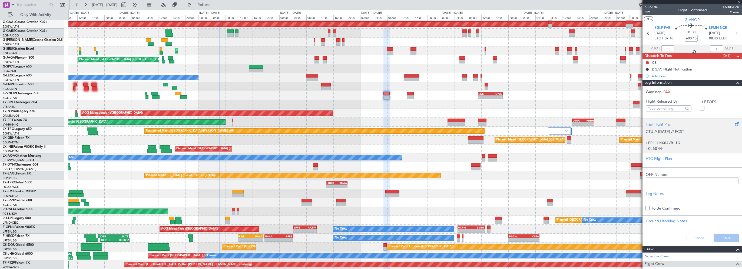
click at [668, 126] on div "Trial Flight Plan" at bounding box center [692, 125] width 93 height 6
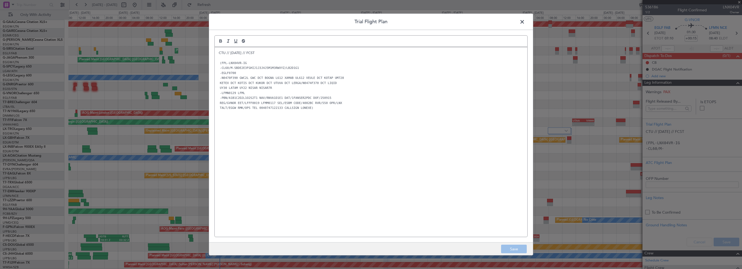
click at [525, 21] on span at bounding box center [525, 23] width 0 height 11
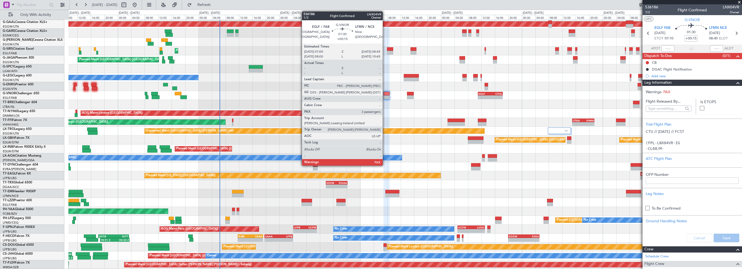
click at [386, 94] on div at bounding box center [387, 94] width 6 height 4
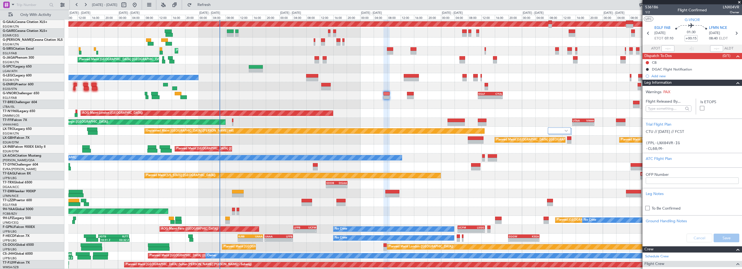
click at [735, 84] on span at bounding box center [738, 83] width 6 height 6
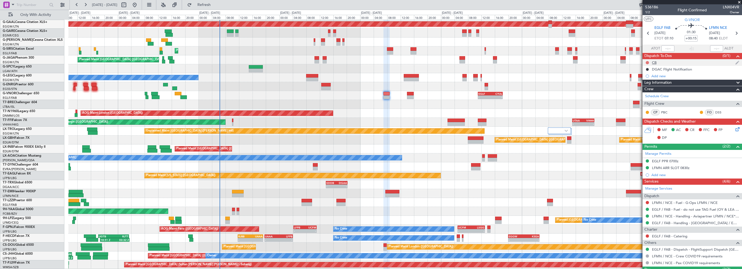
click at [648, 63] on button at bounding box center [647, 62] width 3 height 3
click at [654, 87] on span "Completed" at bounding box center [650, 86] width 18 height 5
click at [735, 128] on icon at bounding box center [737, 128] width 4 height 4
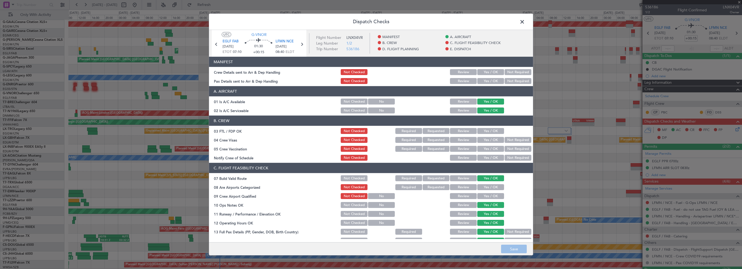
click at [525, 23] on span at bounding box center [525, 23] width 0 height 11
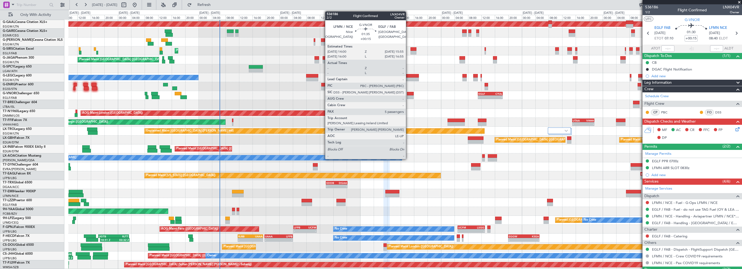
click at [409, 93] on div at bounding box center [410, 94] width 6 height 4
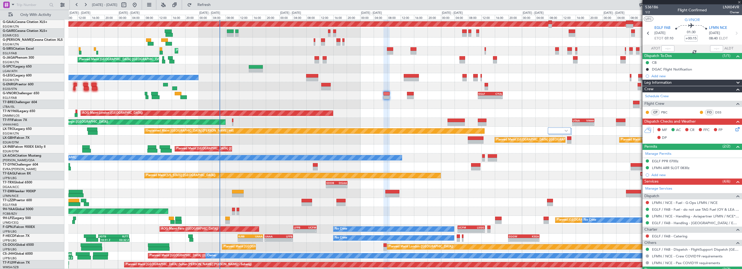
type input "5"
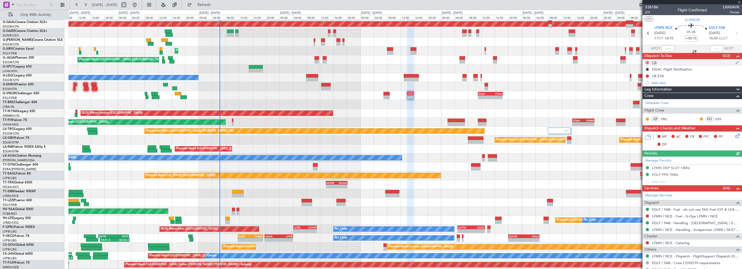
click at [648, 63] on button at bounding box center [647, 62] width 3 height 3
click at [654, 87] on span "Completed" at bounding box center [650, 86] width 18 height 5
click at [735, 135] on icon at bounding box center [737, 135] width 4 height 4
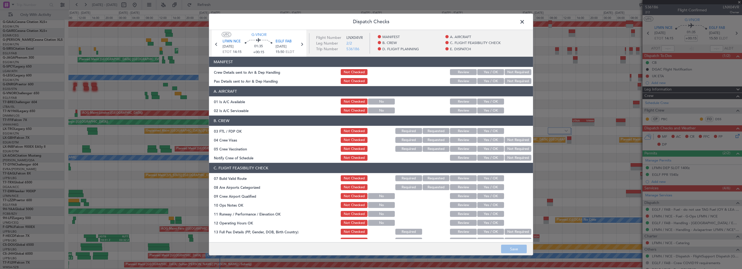
drag, startPoint x: 486, startPoint y: 100, endPoint x: 487, endPoint y: 113, distance: 12.3
click at [486, 100] on button "Yes / OK" at bounding box center [491, 102] width 27 height 6
click at [489, 115] on article "MANIFEST Crew Details sent to Arr & Dep Handling Not Checked Review Yes / OK No…" at bounding box center [371, 148] width 324 height 182
drag, startPoint x: 491, startPoint y: 113, endPoint x: 503, endPoint y: 167, distance: 55.4
click at [491, 113] on button "Yes / OK" at bounding box center [491, 111] width 27 height 6
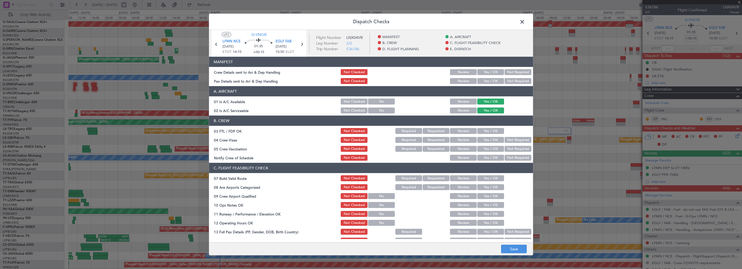
click at [490, 180] on button "Yes / OK" at bounding box center [491, 179] width 27 height 6
click at [487, 205] on button "Yes / OK" at bounding box center [491, 205] width 27 height 6
click at [482, 218] on div "Yes / OK" at bounding box center [490, 215] width 27 height 8
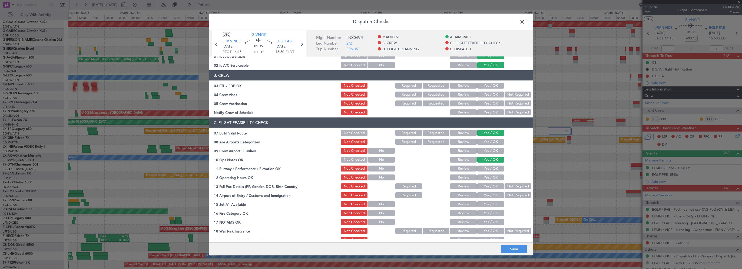
scroll to position [54, 0]
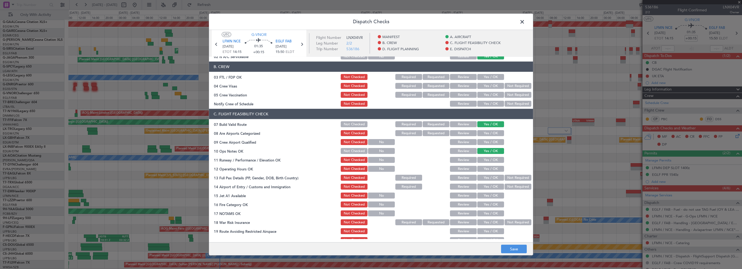
click at [486, 155] on section "C. FLIGHT FEASIBILITY CHECK 07 Build Valid Route Not Checked Required Requested…" at bounding box center [371, 181] width 324 height 144
click at [486, 162] on button "Yes / OK" at bounding box center [491, 160] width 27 height 6
click at [485, 169] on button "Yes / OK" at bounding box center [491, 169] width 27 height 6
drag, startPoint x: 485, startPoint y: 176, endPoint x: 483, endPoint y: 181, distance: 5.4
click at [485, 176] on button "Yes / OK" at bounding box center [491, 178] width 27 height 6
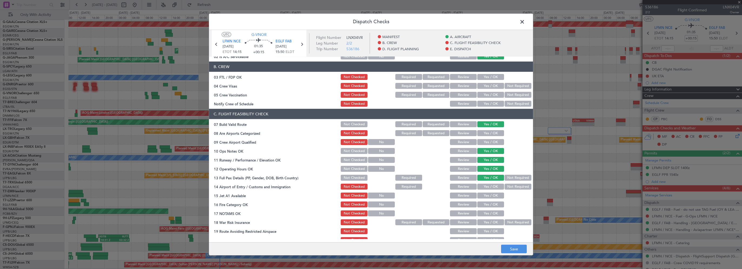
drag, startPoint x: 484, startPoint y: 185, endPoint x: 482, endPoint y: 193, distance: 8.0
click at [484, 186] on button "Yes / OK" at bounding box center [491, 187] width 27 height 6
drag, startPoint x: 482, startPoint y: 193, endPoint x: 482, endPoint y: 196, distance: 3.0
click at [482, 193] on button "Yes / OK" at bounding box center [491, 196] width 27 height 6
drag, startPoint x: 482, startPoint y: 201, endPoint x: 484, endPoint y: 204, distance: 3.8
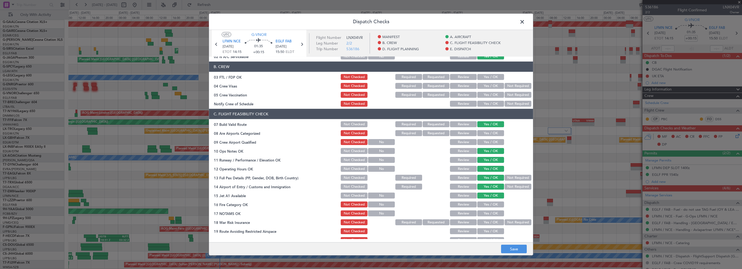
click at [482, 201] on div "Yes / OK" at bounding box center [490, 205] width 27 height 8
click at [485, 211] on button "Yes / OK" at bounding box center [491, 214] width 27 height 6
click at [488, 205] on button "Yes / OK" at bounding box center [491, 205] width 27 height 6
click at [508, 220] on button "Not Required" at bounding box center [518, 223] width 27 height 6
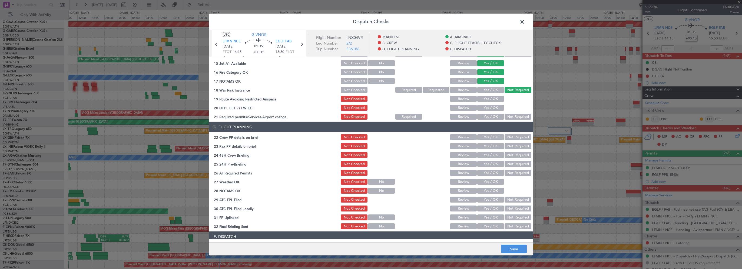
scroll to position [189, 0]
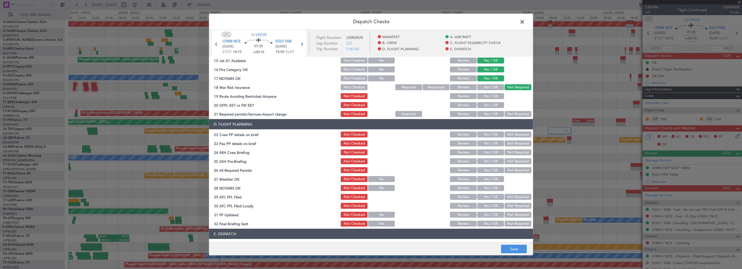
click at [493, 95] on button "Yes / OK" at bounding box center [491, 96] width 27 height 6
click at [489, 104] on button "Yes / OK" at bounding box center [491, 105] width 27 height 6
click at [487, 113] on button "Yes / OK" at bounding box center [491, 114] width 27 height 6
drag, startPoint x: 486, startPoint y: 135, endPoint x: 486, endPoint y: 139, distance: 3.8
click at [486, 135] on button "Yes / OK" at bounding box center [491, 135] width 27 height 6
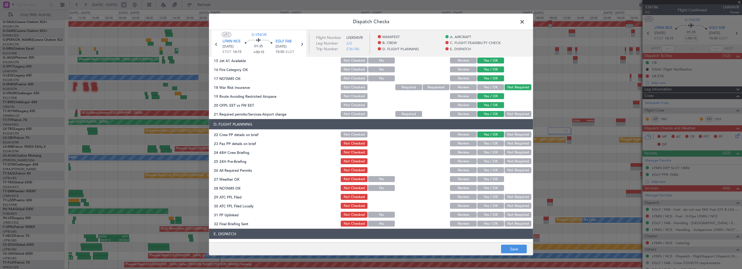
click at [485, 144] on button "Yes / OK" at bounding box center [491, 144] width 27 height 6
click at [485, 152] on button "Yes / OK" at bounding box center [491, 153] width 27 height 6
click at [515, 163] on button "Not Required" at bounding box center [518, 162] width 27 height 6
click at [513, 251] on button "Save" at bounding box center [514, 249] width 26 height 9
click at [525, 20] on span at bounding box center [525, 23] width 0 height 11
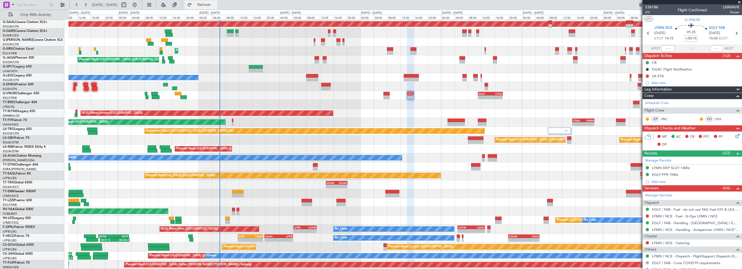
click at [216, 6] on span "Refresh" at bounding box center [204, 5] width 23 height 4
click at [287, 90] on div "Planned Maint [GEOGRAPHIC_DATA] ([GEOGRAPHIC_DATA]) No Crew" at bounding box center [405, 86] width 674 height 9
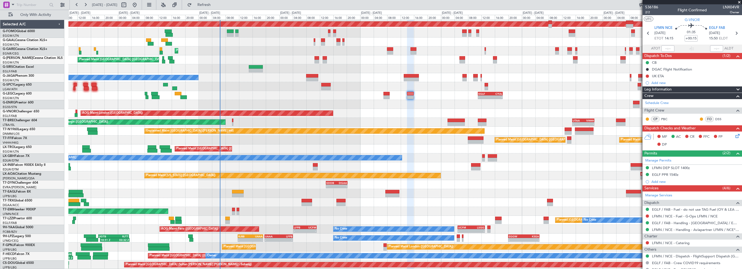
scroll to position [18, 0]
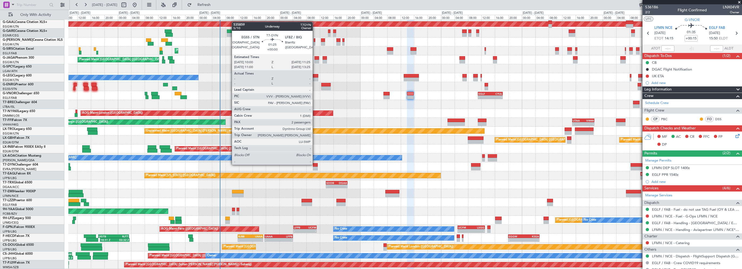
click at [315, 165] on div at bounding box center [315, 165] width 5 height 4
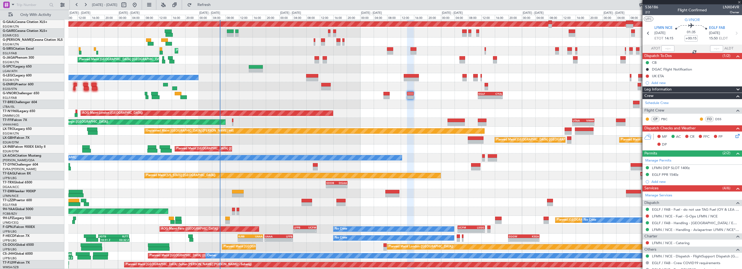
click at [654, 88] on span "Leg Information" at bounding box center [658, 90] width 27 height 6
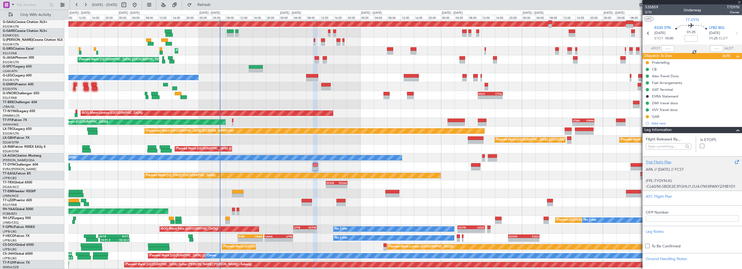
click at [658, 161] on div "Trial Flight Plan" at bounding box center [692, 163] width 93 height 6
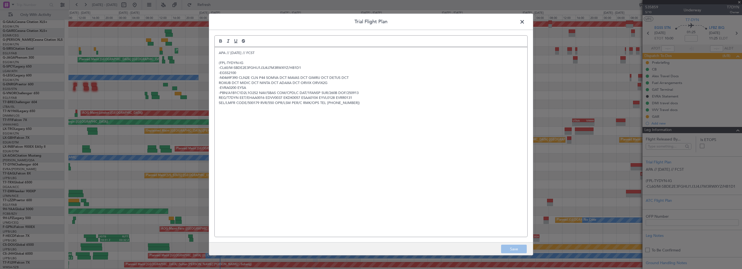
click at [525, 22] on span at bounding box center [525, 23] width 0 height 11
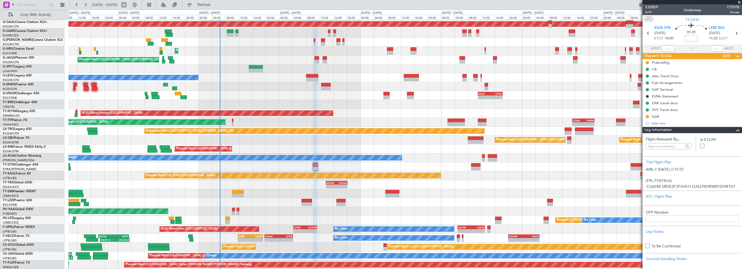
click at [738, 2] on span at bounding box center [739, 2] width 5 height 5
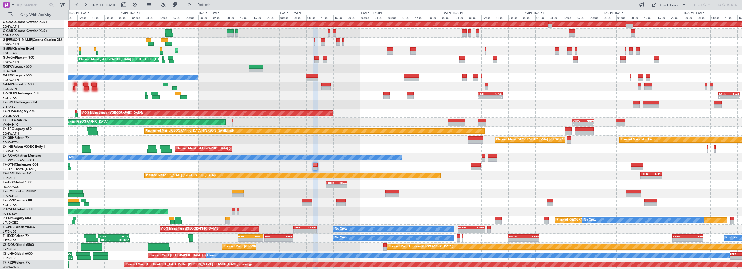
type input "0"
click at [430, 149] on div "Planned Maint [GEOGRAPHIC_DATA] ([GEOGRAPHIC_DATA])" at bounding box center [405, 149] width 674 height 9
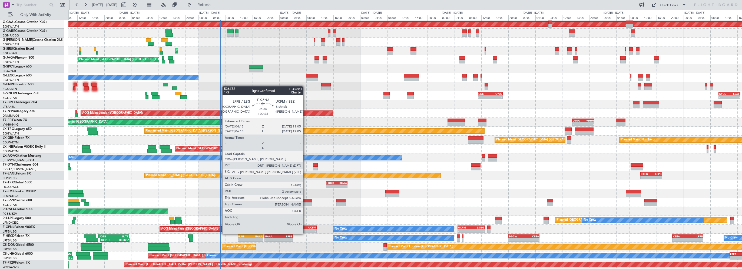
click at [306, 229] on div "11:05 Z" at bounding box center [310, 230] width 11 height 3
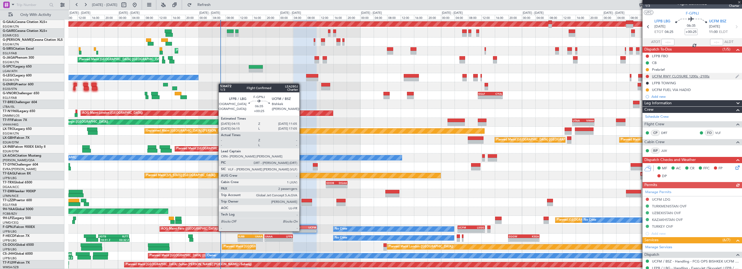
scroll to position [0, 0]
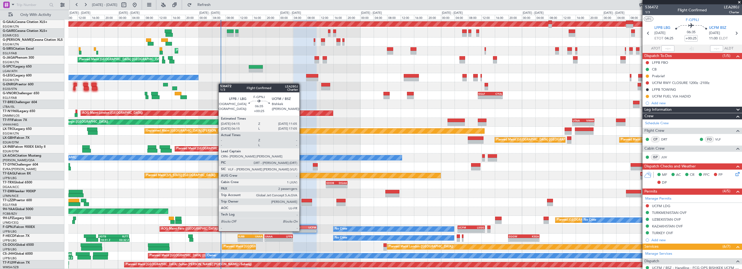
click at [580, 166] on div at bounding box center [405, 167] width 674 height 9
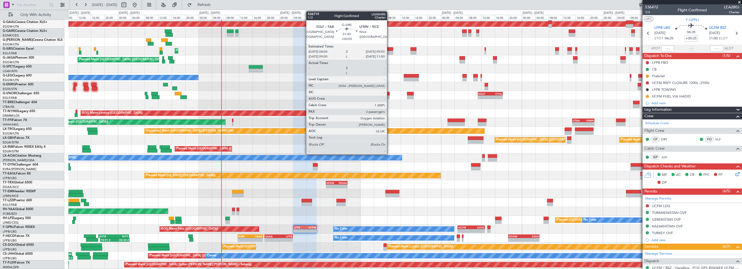
click at [257, 55] on div "Planned Maint London (Farnborough) AOG Maint Kemble" at bounding box center [405, 51] width 674 height 9
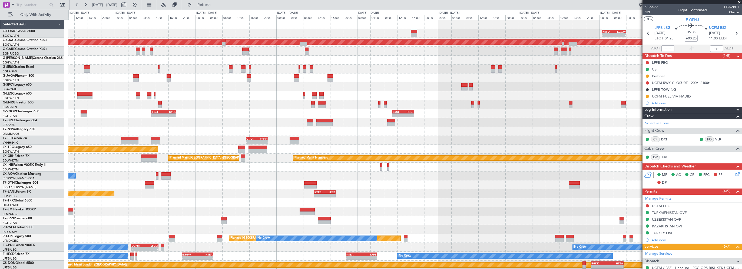
click at [298, 91] on div "- - KRFD 00:45 Z EGGW 08:00 Z - - EGGW 13:30 Z KTEB 20:35 Z Planned Maint Dusse…" at bounding box center [405, 154] width 674 height 268
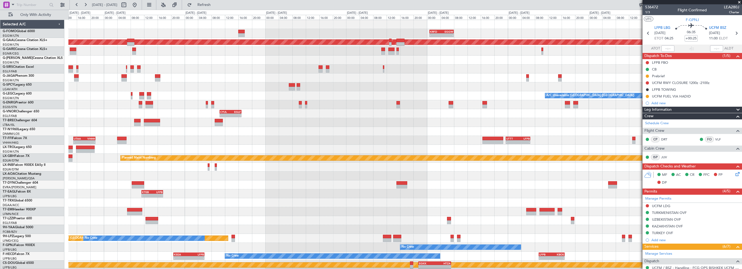
click at [305, 108] on div "- - KRFD 00:45 Z EGGW 08:00 Z Planned Maint Dusseldorf A/C Unavailable London (…" at bounding box center [405, 154] width 674 height 268
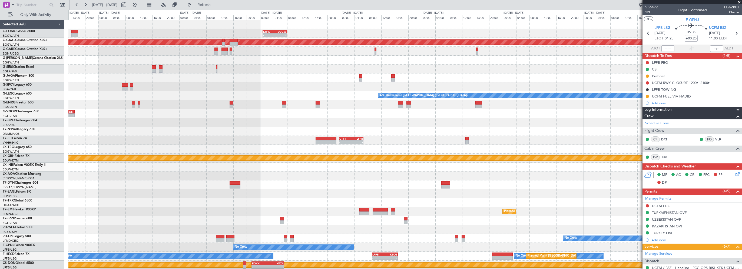
click at [292, 118] on div "- - KRFD 00:45 Z EGGW 08:00 Z Planned Maint Dusseldorf A/C Unavailable London (…" at bounding box center [405, 154] width 674 height 268
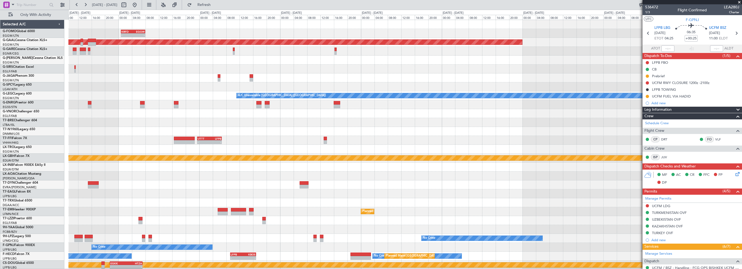
click at [333, 124] on div "- - KRFD 00:45 Z EGGW 08:00 Z Planned Maint Dusseldorf A/C Unavailable London (…" at bounding box center [405, 154] width 674 height 268
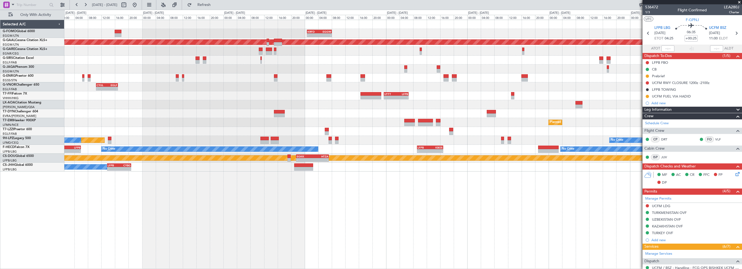
click at [321, 89] on div "- - KRFD 00:45 Z EGGW 08:00 Z - - EGGW 09:00 Z KTEB 16:20 Z Planned Maint Dusse…" at bounding box center [403, 96] width 678 height 152
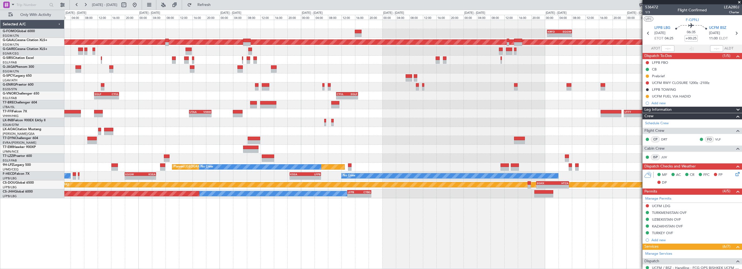
click at [360, 161] on div "- - KRFD 00:45 Z EGGW 08:00 Z - - EGGW 13:30 Z KTEB 20:35 Z Planned Maint Dusse…" at bounding box center [403, 109] width 678 height 179
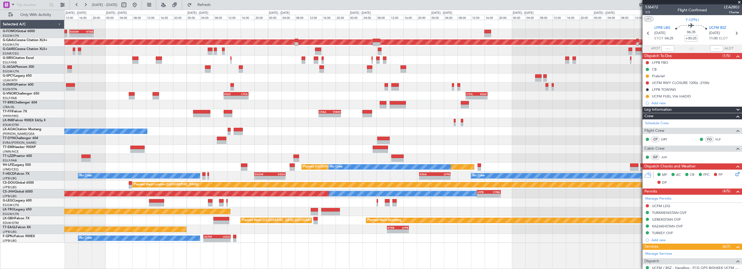
click at [275, 235] on div "- - KRFD 00:45 Z EGGW 08:00 Z - - EGGW 13:30 Z KTEB 20:35 Z Planned Maint Dusse…" at bounding box center [403, 145] width 678 height 250
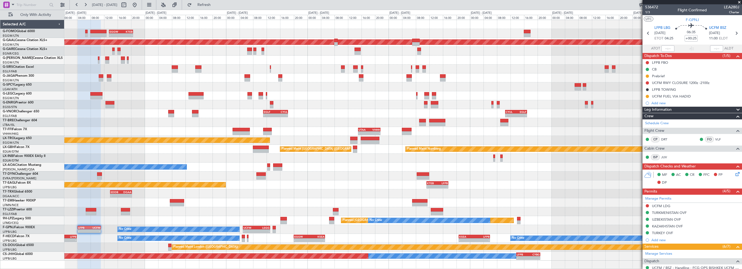
click at [244, 193] on div "- - EDDB 13:50 Z DGAA 20:15 Z" at bounding box center [403, 194] width 678 height 9
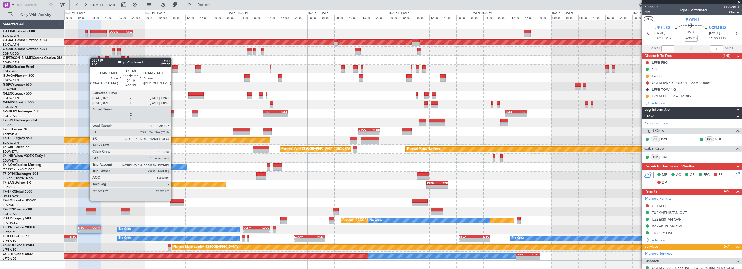
click at [173, 201] on div at bounding box center [177, 201] width 14 height 4
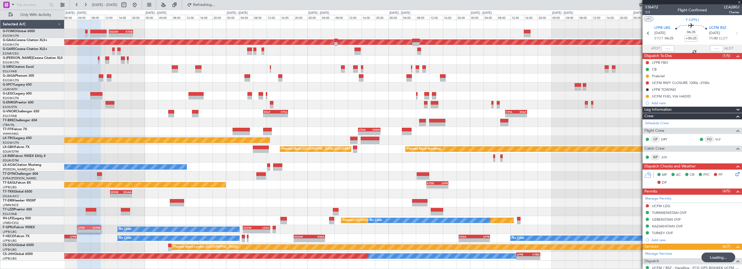
type input "+00:35"
type input "3"
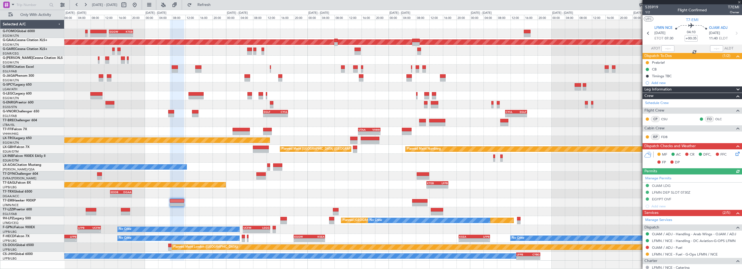
type input "+00:25"
type input "2"
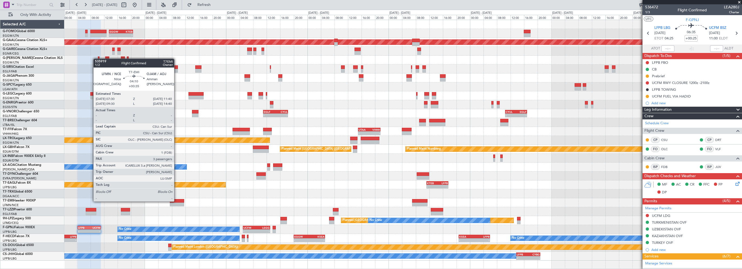
click at [177, 201] on div at bounding box center [177, 201] width 14 height 4
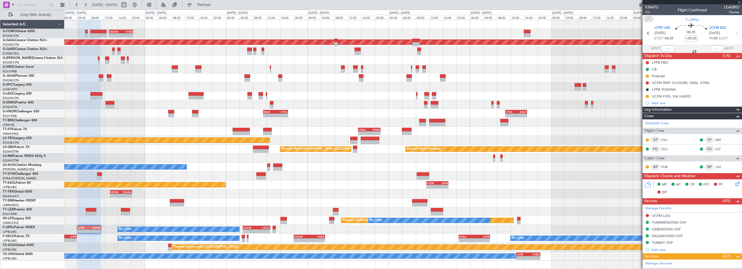
type input "+00:35"
type input "3"
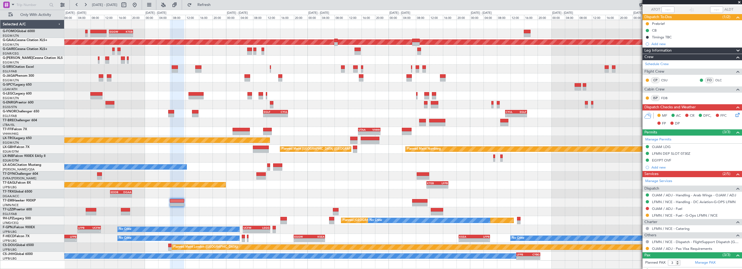
scroll to position [73, 0]
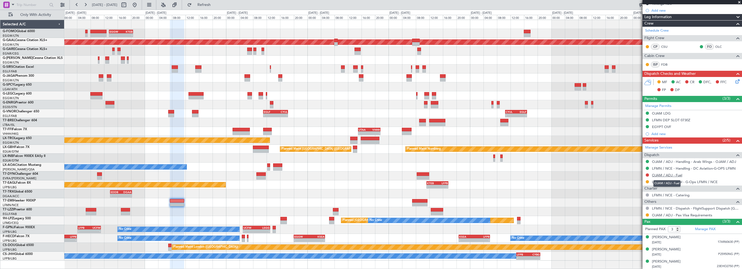
click at [673, 174] on link "OJAM / ADJ - Fuel" at bounding box center [667, 175] width 30 height 5
click at [663, 175] on link "OJAM / ADJ - Fuel" at bounding box center [667, 175] width 30 height 5
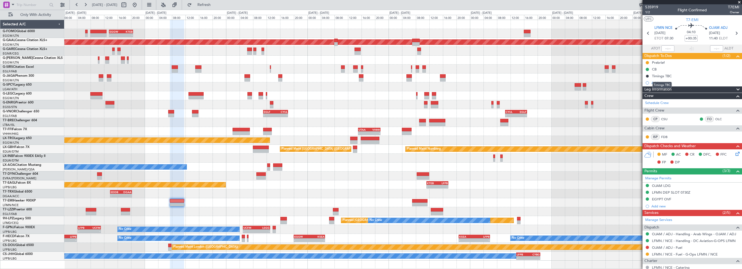
click at [657, 82] on div "Timings TBC" at bounding box center [662, 85] width 19 height 7
drag, startPoint x: 657, startPoint y: 83, endPoint x: 662, endPoint y: 83, distance: 5.4
click at [657, 83] on div "Add new" at bounding box center [696, 83] width 88 height 5
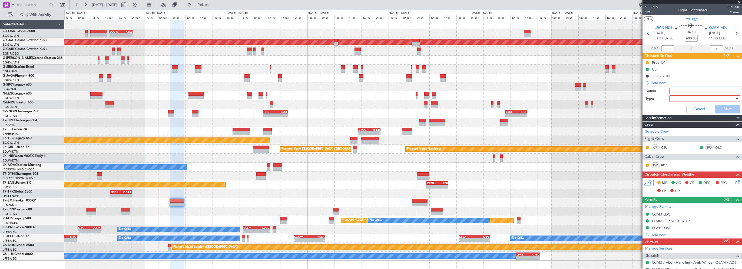
click at [675, 90] on input "Name:" at bounding box center [705, 91] width 71 height 6
type input "F"
click at [700, 90] on input "FUEL IN OJAM THOUGH" at bounding box center [705, 91] width 71 height 6
click at [725, 91] on input "FUEL IN OJAM THROUGH" at bounding box center [705, 91] width 71 height 6
drag, startPoint x: 697, startPoint y: 91, endPoint x: 742, endPoint y: 91, distance: 44.9
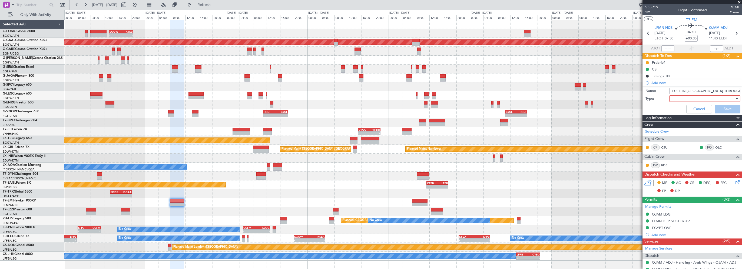
click at [742, 91] on html "14 Sep 2025 - 22 Sep 2025 Refresh Quick Links Only With Activity - - EGGW 13:30…" at bounding box center [371, 134] width 742 height 269
drag, startPoint x: 684, startPoint y: 91, endPoint x: 673, endPoint y: 91, distance: 11.1
click at [673, 91] on input "FUEL IN OJAM through handler" at bounding box center [705, 91] width 71 height 6
click at [695, 97] on div at bounding box center [703, 99] width 63 height 8
click at [677, 90] on div at bounding box center [371, 134] width 742 height 269
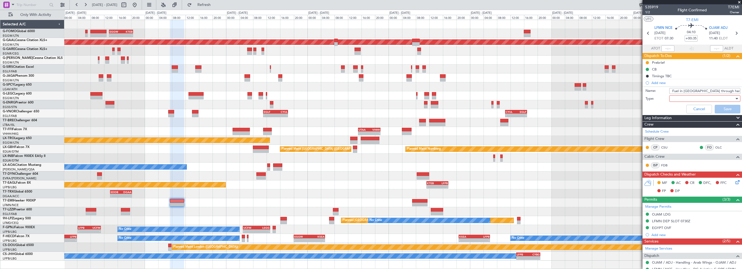
click at [673, 91] on input "Fuel in OJAM through handler" at bounding box center [705, 91] width 71 height 6
type input "Request fuel in OJAM through handler"
click at [694, 96] on div at bounding box center [703, 99] width 63 height 8
click at [685, 110] on span "Generic" at bounding box center [702, 109] width 63 height 8
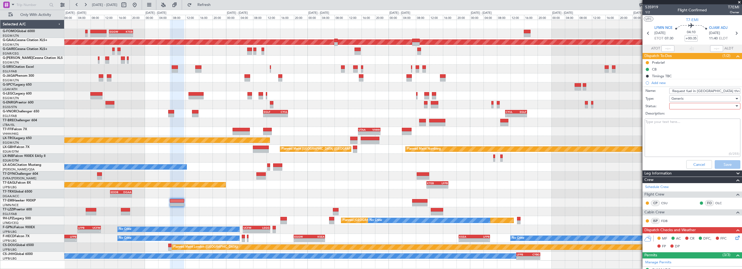
click at [683, 107] on div at bounding box center [703, 106] width 63 height 8
click at [682, 117] on span "Not Started" at bounding box center [702, 117] width 63 height 8
click at [716, 165] on button "Save" at bounding box center [728, 164] width 26 height 9
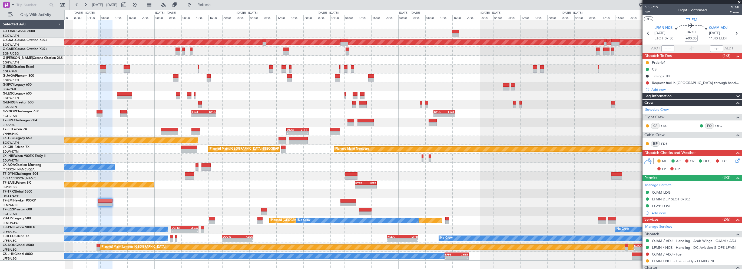
click at [51, 133] on div "- - KRFD 00:45 Z EGGW 08:00 Z - - EGGW 13:30 Z KTEB 20:35 Z Planned Maint Dusse…" at bounding box center [371, 140] width 742 height 260
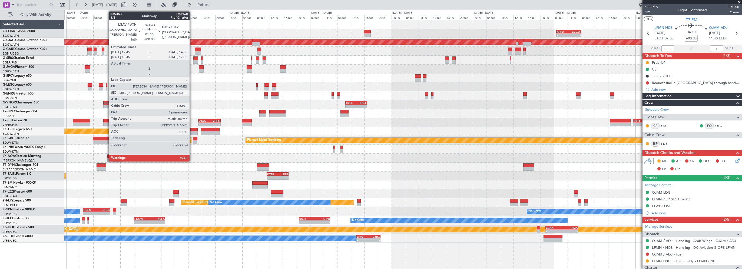
click at [192, 129] on div at bounding box center [193, 130] width 7 height 4
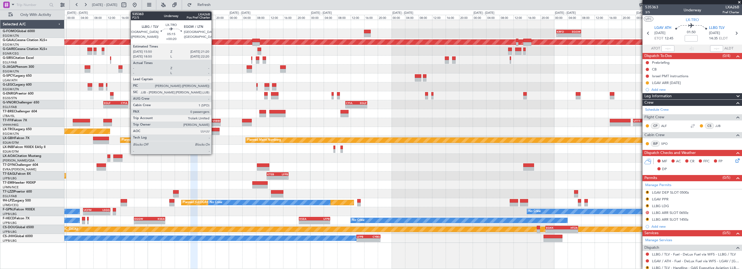
click at [214, 130] on div at bounding box center [210, 130] width 19 height 4
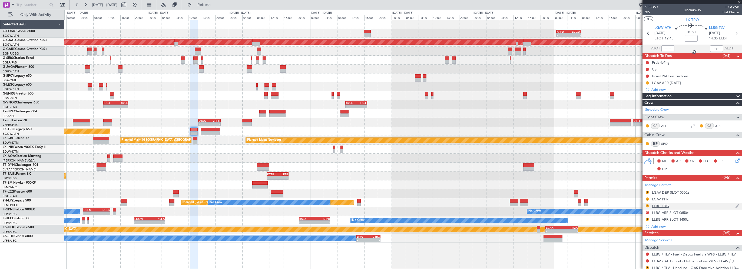
type input "+00:20"
type input "0"
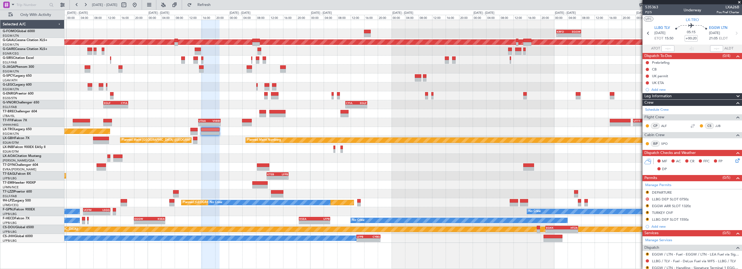
click at [215, 150] on div at bounding box center [403, 149] width 678 height 9
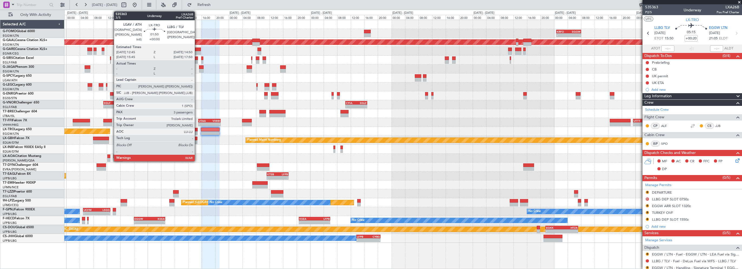
click at [197, 129] on div at bounding box center [193, 130] width 7 height 4
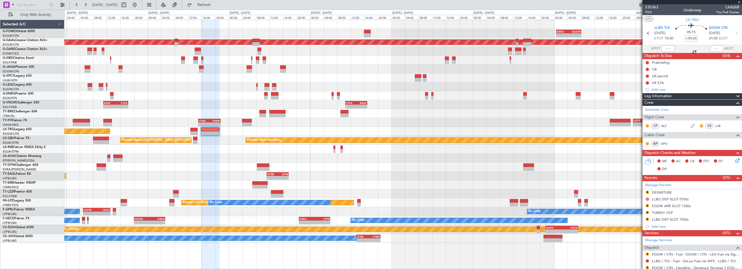
type input "3"
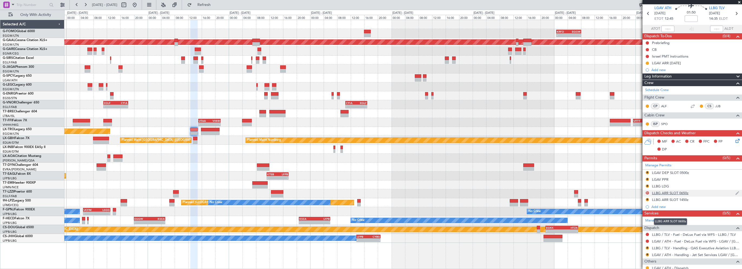
scroll to position [27, 0]
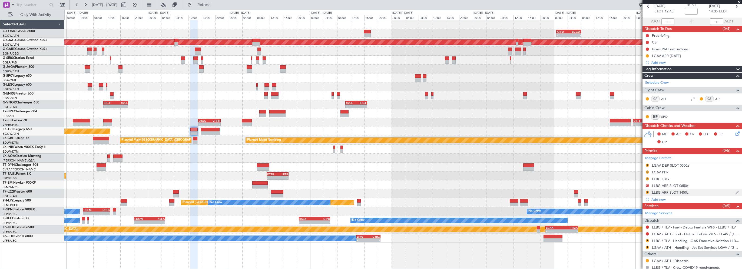
click at [649, 190] on div "R" at bounding box center [648, 192] width 4 height 4
click at [648, 192] on button "R" at bounding box center [647, 192] width 3 height 3
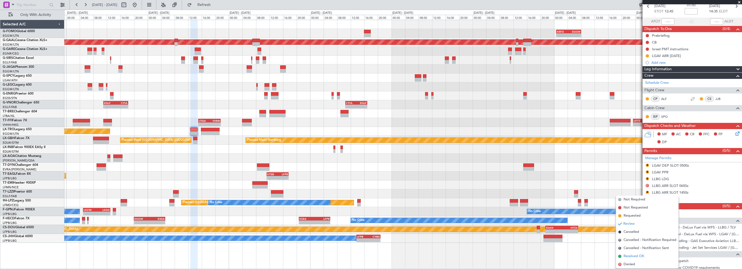
click at [633, 256] on span "Received OK" at bounding box center [634, 256] width 21 height 5
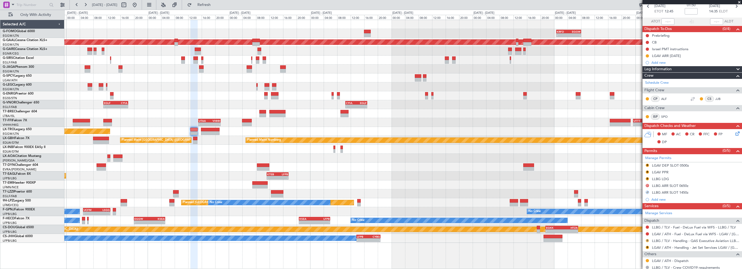
click at [648, 239] on button "R" at bounding box center [647, 240] width 3 height 3
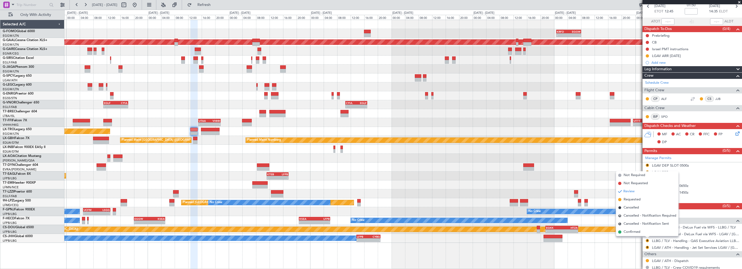
click at [626, 231] on span "Confirmed" at bounding box center [632, 232] width 17 height 5
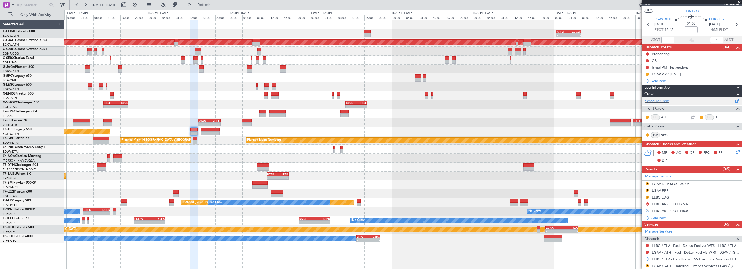
scroll to position [0, 0]
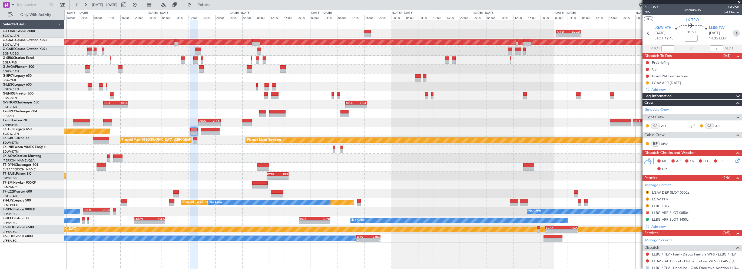
click at [733, 34] on icon at bounding box center [736, 33] width 7 height 7
type input "+00:20"
type input "0"
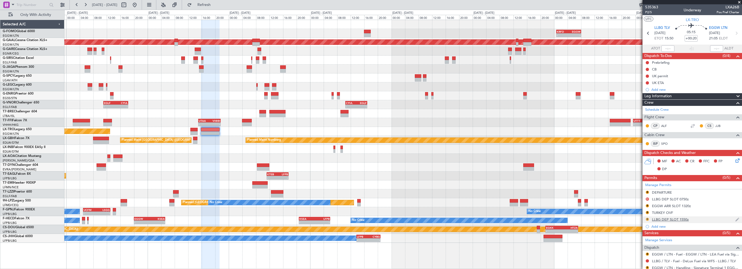
click at [648, 219] on button "R" at bounding box center [647, 219] width 3 height 3
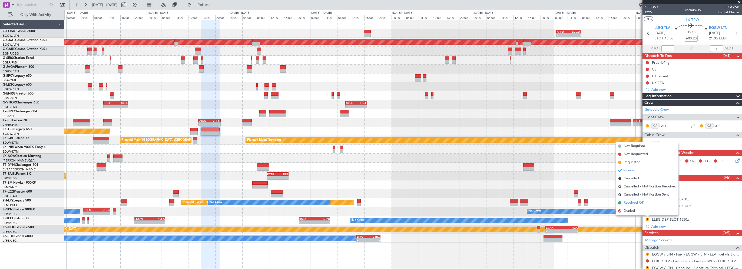
click at [636, 203] on span "Received OK" at bounding box center [634, 203] width 21 height 5
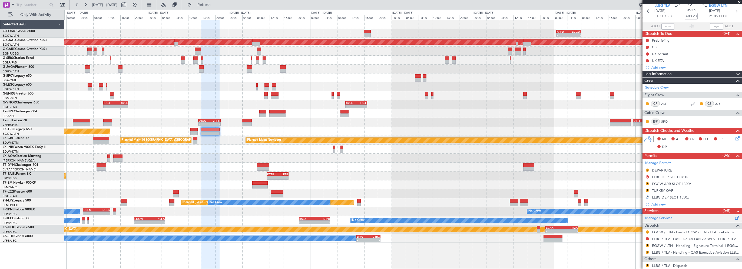
scroll to position [50, 0]
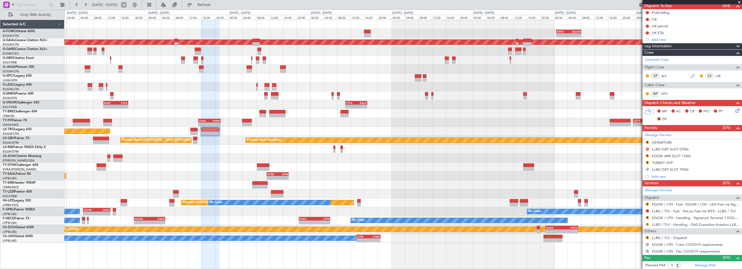
click at [648, 223] on button "R" at bounding box center [647, 224] width 3 height 3
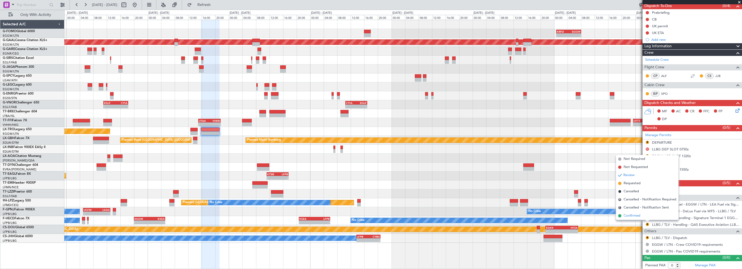
click at [641, 218] on span "Confirmed" at bounding box center [632, 215] width 17 height 5
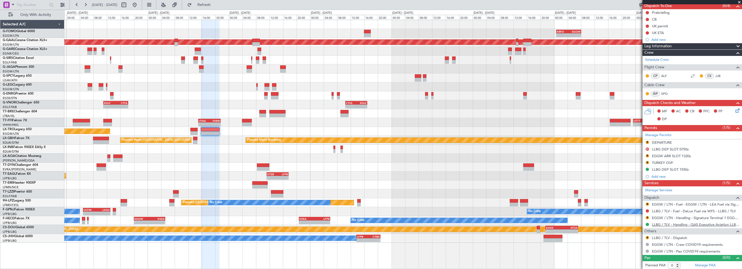
click at [663, 224] on link "LLBG / TLV - Handling - QAS Executive Aviation LLBG / TLV" at bounding box center [695, 225] width 87 height 5
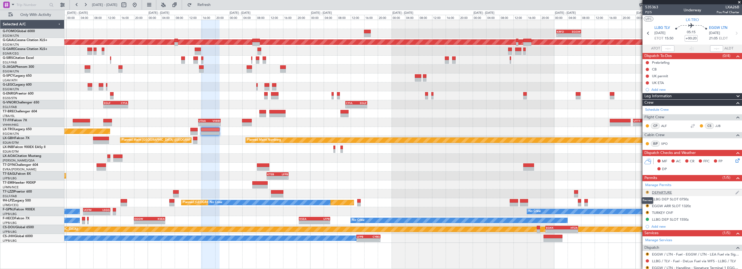
click at [648, 192] on button "R" at bounding box center [647, 192] width 3 height 3
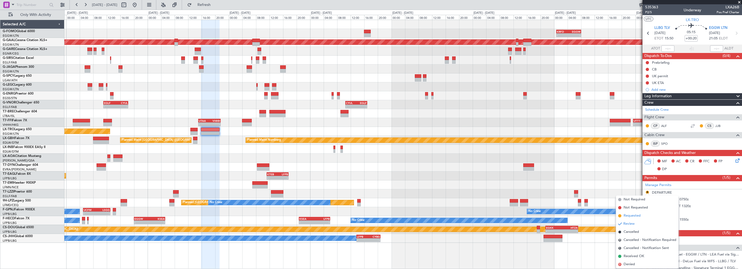
click at [636, 215] on span "Requested" at bounding box center [632, 215] width 17 height 5
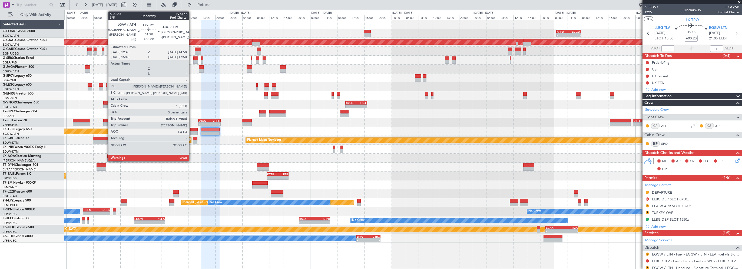
click at [192, 129] on div at bounding box center [193, 130] width 7 height 4
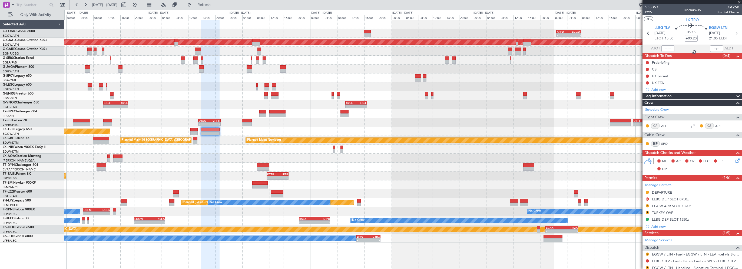
type input "3"
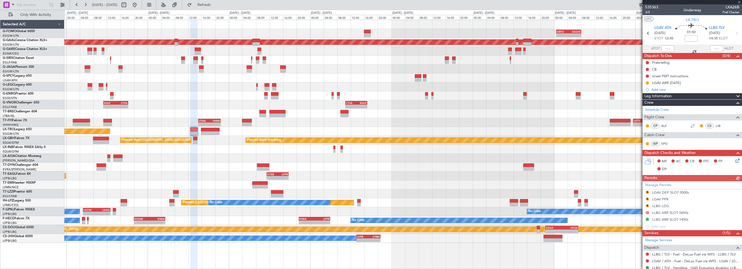
click at [647, 205] on div "Manage Permits R LGAV DEP SLOT 0500z R LGAV PPR R LLBG LDG D LLBG ARR SLOT 0650…" at bounding box center [693, 206] width 100 height 49
click at [648, 205] on button "R" at bounding box center [647, 206] width 3 height 3
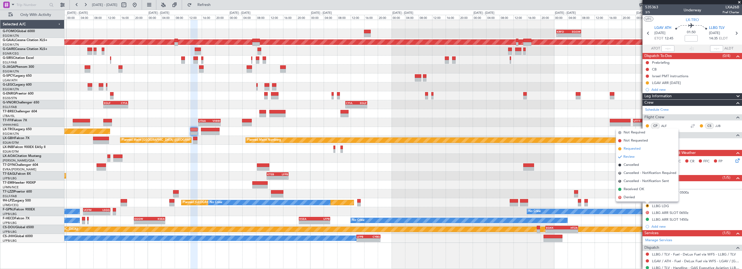
click at [631, 149] on span "Requested" at bounding box center [632, 148] width 17 height 5
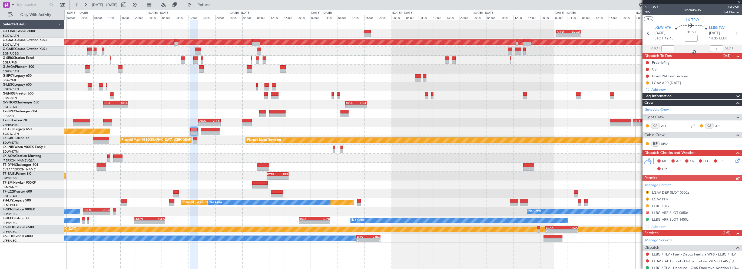
click at [663, 184] on div "Manage Permits R LGAV DEP SLOT 0500z R LGAV PPR LLBG LDG D LLBG ARR SLOT 0650z …" at bounding box center [693, 206] width 100 height 49
